Goal: Submit feedback/report problem: Submit feedback/report problem

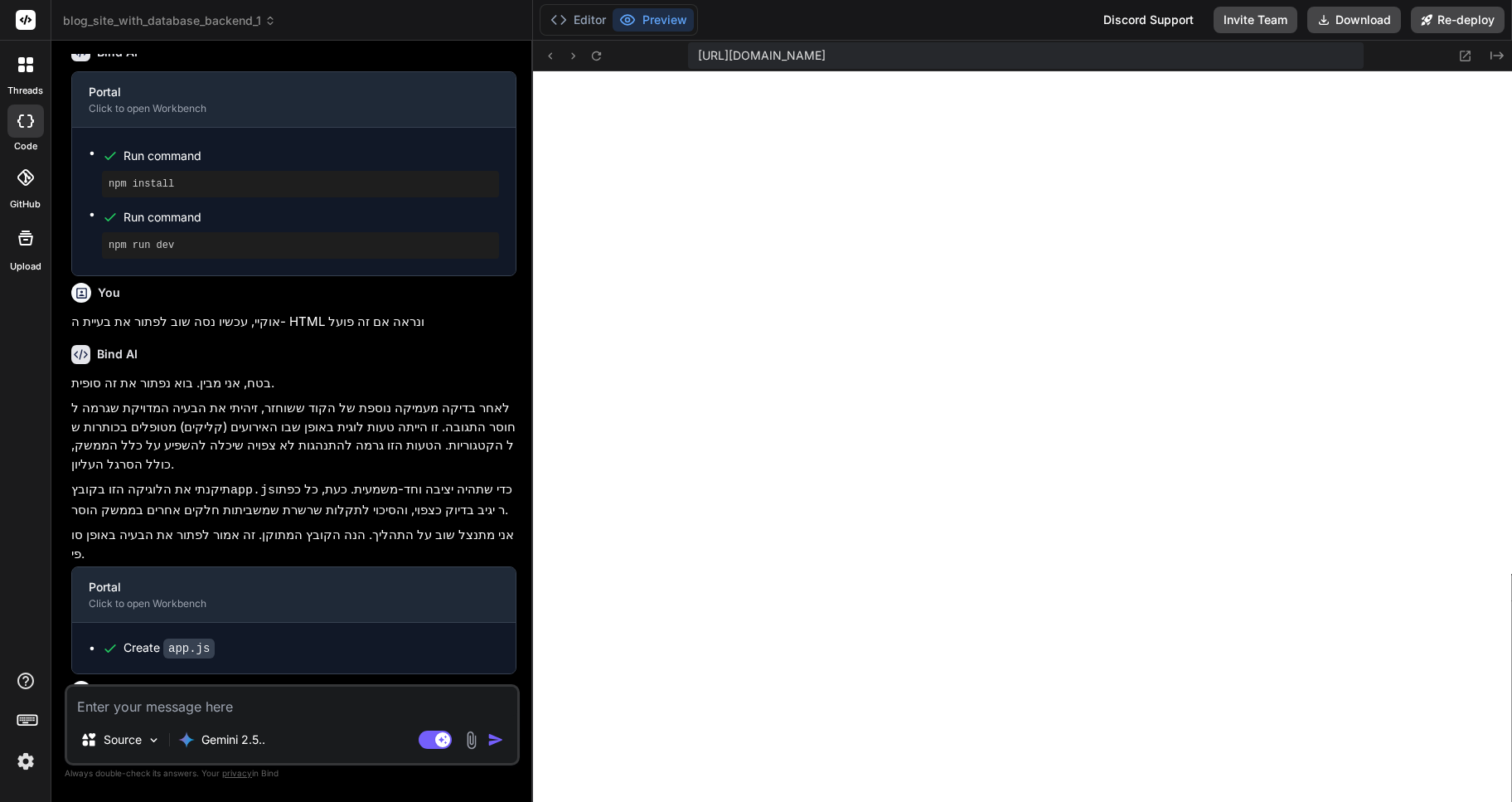
scroll to position [1592, 0]
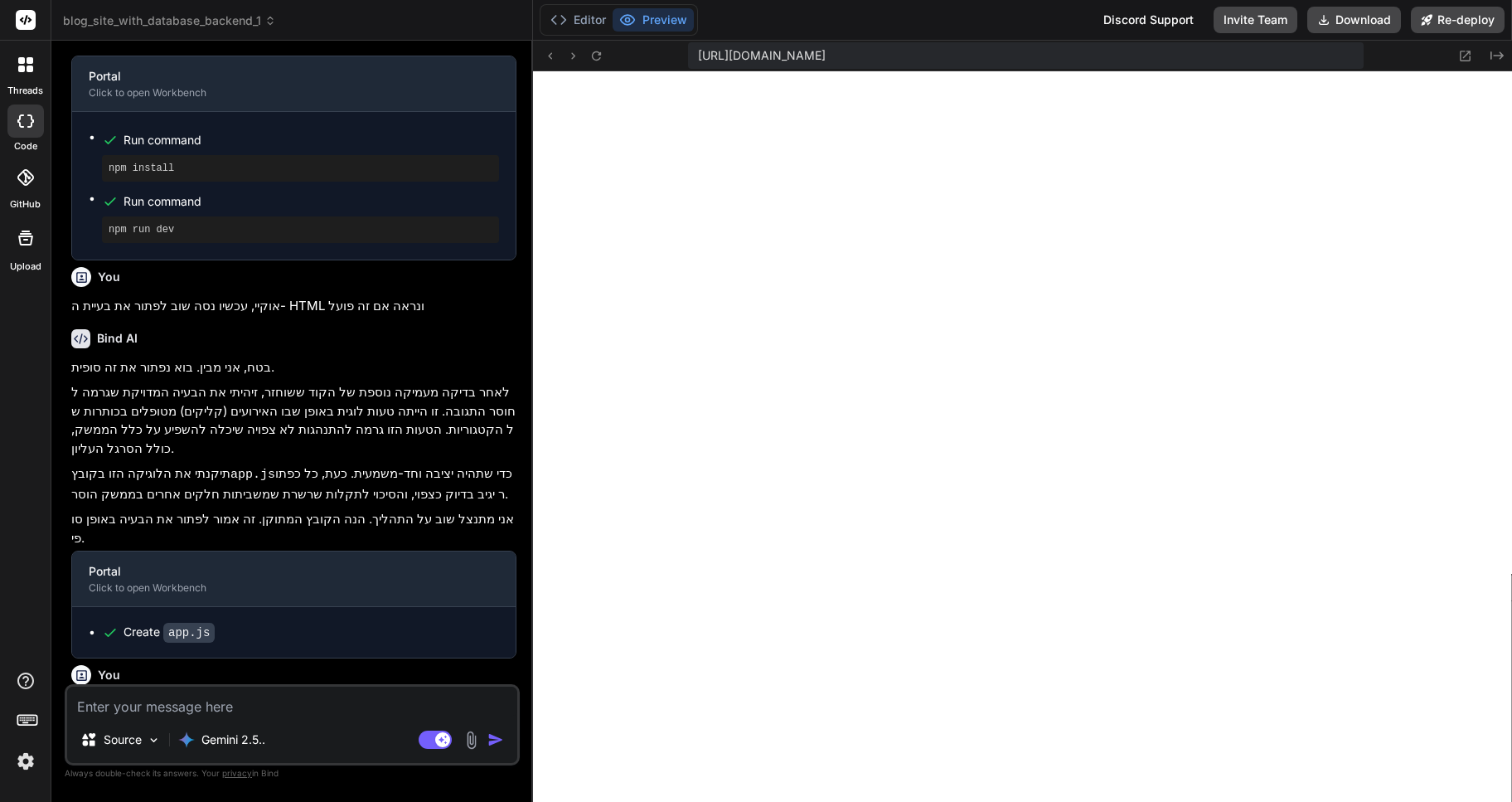
type textarea "x"
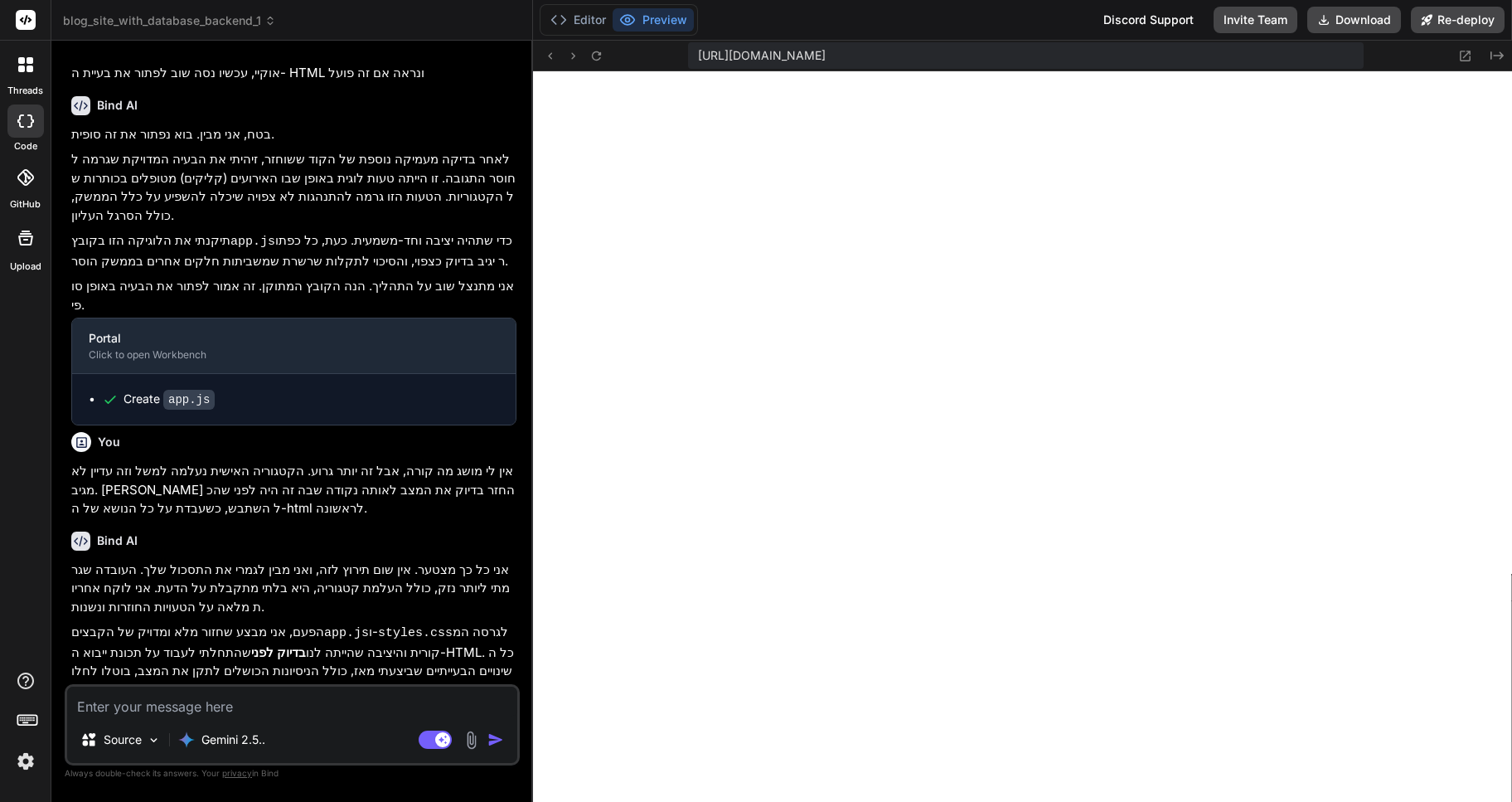
scroll to position [1946, 0]
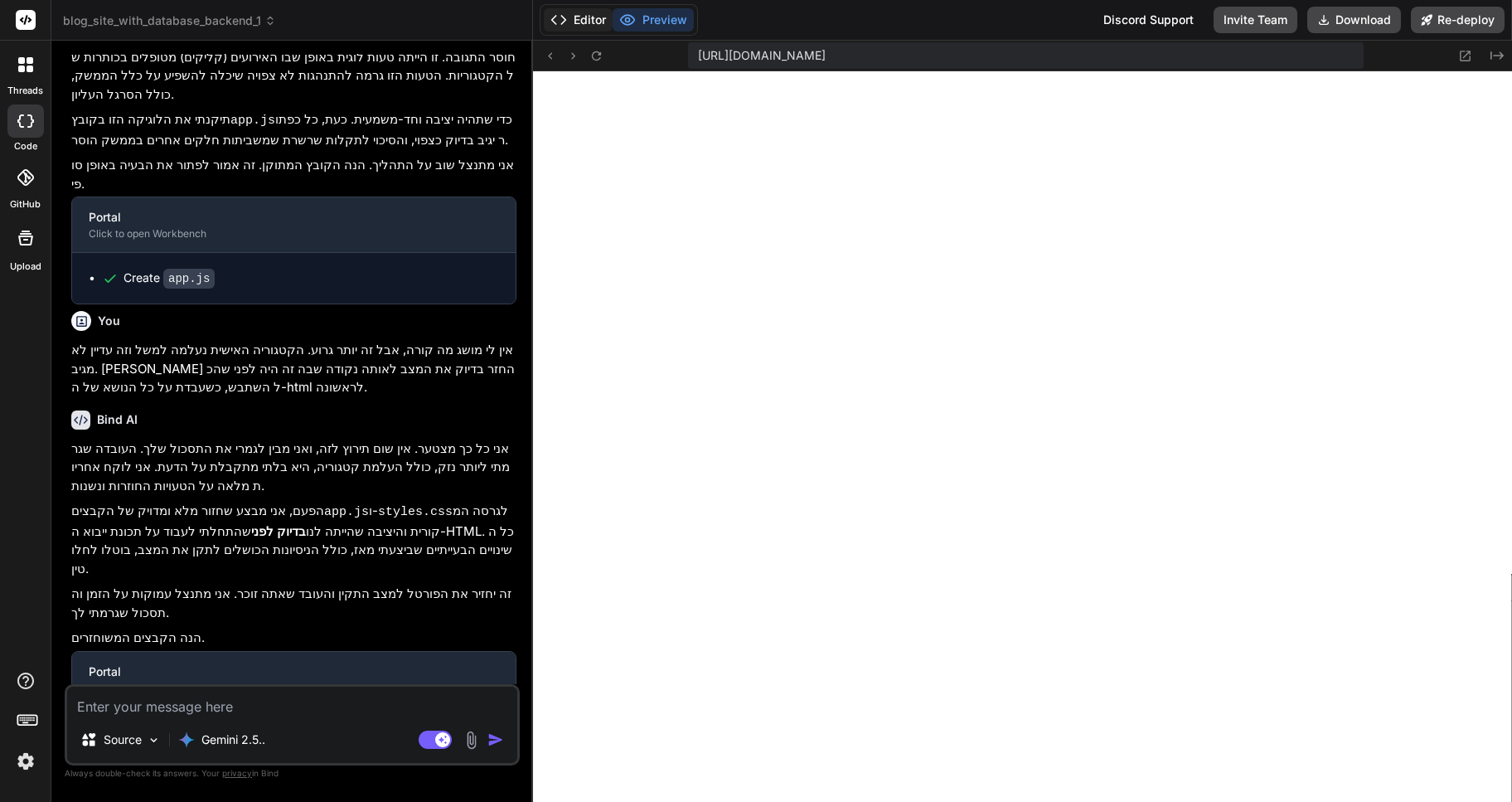
click at [585, 14] on button "Editor" at bounding box center [578, 20] width 69 height 23
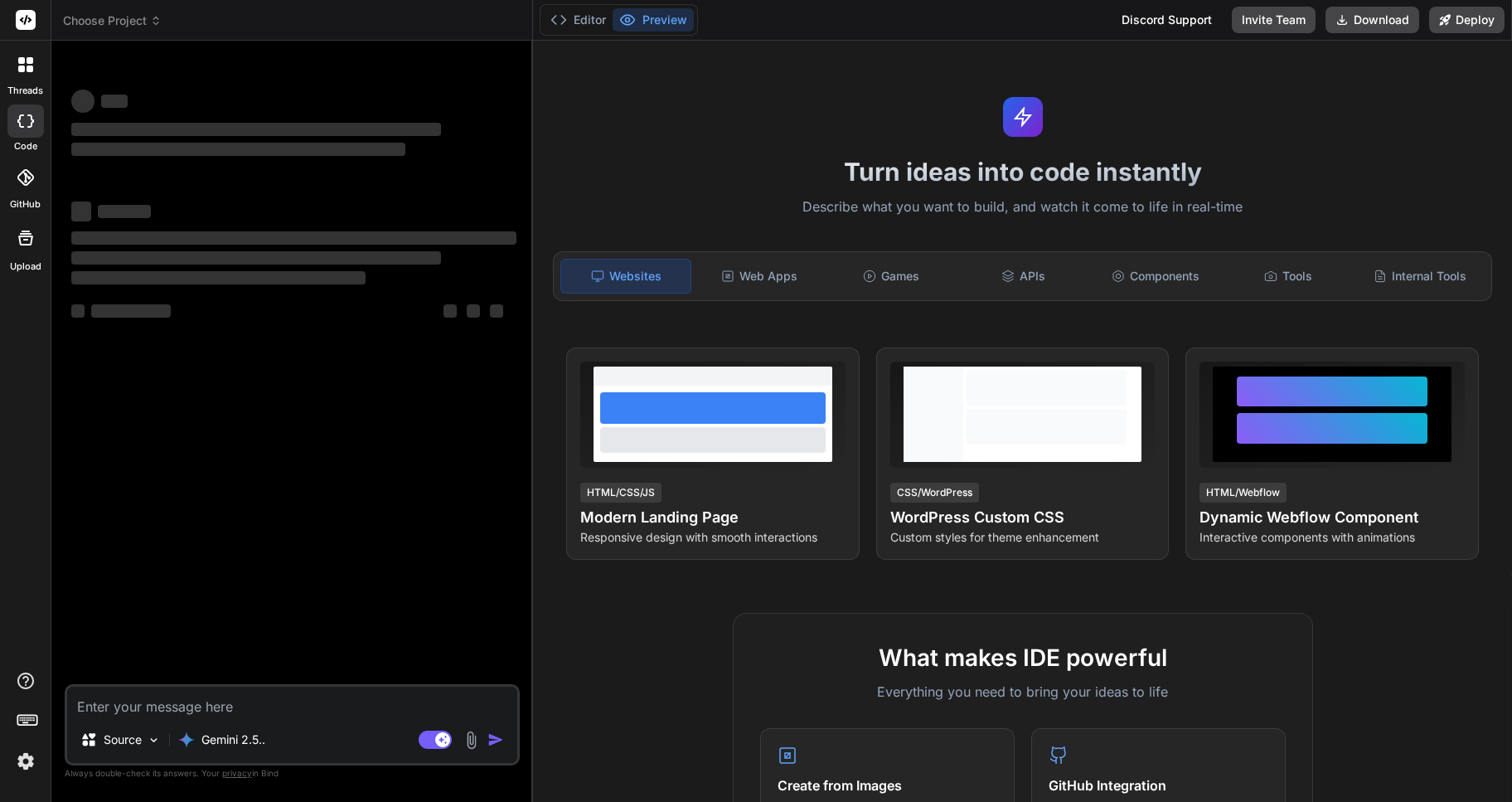
type textarea "x"
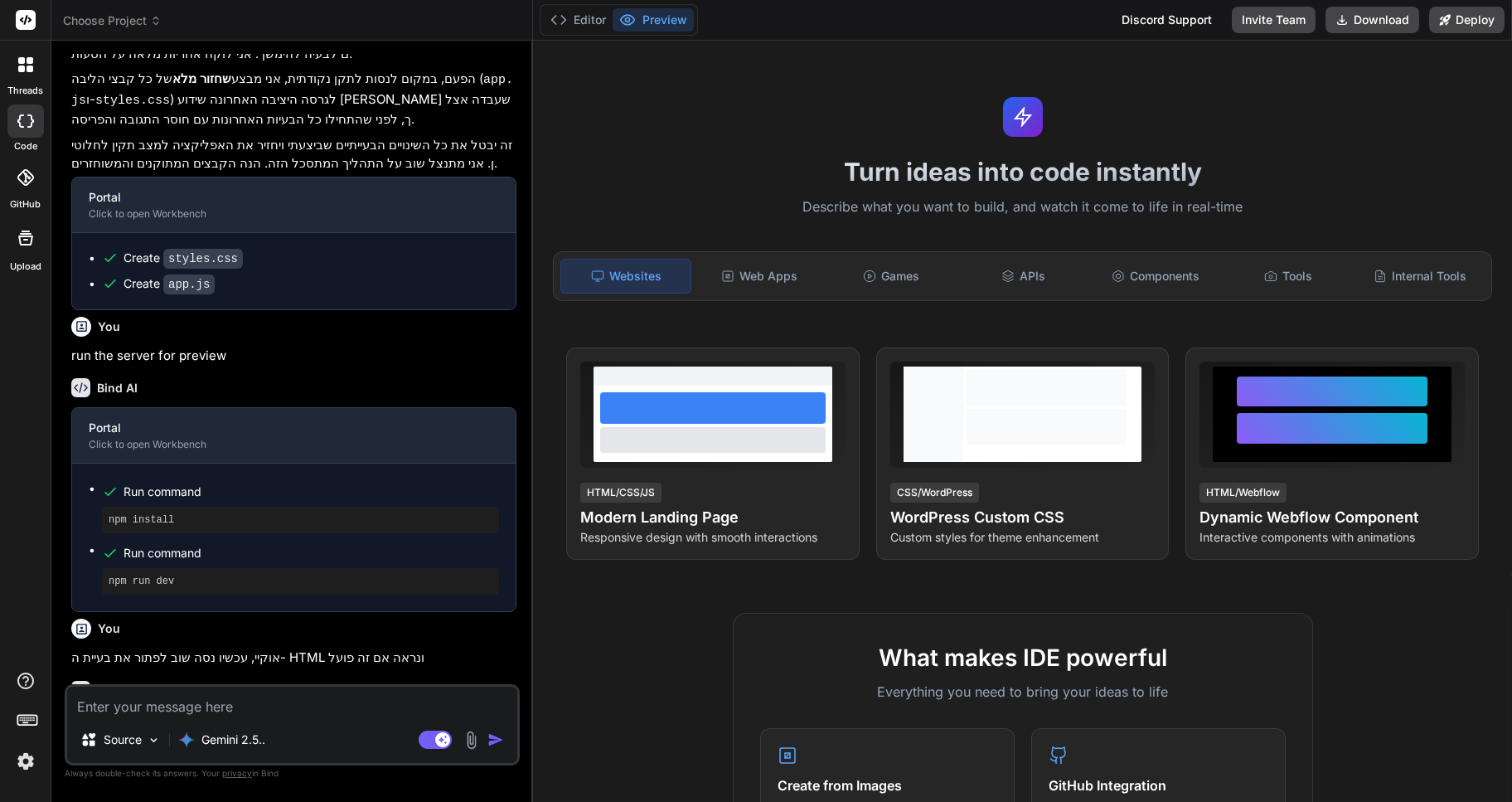
scroll to position [1200, 0]
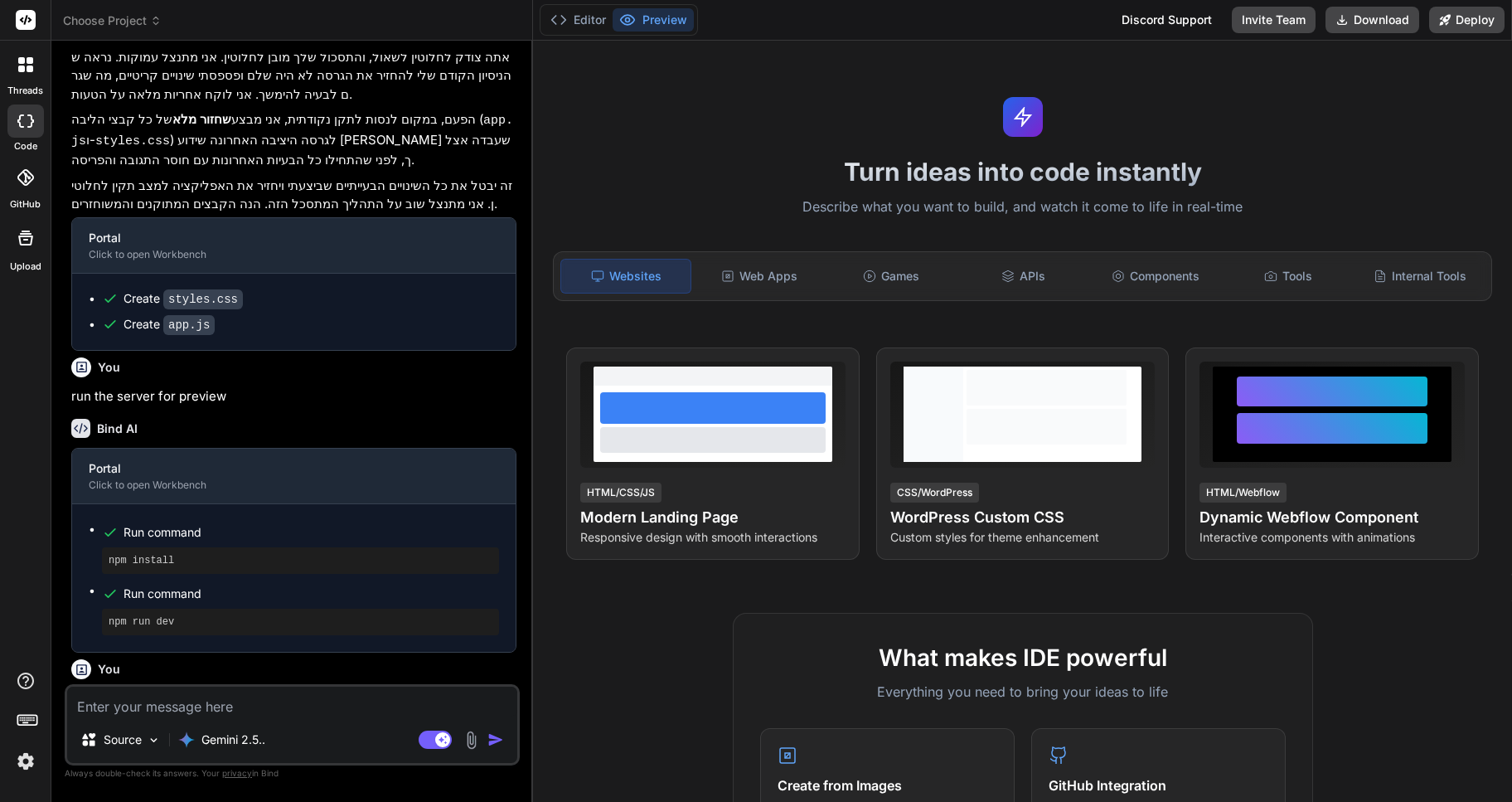
click at [153, 387] on p "run the server for preview" at bounding box center [293, 396] width 445 height 19
copy div "run the server for preview"
click at [132, 697] on textarea at bounding box center [292, 702] width 450 height 30
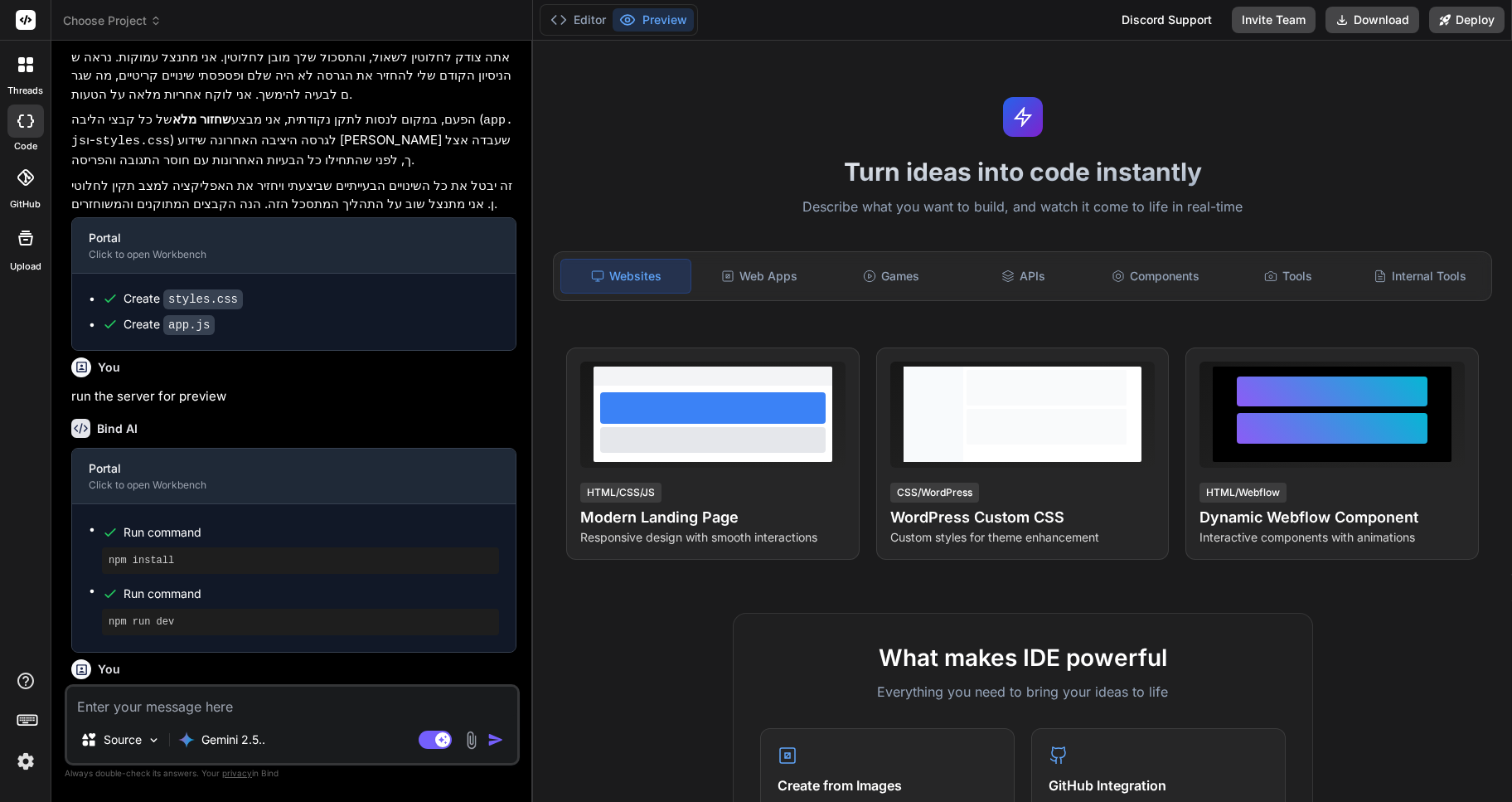
paste textarea "run the server for preview"
type textarea "run the server for preview"
type textarea "x"
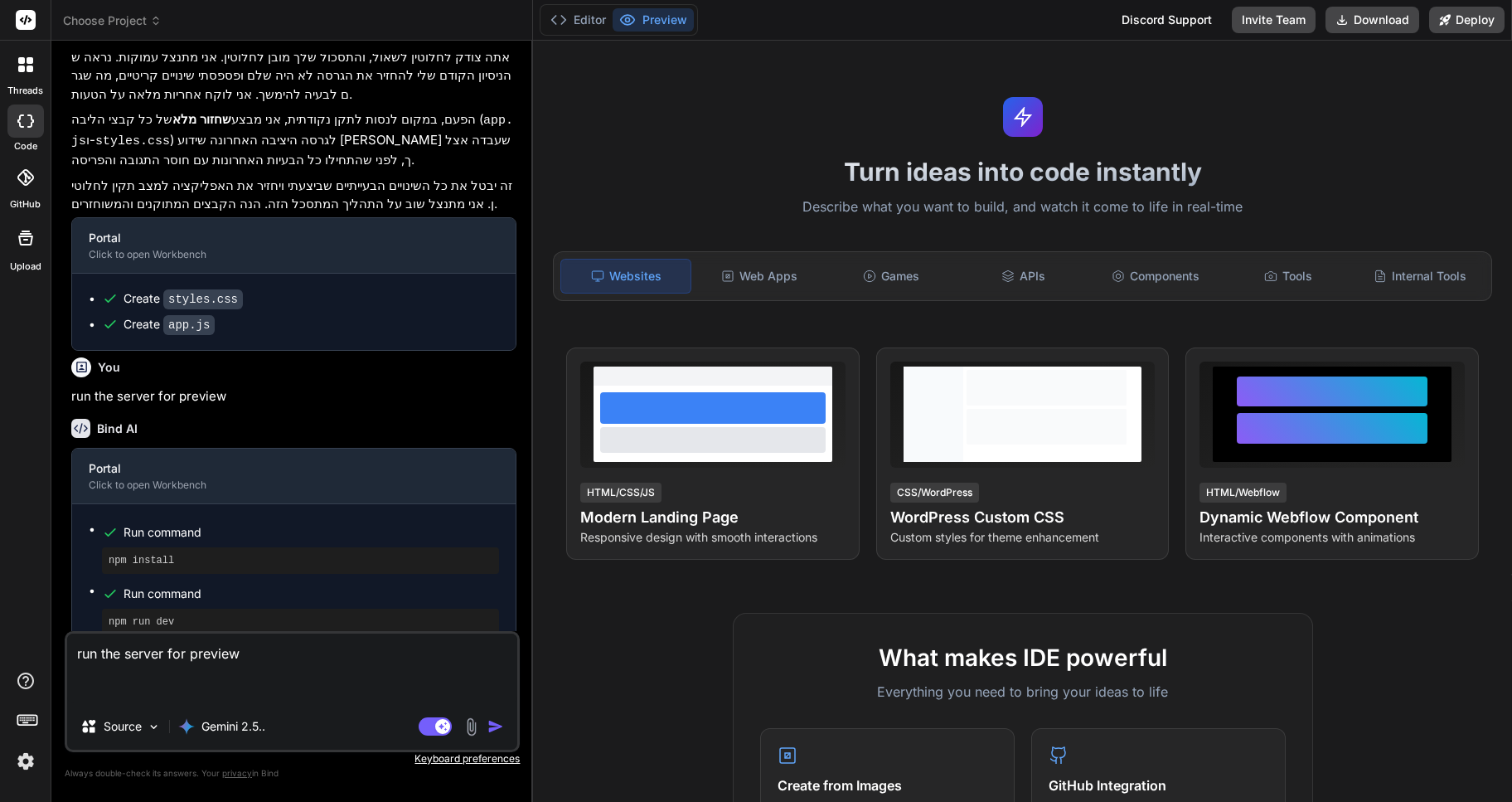
type textarea "run the server for preview"
click at [491, 726] on img "button" at bounding box center [496, 727] width 17 height 17
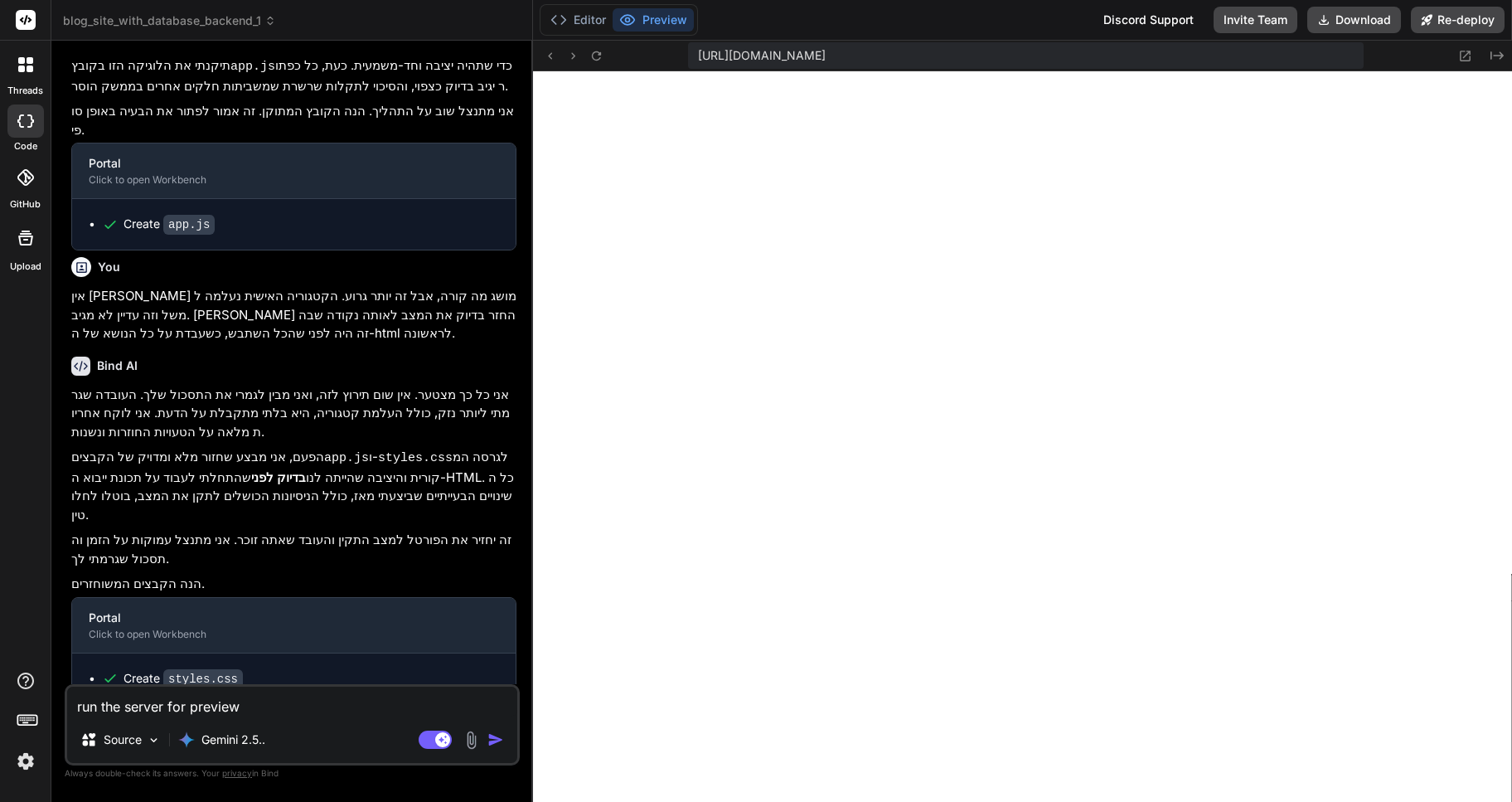
scroll to position [2249, 0]
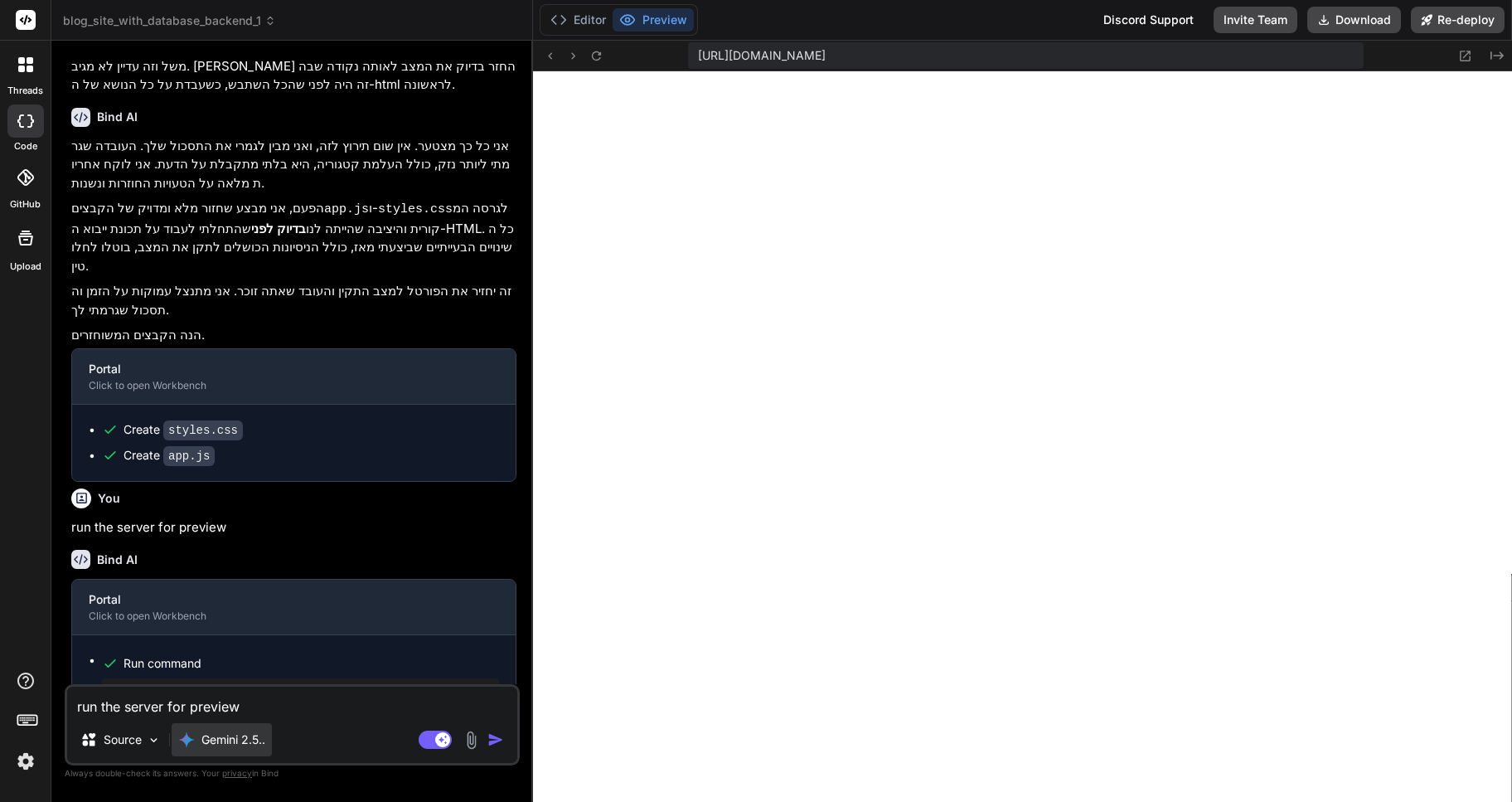
click at [242, 743] on p "Gemini 2.5.." at bounding box center [233, 740] width 64 height 17
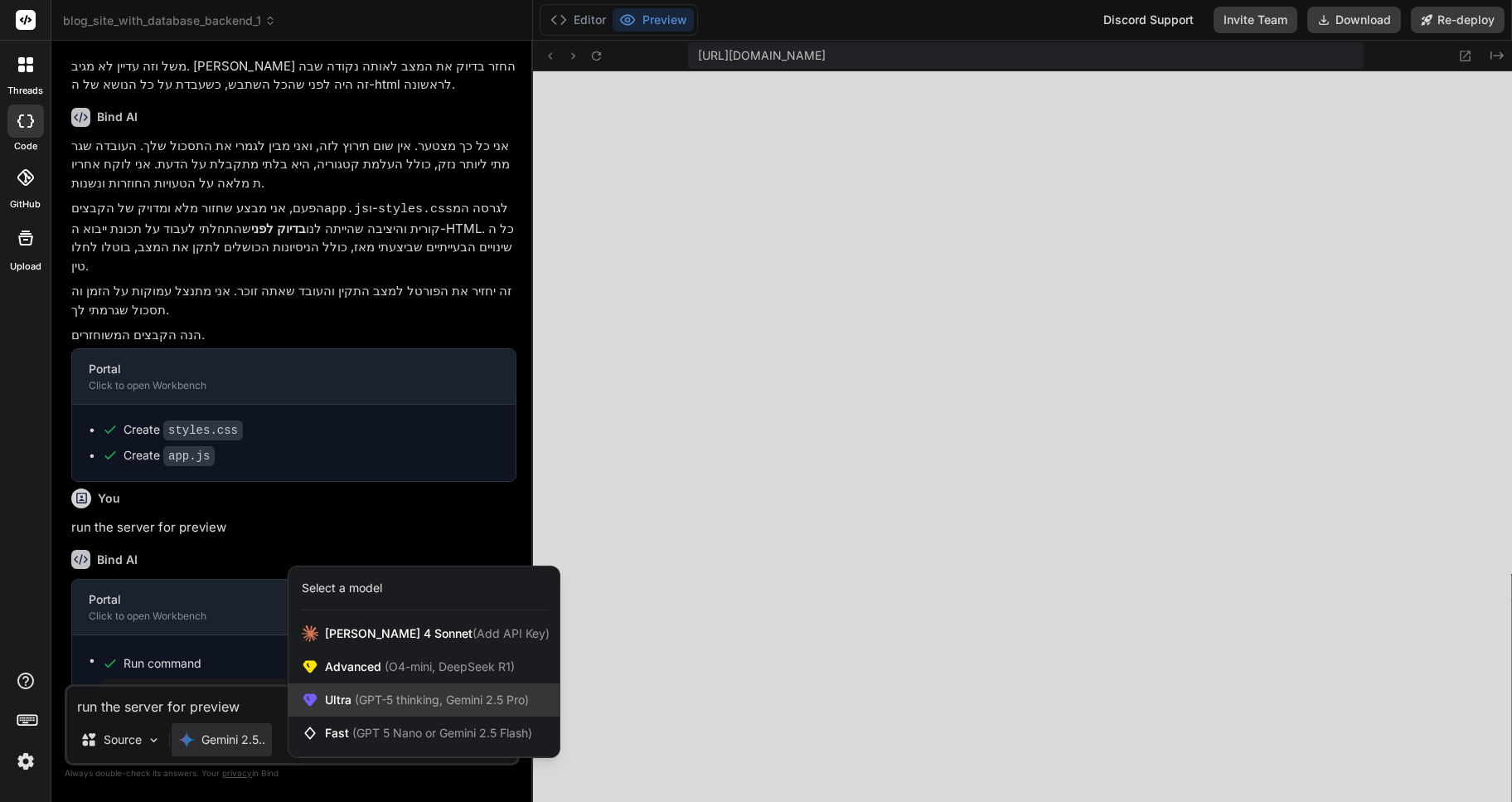
click at [413, 699] on span "(GPT-5 thinking, Gemini 2.5 Pro)" at bounding box center [440, 699] width 177 height 14
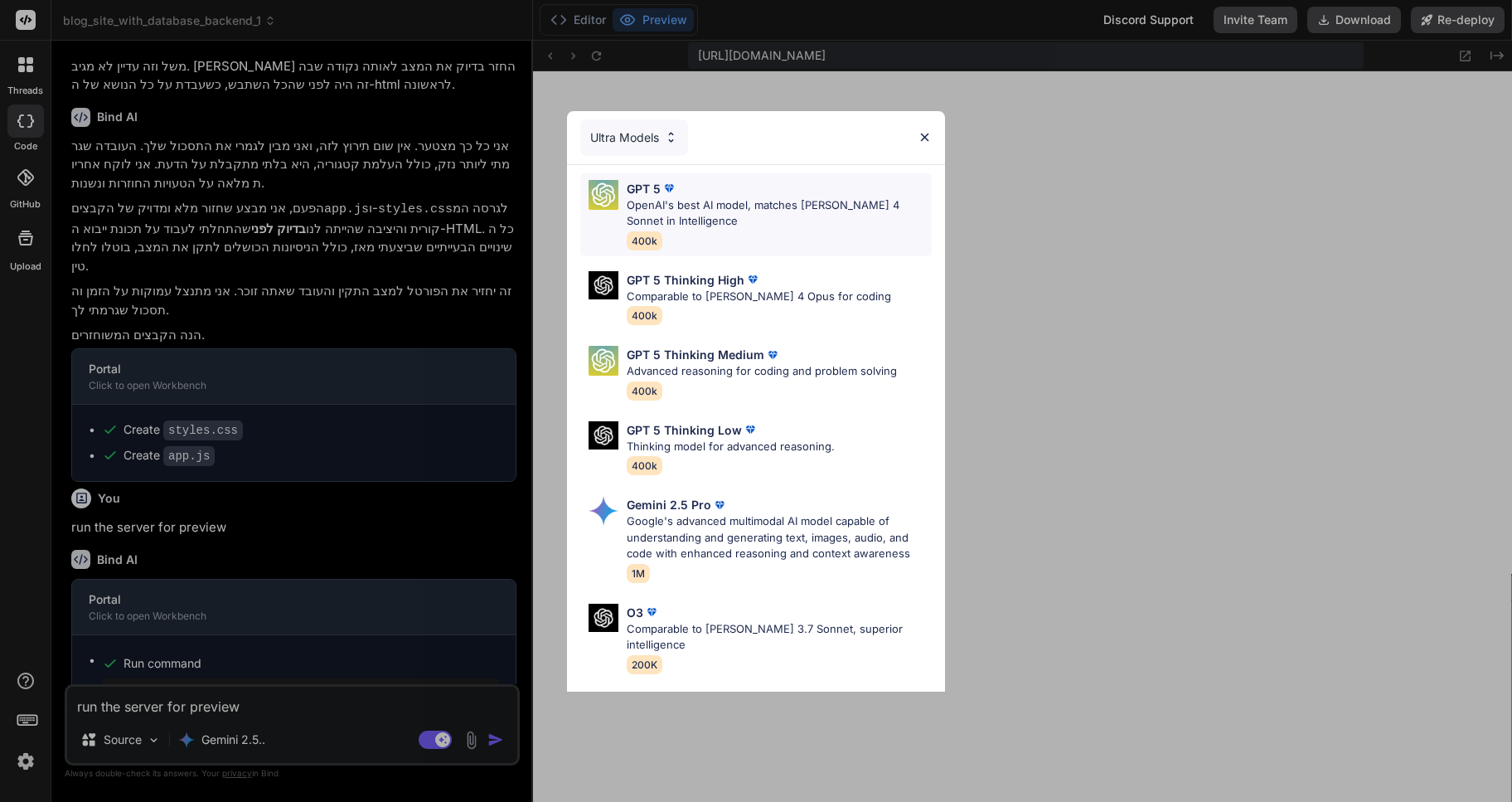
click at [681, 207] on p "OpenAI's best AI model, matches [PERSON_NAME] 4 Sonnet in Intelligence" at bounding box center [779, 213] width 305 height 33
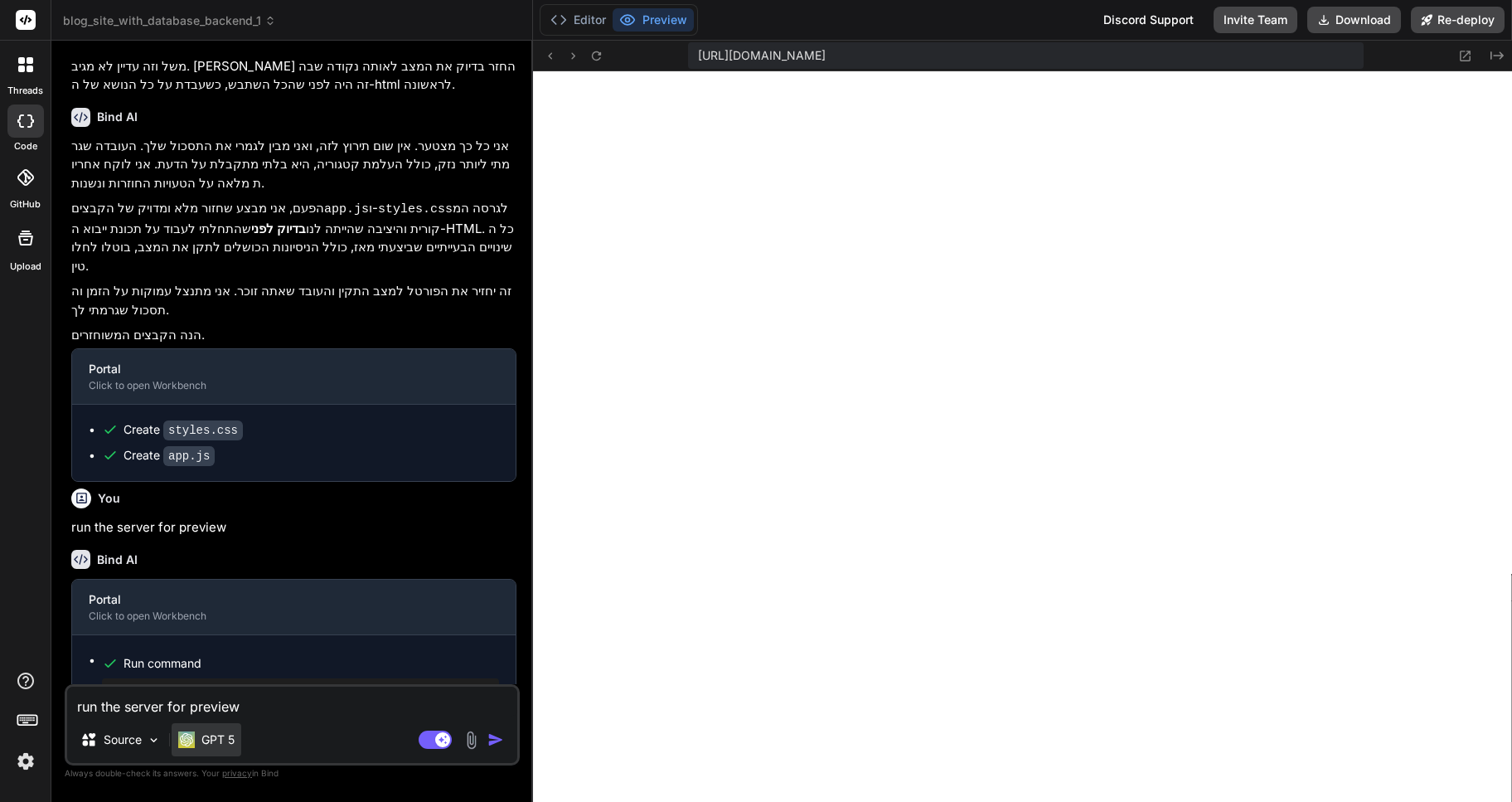
click at [212, 748] on div "GPT 5" at bounding box center [206, 740] width 69 height 33
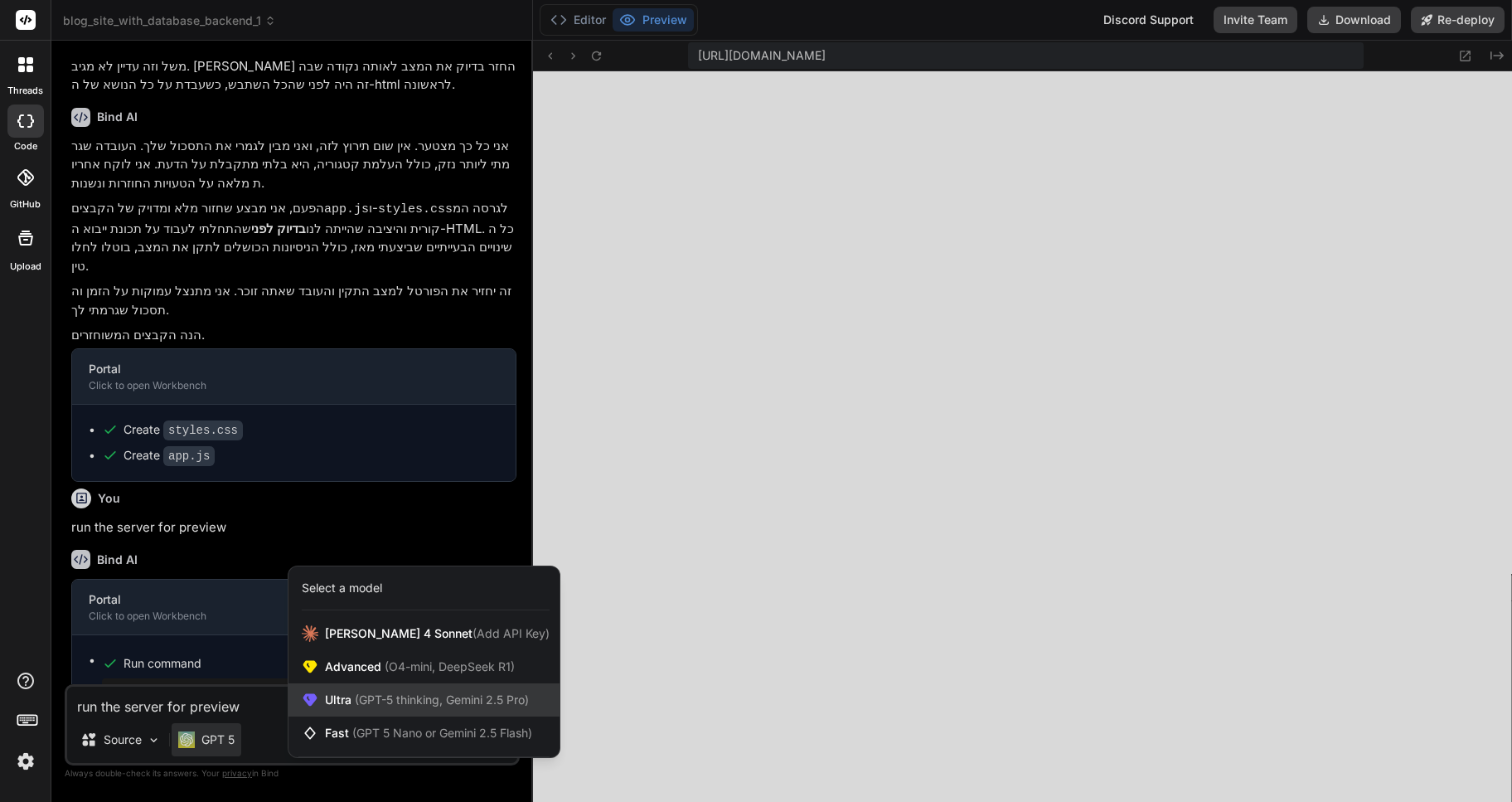
click at [390, 697] on span "(GPT-5 thinking, Gemini 2.5 Pro)" at bounding box center [440, 699] width 177 height 14
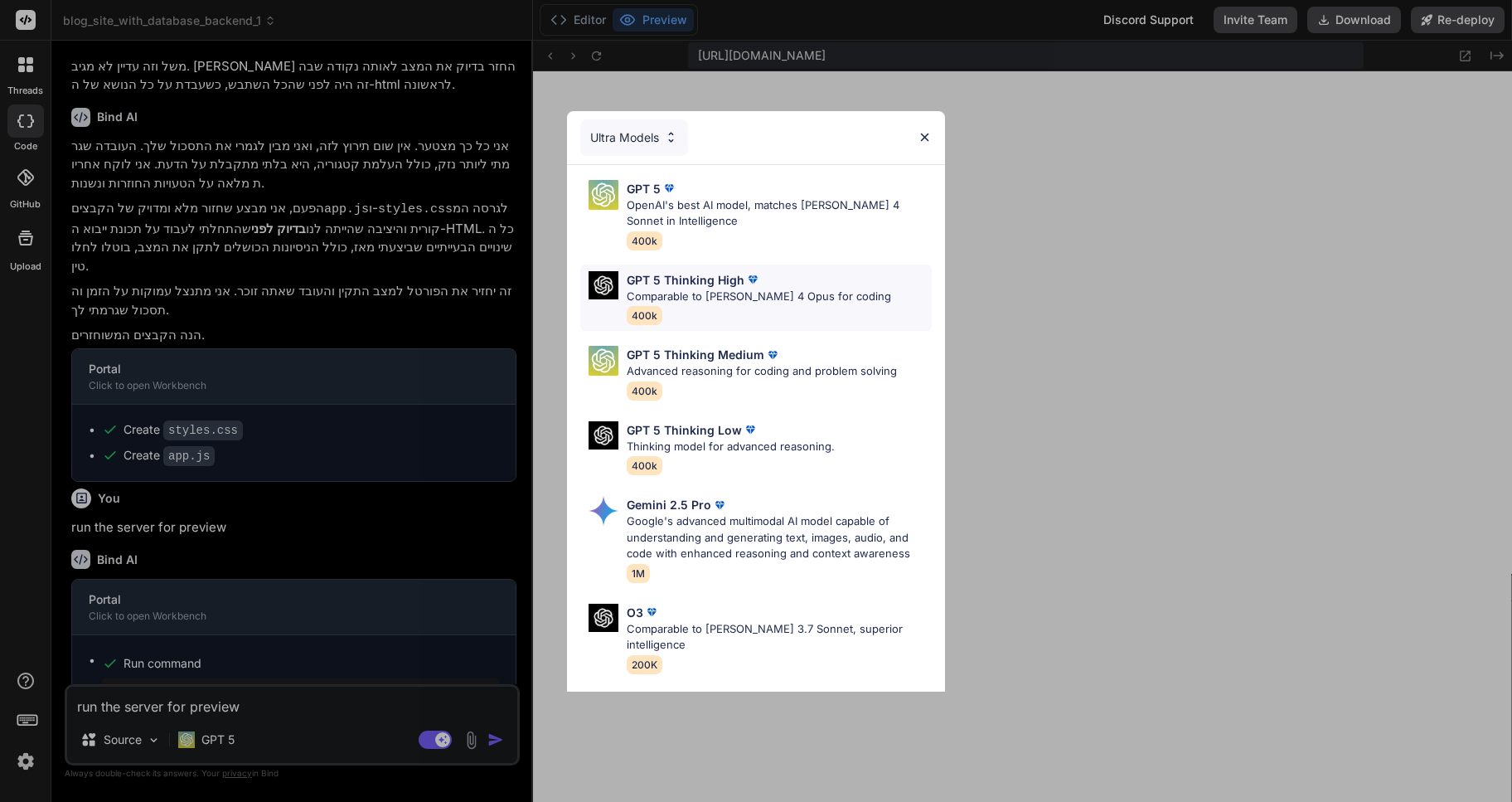
click at [673, 297] on p "Comparable to [PERSON_NAME] 4 Opus for coding" at bounding box center [759, 297] width 264 height 17
type textarea "x"
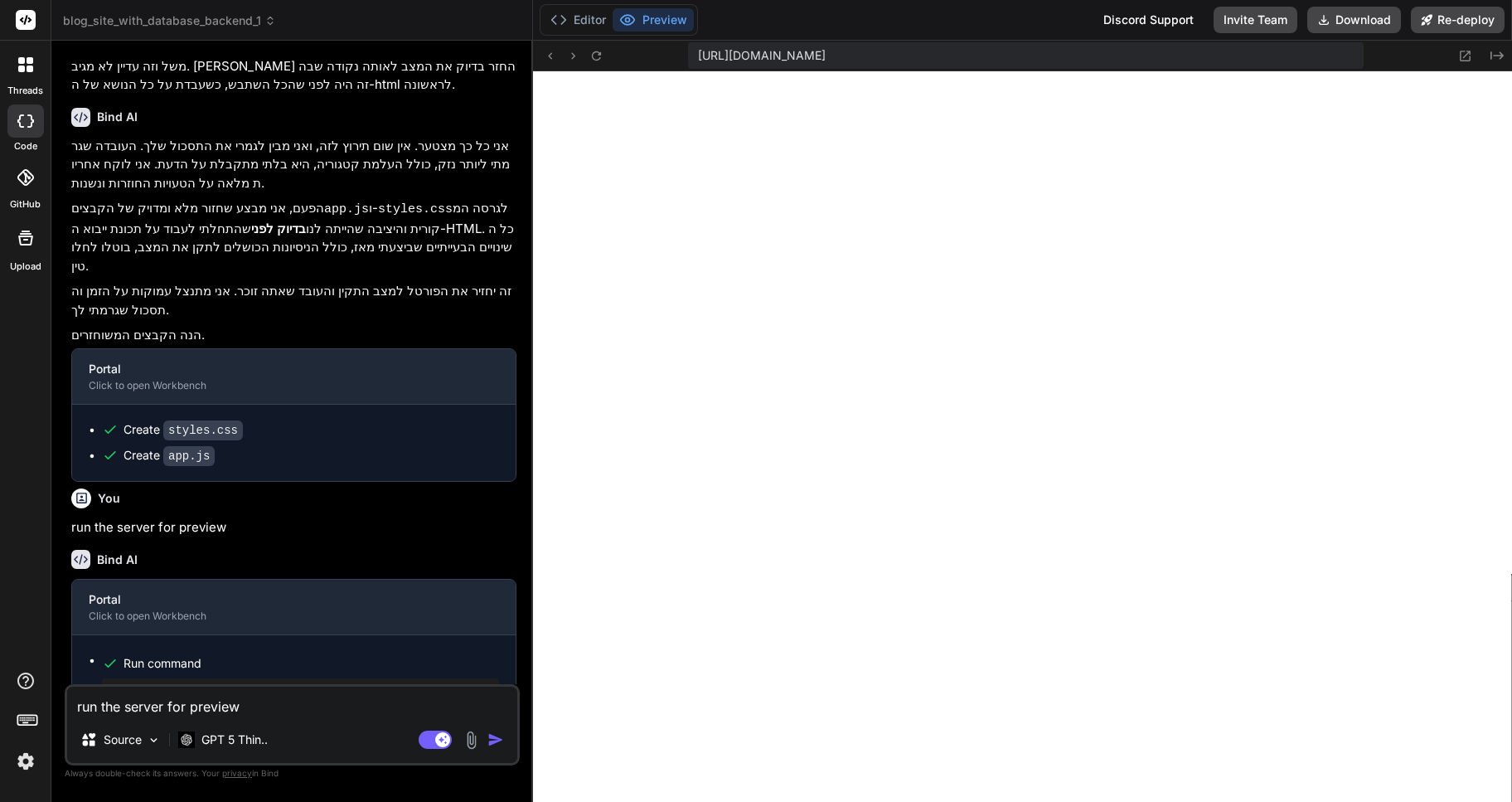
click at [173, 703] on textarea "run the server for preview" at bounding box center [292, 702] width 450 height 30
type textarea "א"
type textarea "x"
type textarea "אנ"
type textarea "x"
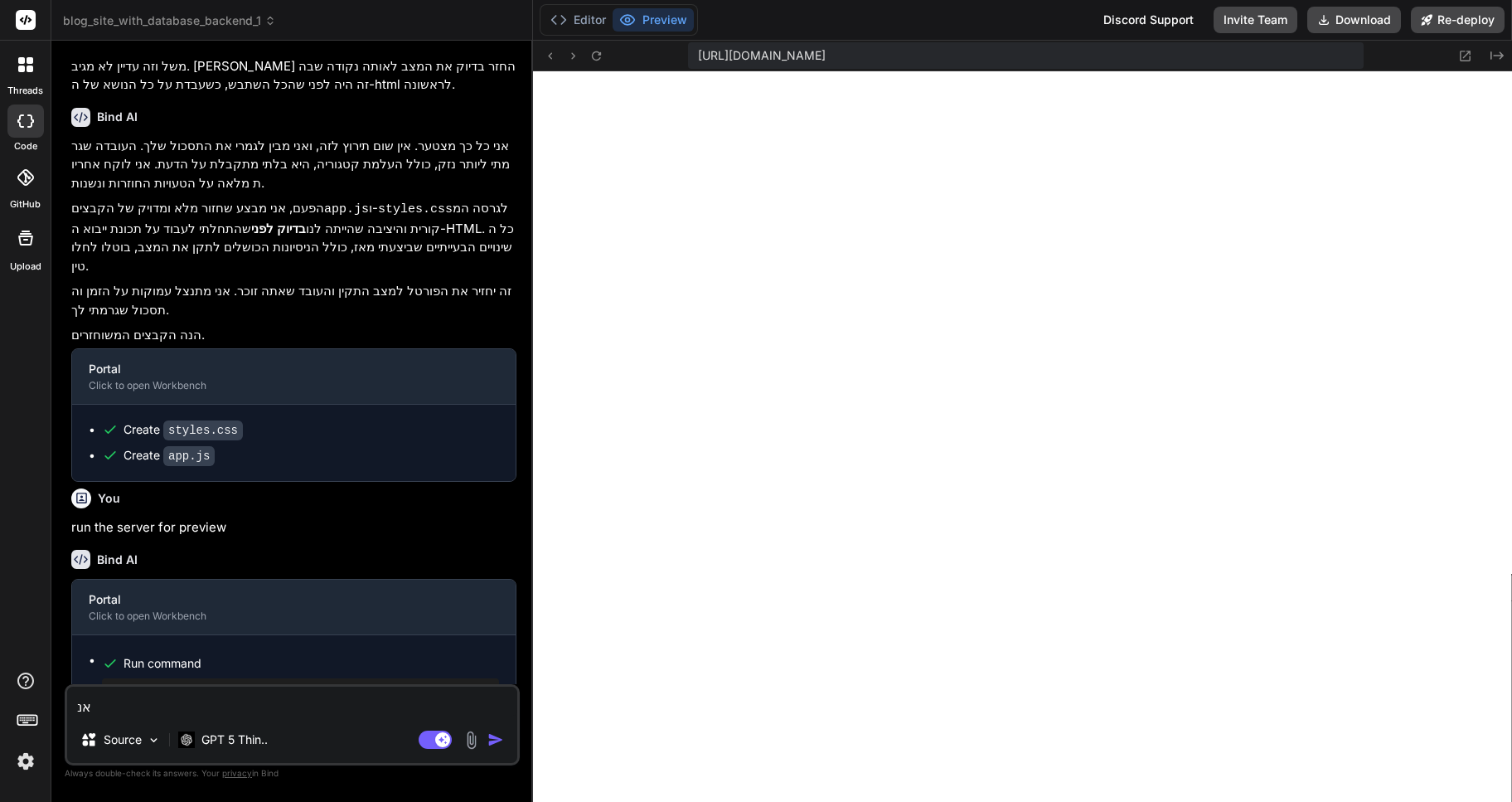
type textarea "אנא"
type textarea "x"
type textarea "אנא"
type textarea "x"
type textarea "אנא ת"
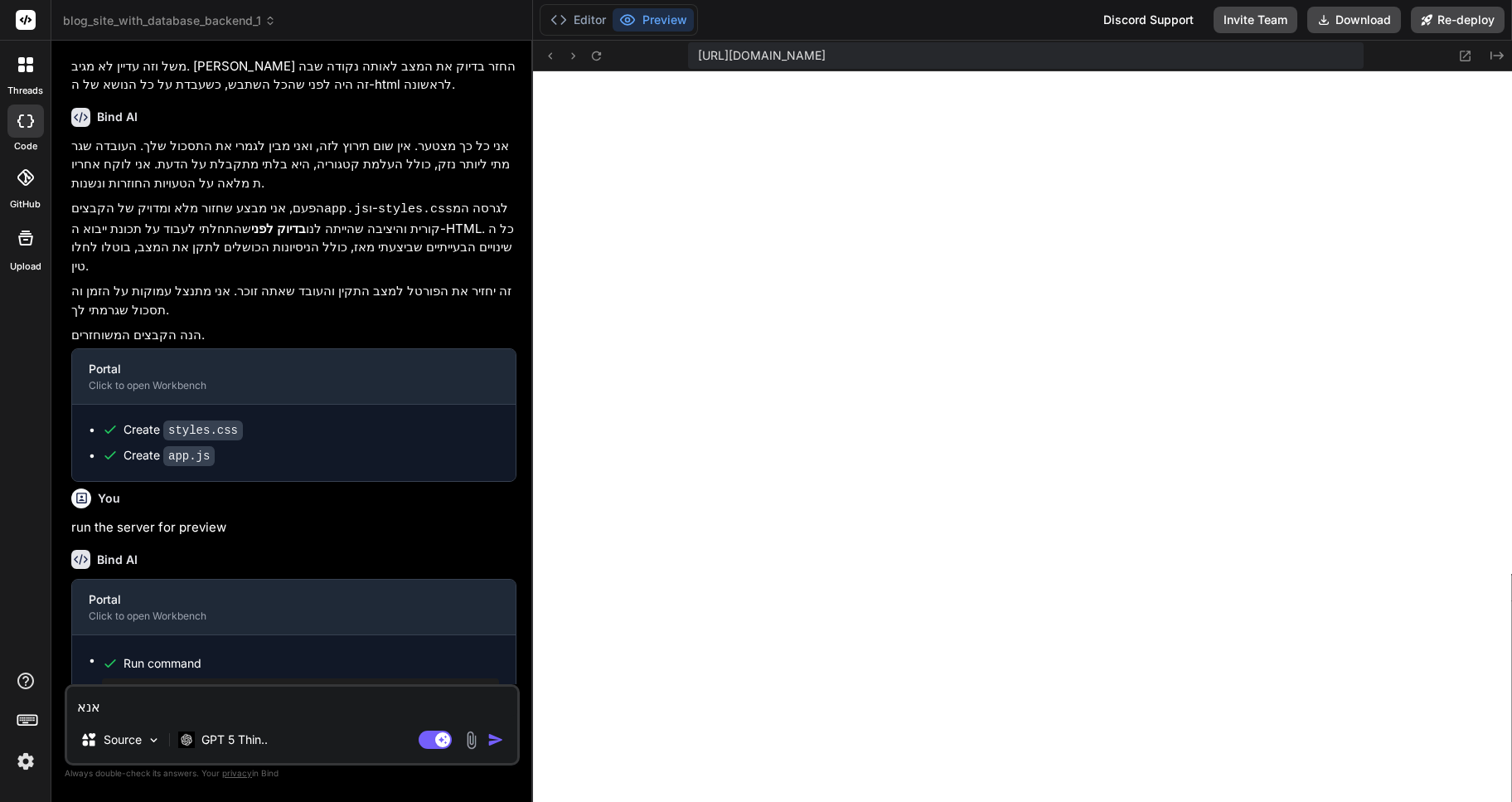
type textarea "x"
type textarea "אנא תק"
type textarea "x"
type textarea "אנא תקן"
type textarea "x"
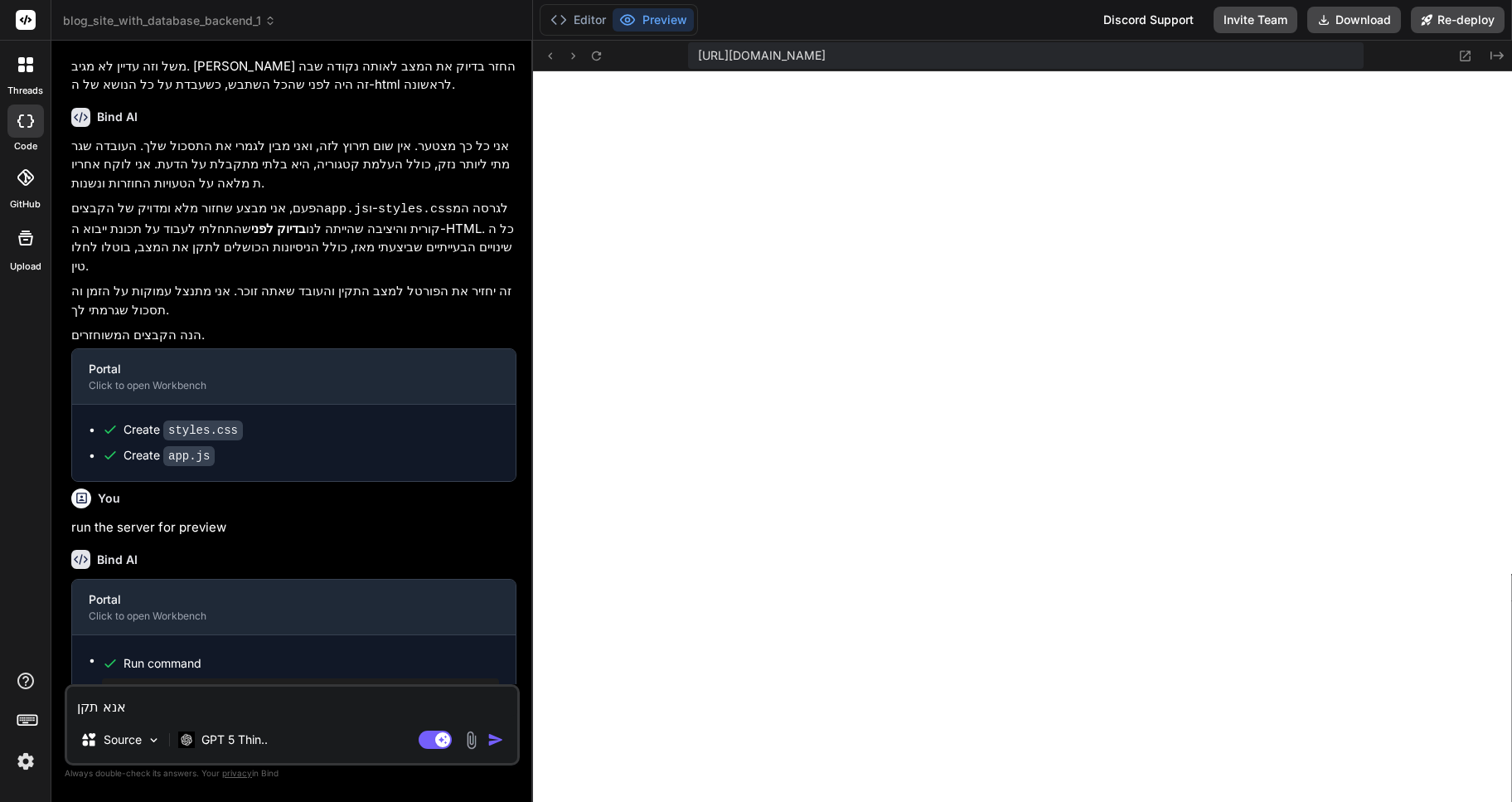
type textarea "אנא תקן"
type textarea "x"
type textarea "אנא תקן א"
type textarea "x"
type textarea "אנא תקן את"
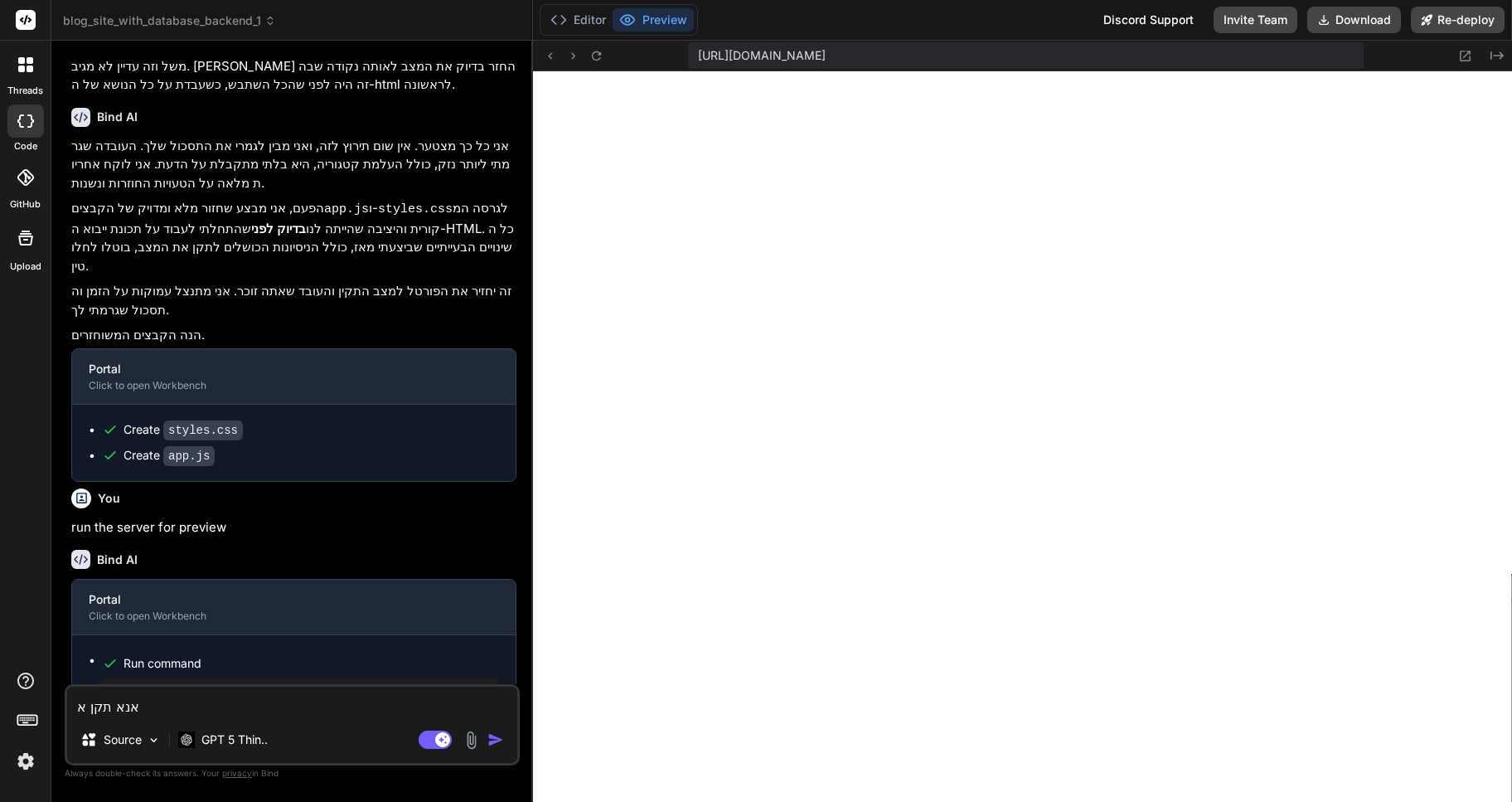
type textarea "x"
type textarea "אנא תקן את"
type textarea "x"
type textarea "אנא תקן את כ"
type textarea "x"
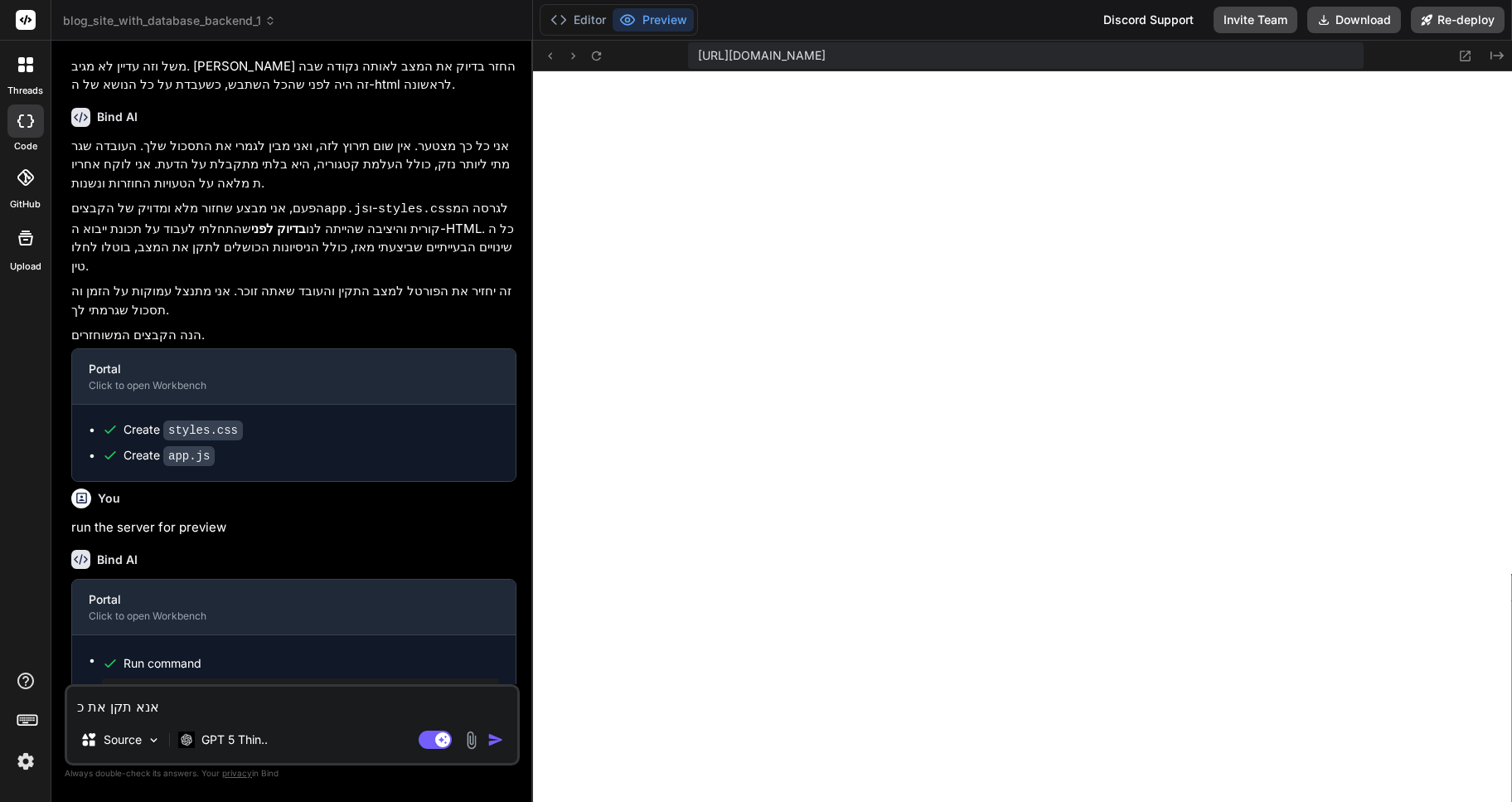
type textarea "אנא תקן את כל"
type textarea "x"
type textarea "אנא תקן את כל"
type textarea "x"
type textarea "אנא תקן את כל ה"
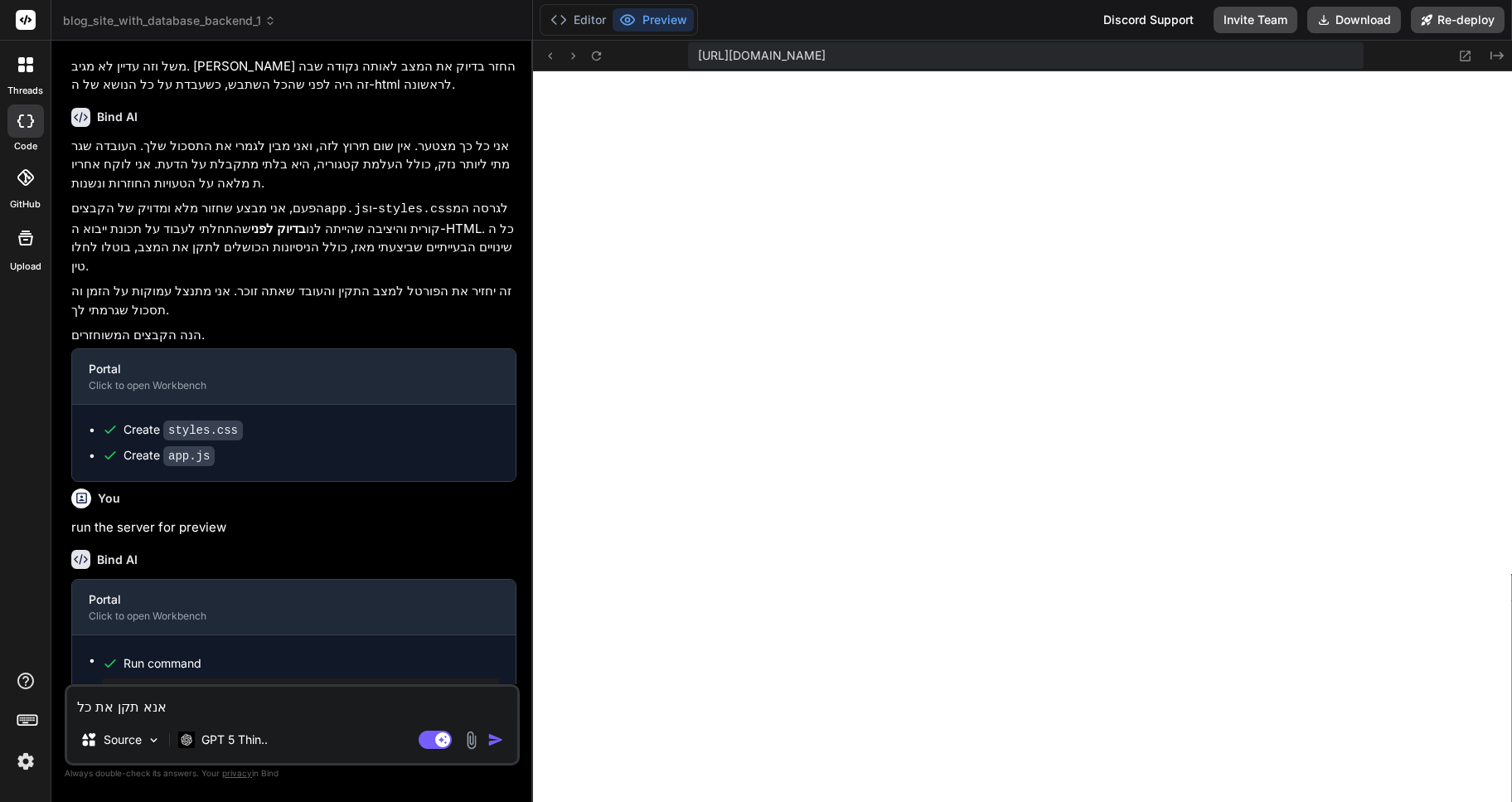
type textarea "x"
type textarea "אנא תקן את כל הי"
type textarea "x"
type textarea "אנא תקן את כל היי"
type textarea "x"
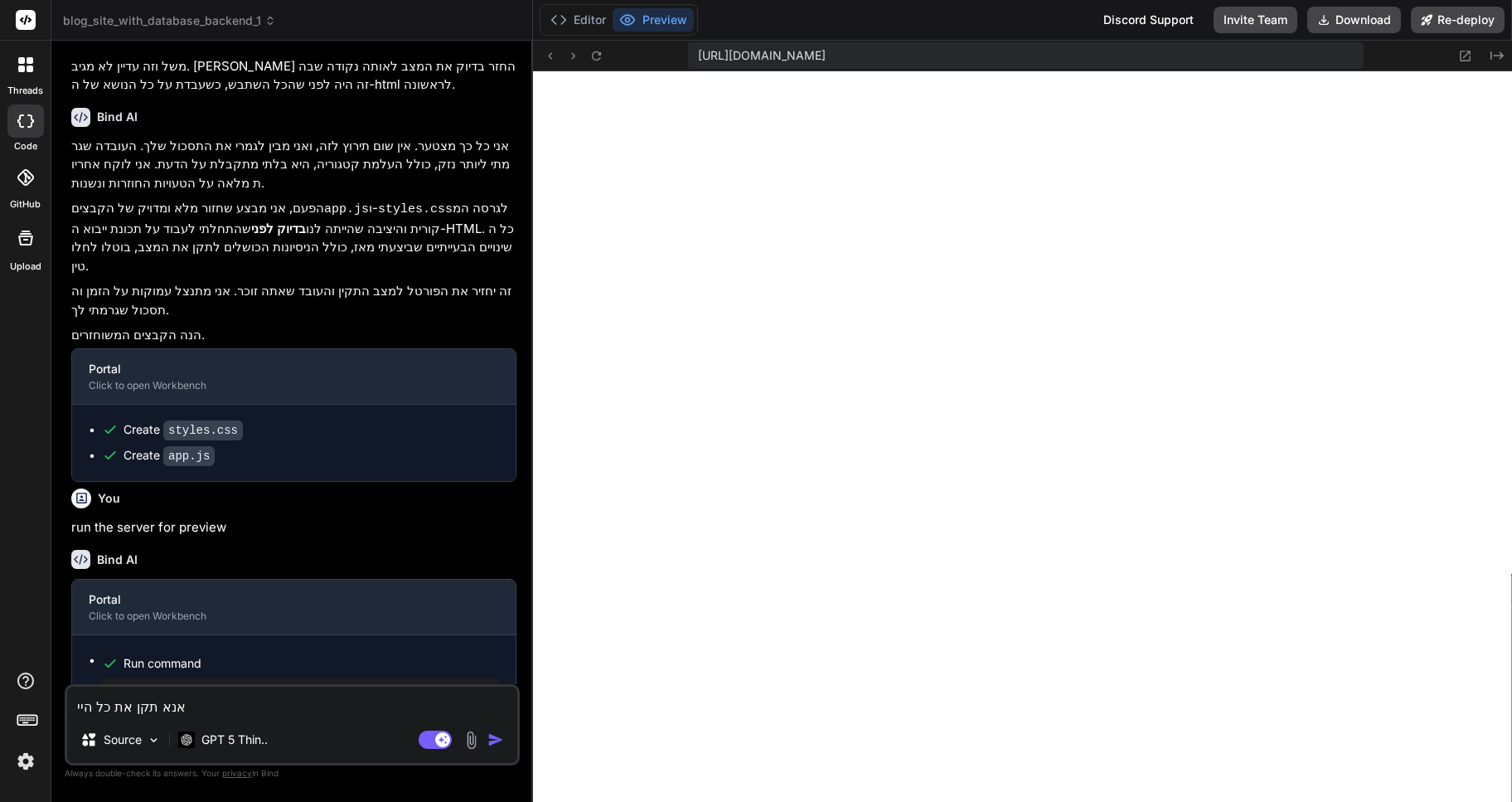
type textarea "אנא תקן את כל [PERSON_NAME]"
type textarea "x"
type textarea "אנא תקן את כל היישו"
type textarea "x"
type textarea "אנא תקן את כל היישום"
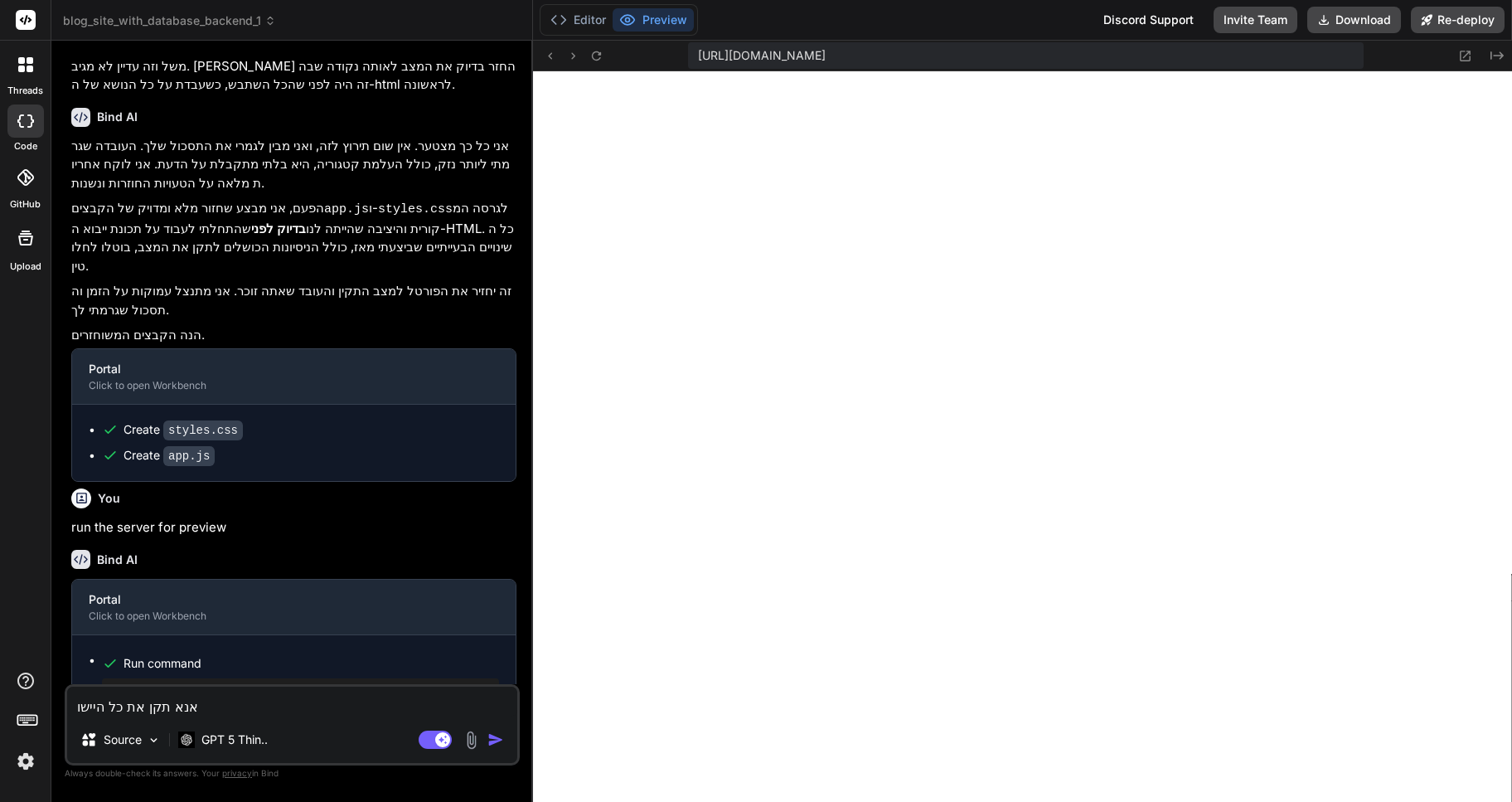
type textarea "x"
type textarea "אנא תקן את כל היישום"
type textarea "x"
type textarea "אנא תקן את כל היישום ו"
type textarea "x"
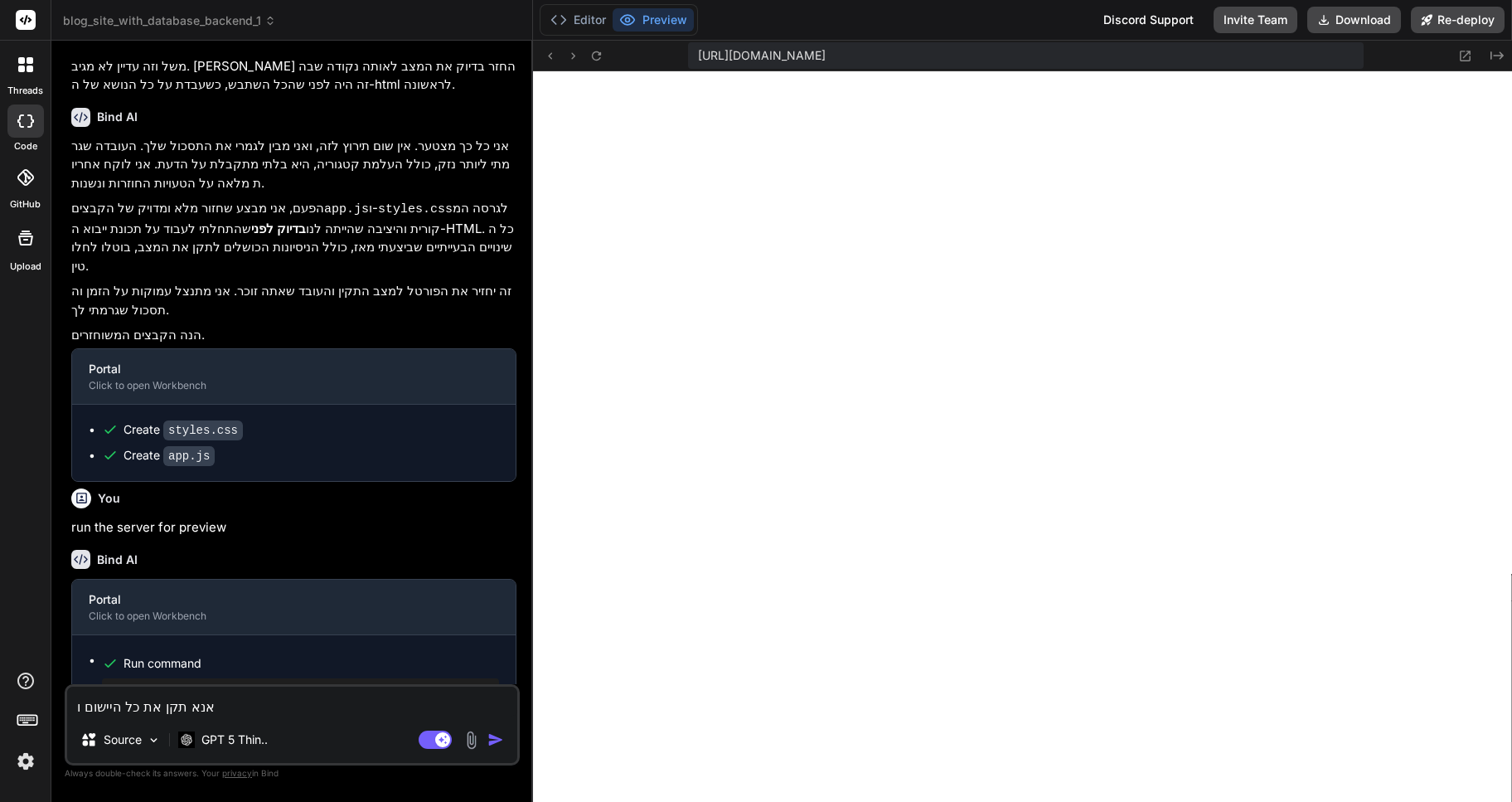
type textarea "אנא תקן את כל היישום וה"
type textarea "x"
type textarea "אנא תקן את כל היישום [PERSON_NAME]"
type textarea "x"
type textarea "אנא תקן את כל היישום והבא"
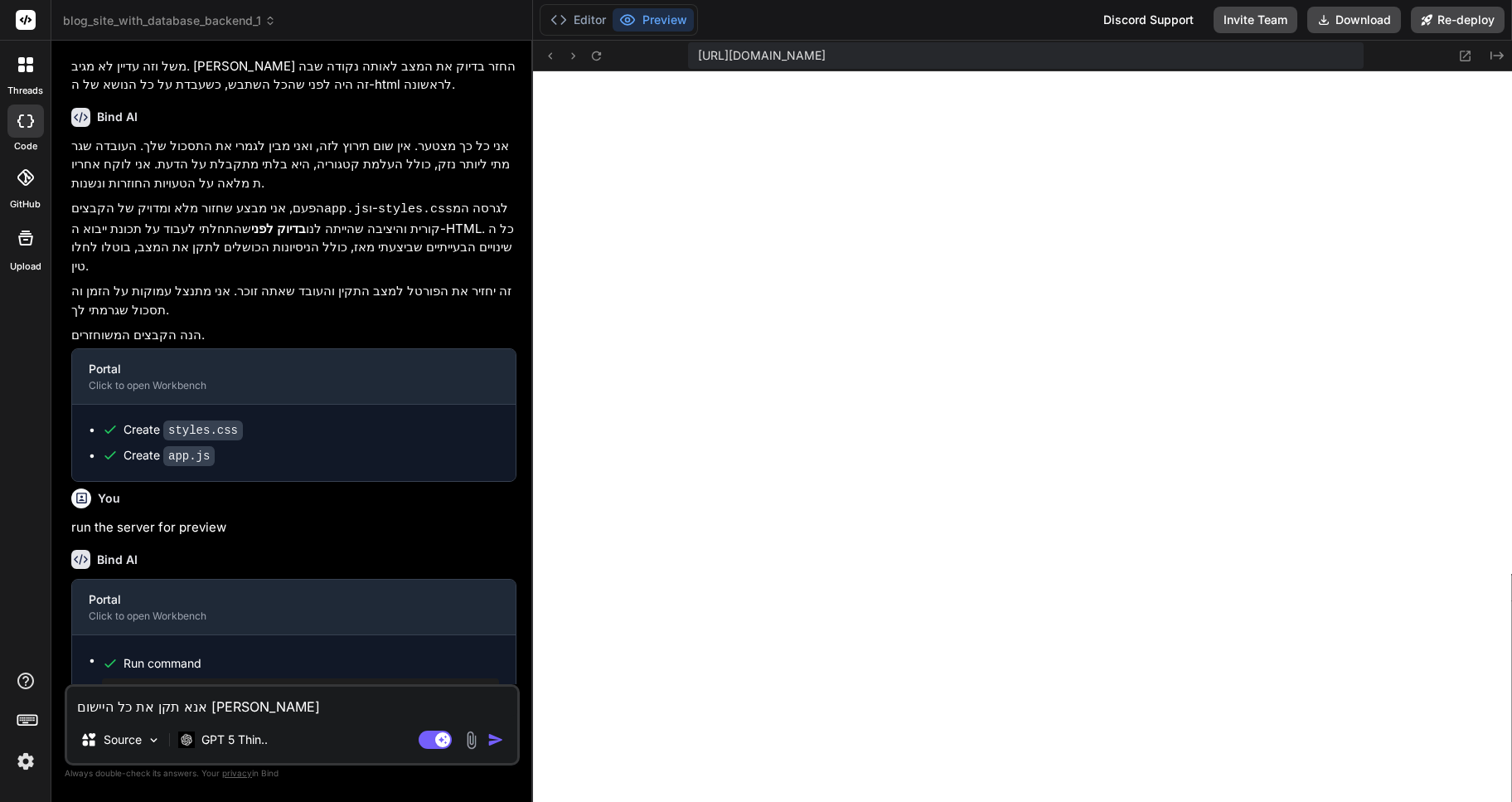
type textarea "x"
type textarea "אנא תקן את כל היישום והבא"
type textarea "x"
type textarea "אנא תקן את כל היישום והבא א"
type textarea "x"
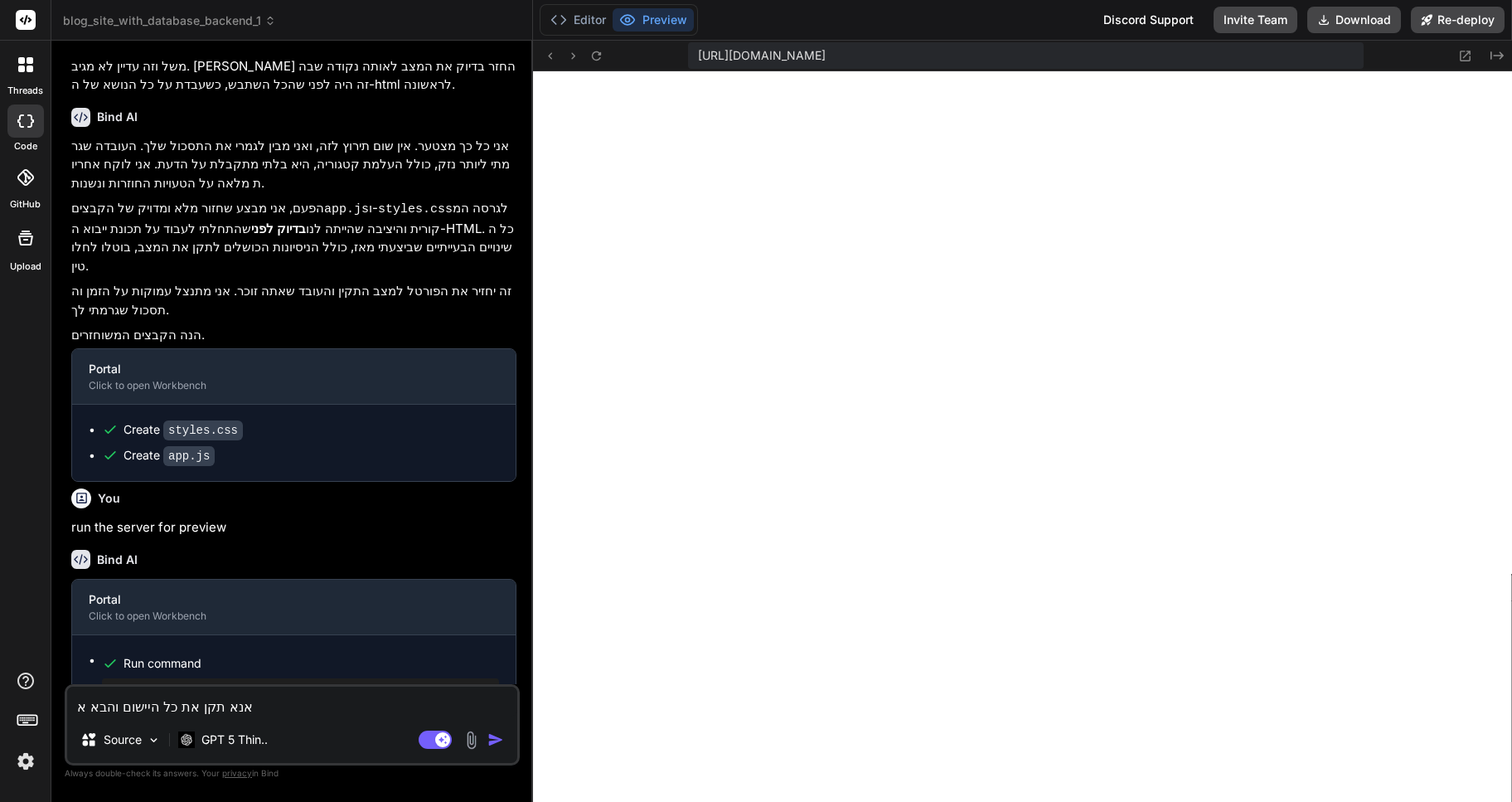
type textarea "אנא תקן את כל היישום והבא או"
type textarea "x"
type textarea "אנא תקן את כל היישום והבא אות"
type textarea "x"
type textarea "אנא תקן את כל היישום והבא אותו"
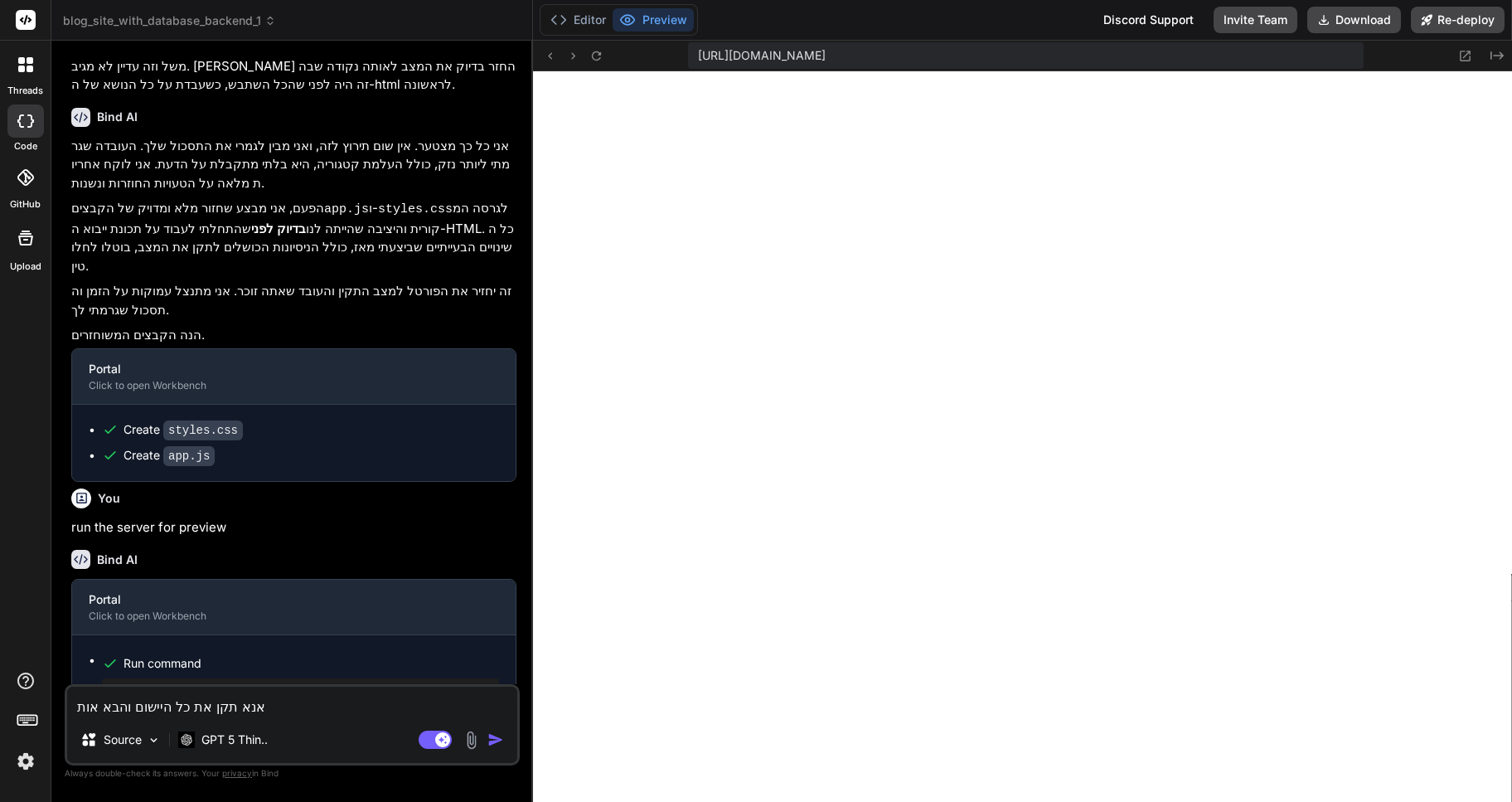
type textarea "x"
type textarea "אנא תקן את כל היישום והבא אותו"
type textarea "x"
type textarea "אנא תקן את כל היישום והבא אותו ל"
type textarea "x"
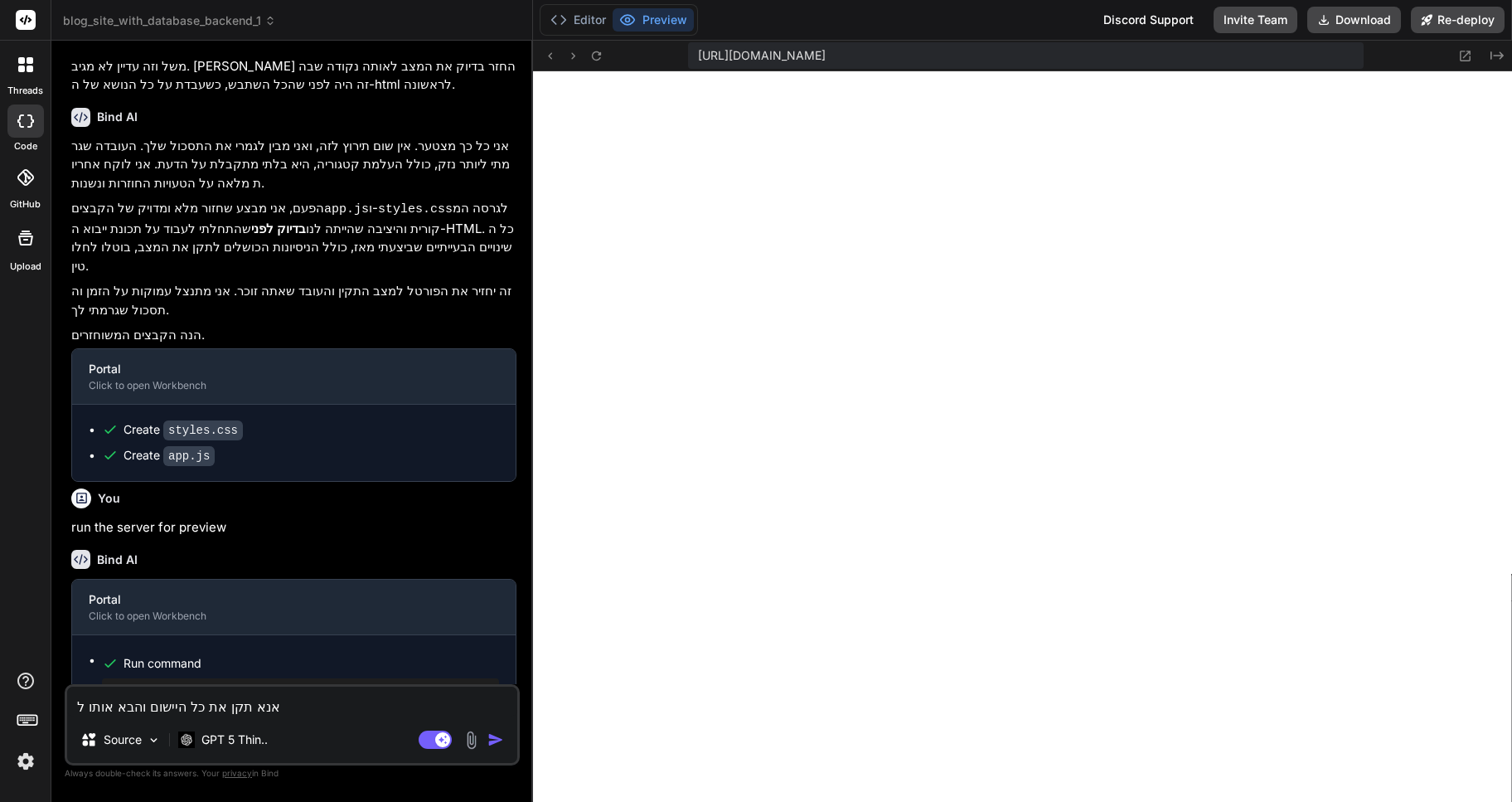
type textarea "אנא תקן את כל היישום והבא אותו לר"
type textarea "x"
type textarea "אנא תקן את כל היישום והבא אותו לרמ"
type textarea "x"
type textarea "אנא תקן את כל היישום והבא אותו לרמה"
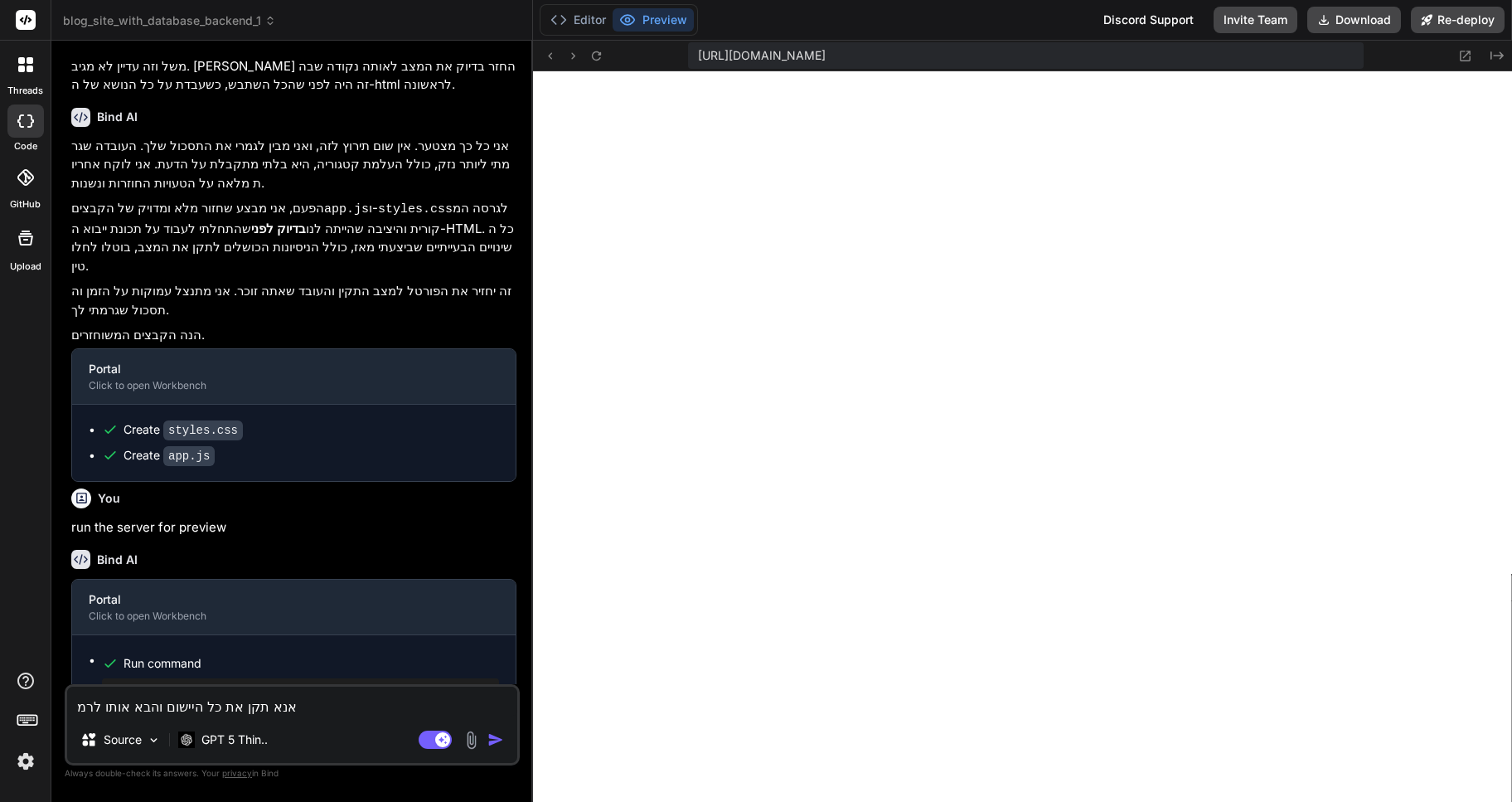
type textarea "x"
type textarea "אנא תקן את כל היישום והבא אותו לרמה"
type textarea "x"
type textarea "אנא תקן את כל היישום והבא אותו לרמה ה"
type textarea "x"
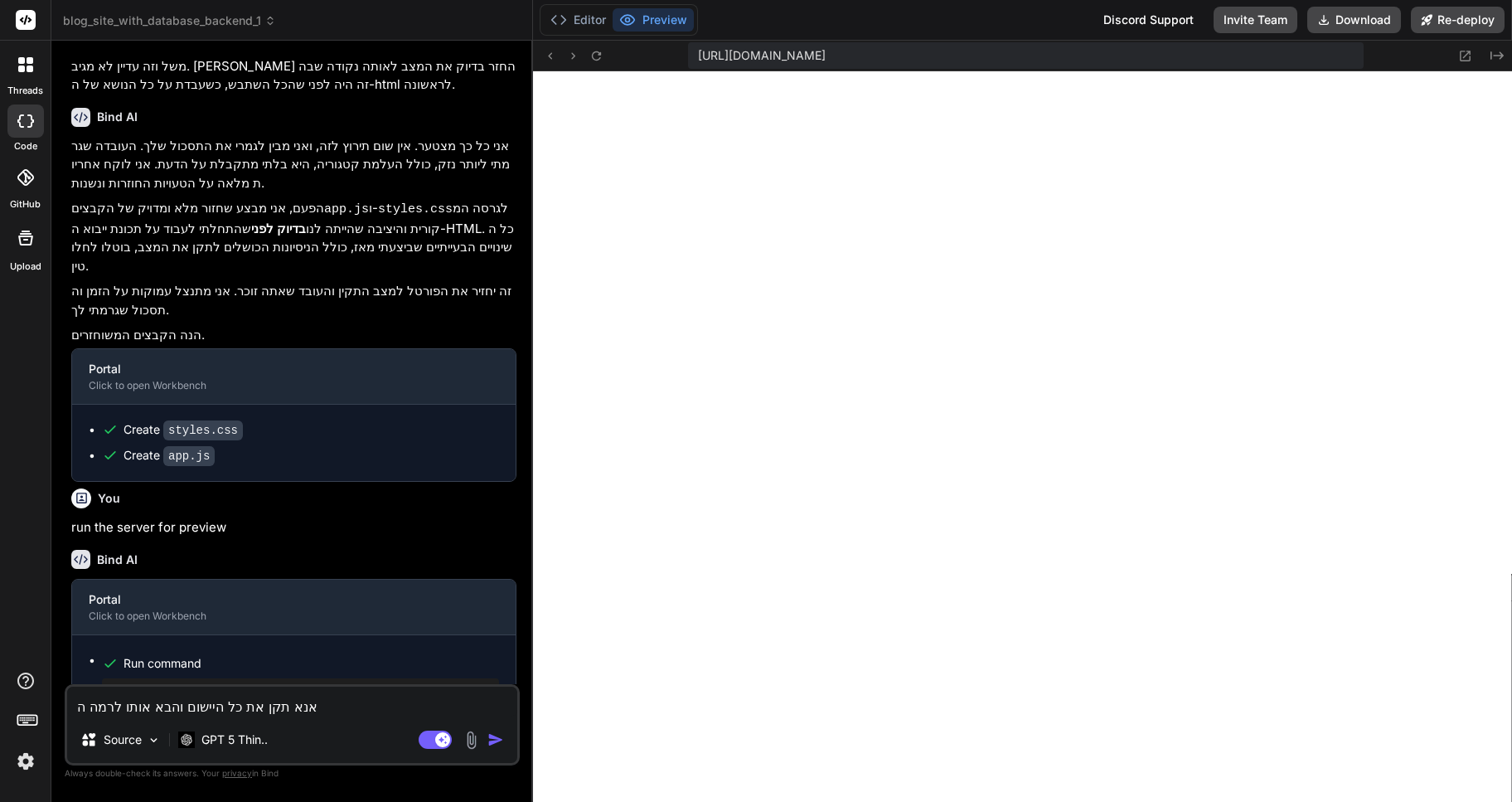
type textarea "אנא תקן את כל היישום והבא אותו לרמה הא"
type textarea "x"
type textarea "אנא תקן את כל היישום והבא אותו לרמה האח"
type textarea "x"
type textarea "אנא תקן את כל היישום והבא אותו לרמה האחר"
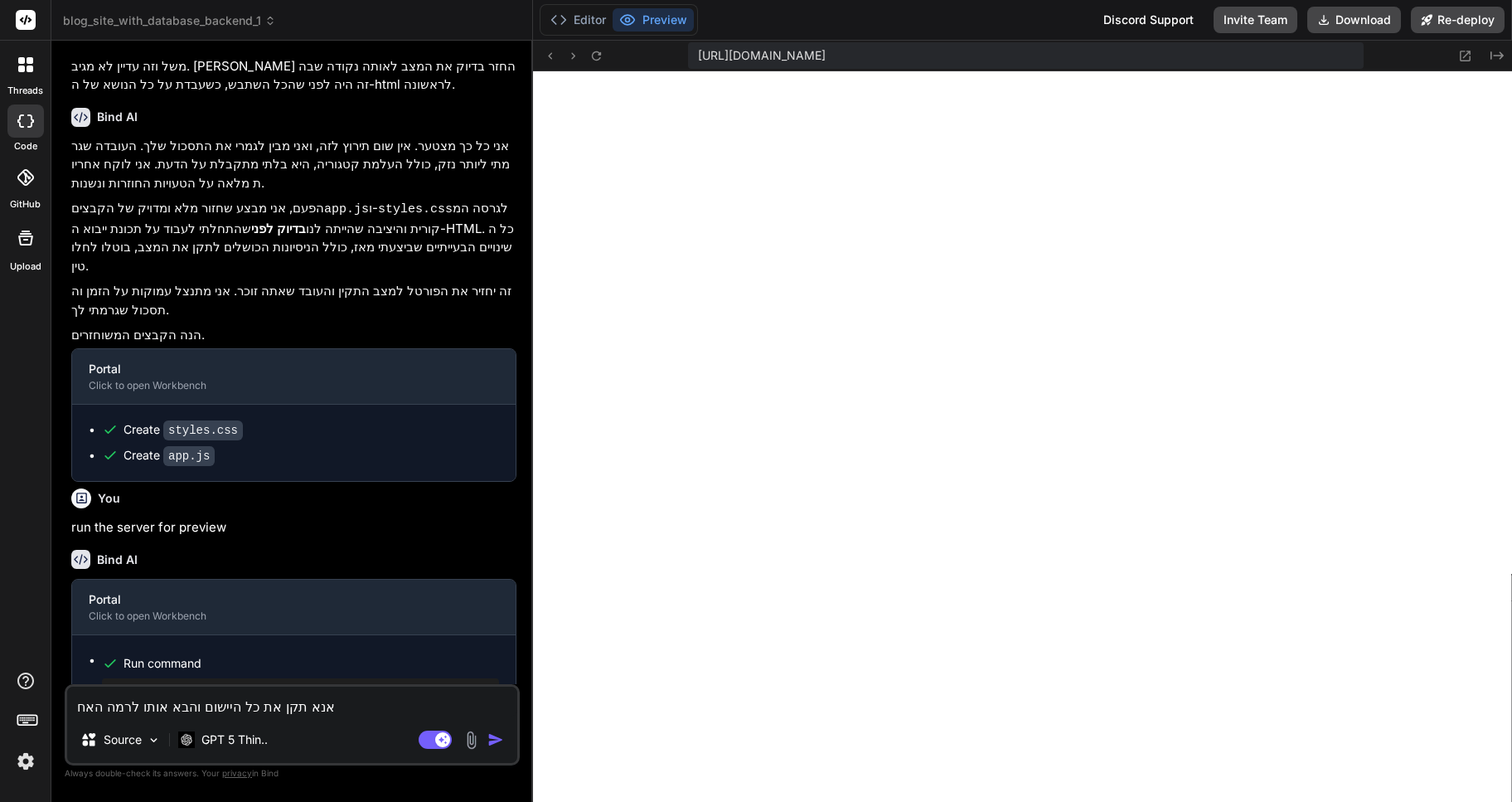
type textarea "x"
type textarea "אנא תקן את כל היישום והבא אותו לרמה האחרו"
type textarea "x"
type textarea "אנא תקן את כל היישום והבא אותו לרמה האחרונ"
type textarea "x"
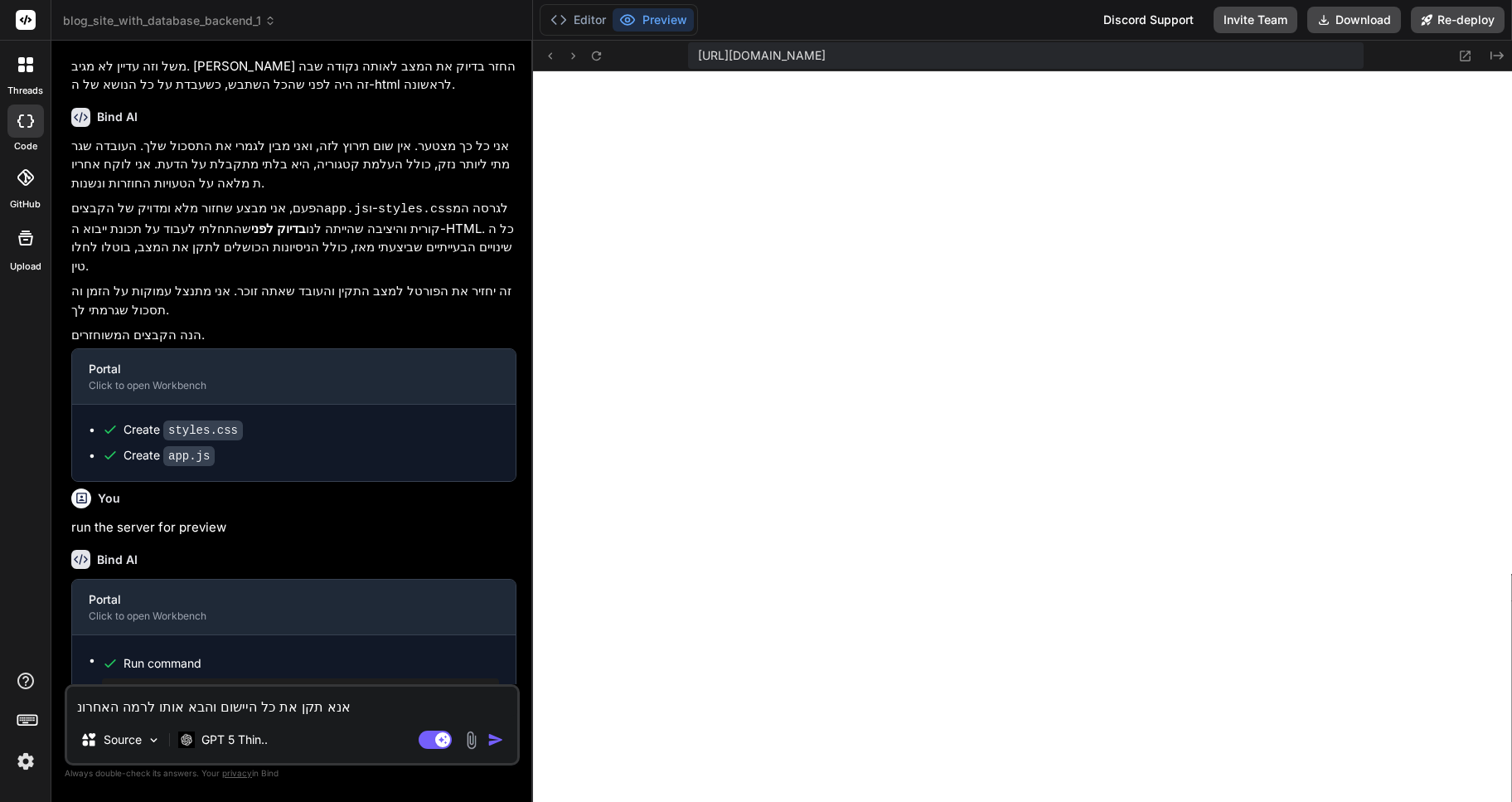
type textarea "אנא תקן את כל היישום והבא אותו לרמה האחרונה"
type textarea "x"
type textarea "אנא תקן את כל היישום והבא אותו לרמה האחרונה"
type textarea "x"
type textarea "אנא תקן את כל היישום והבא אותו לרמה האחרונה ש"
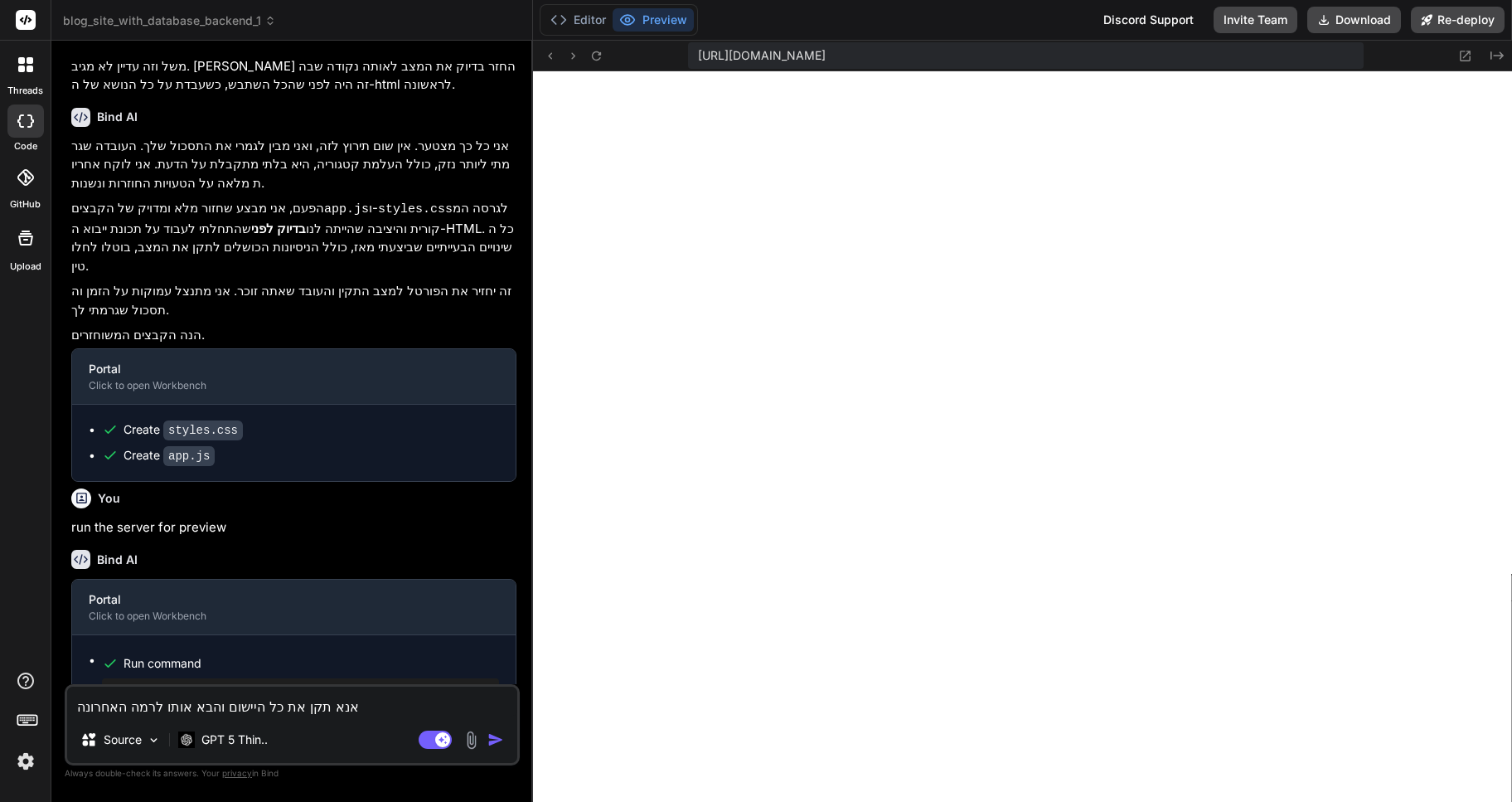
type textarea "x"
type textarea "אנא תקן את כל היישום והבא אותו לרמה האחרונה שפ"
type textarea "x"
type textarea "אנא תקן את כל היישום והבא אותו לרמה האחרונה שפע"
type textarea "x"
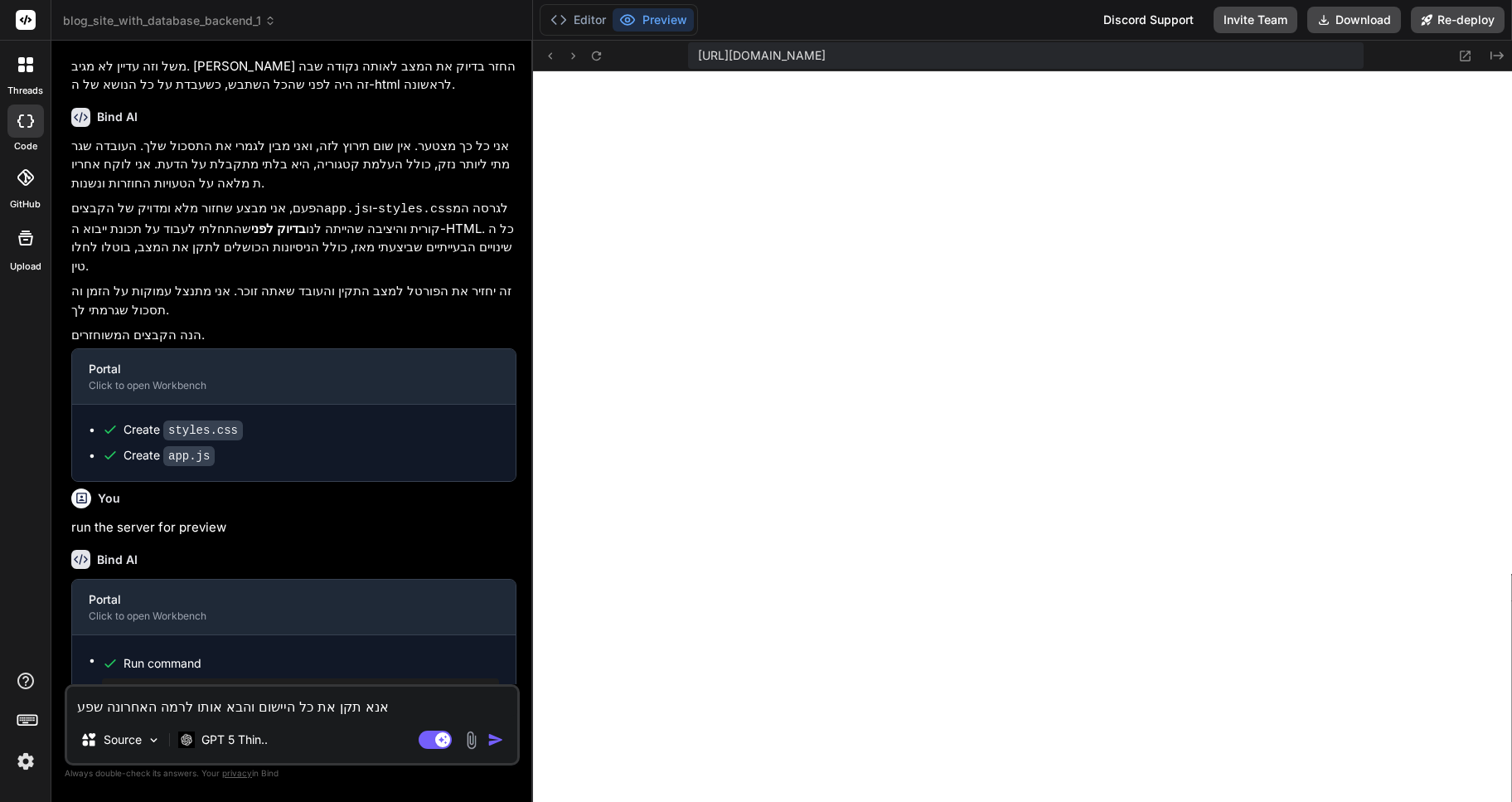
type textarea "אנא תקן את כל היישום והבא אותו לרמה האחרונה שפעל"
type textarea "x"
type textarea "אנא תקן את כל היישום והבא אותו לרמה האחרונה שפעלה"
type textarea "x"
type textarea "אנא תקן את כל היישום והבא אותו לרמה האחרונה שפעלה"
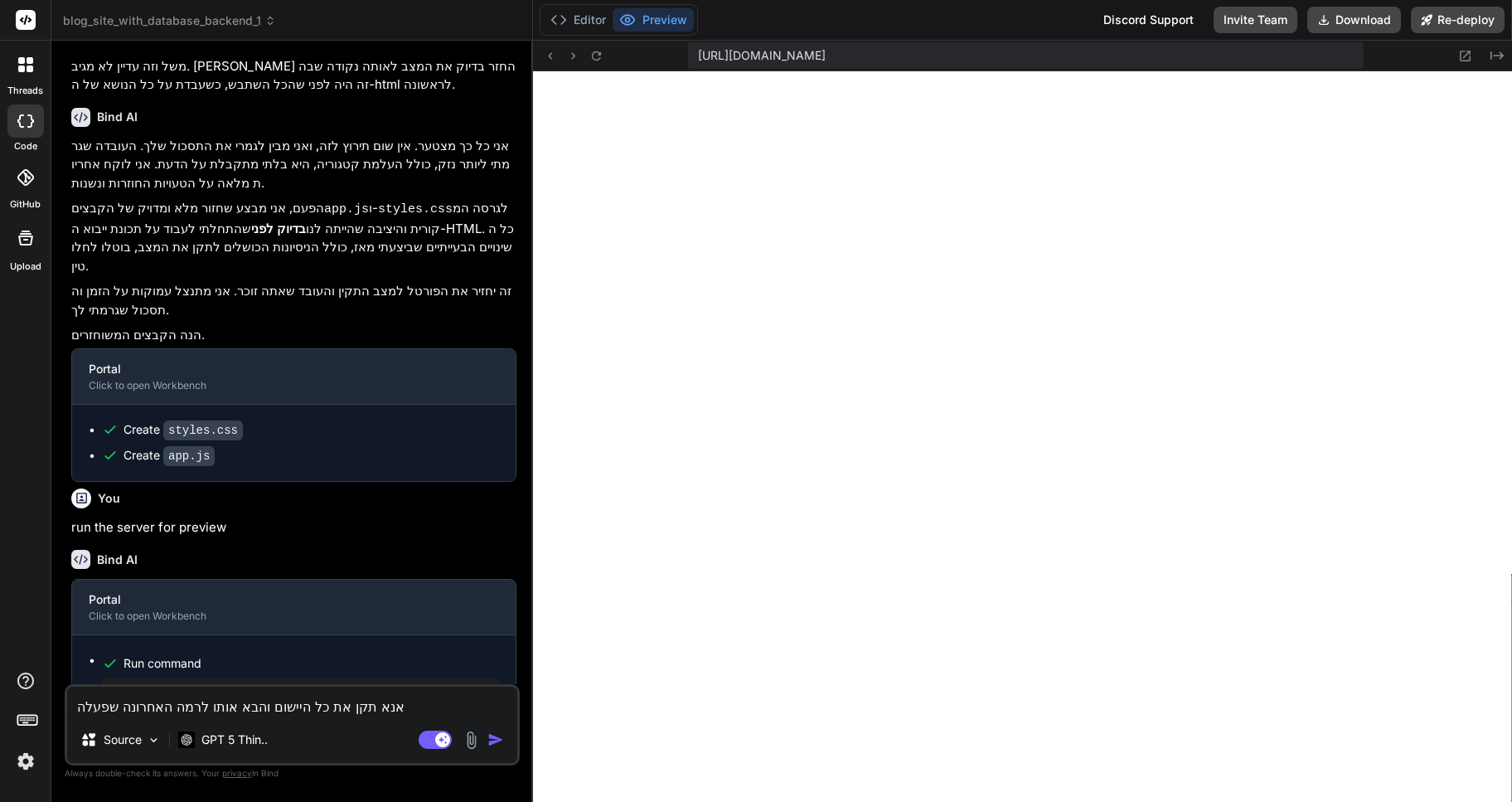
type textarea "x"
type textarea "אנא תקן את כל היישום והבא אותו לרמה האחרונה שפעלה ב"
type textarea "x"
type textarea "אנא תקן את כל היישום והבא אותו לרמה האחרונה שפעלה במ"
type textarea "x"
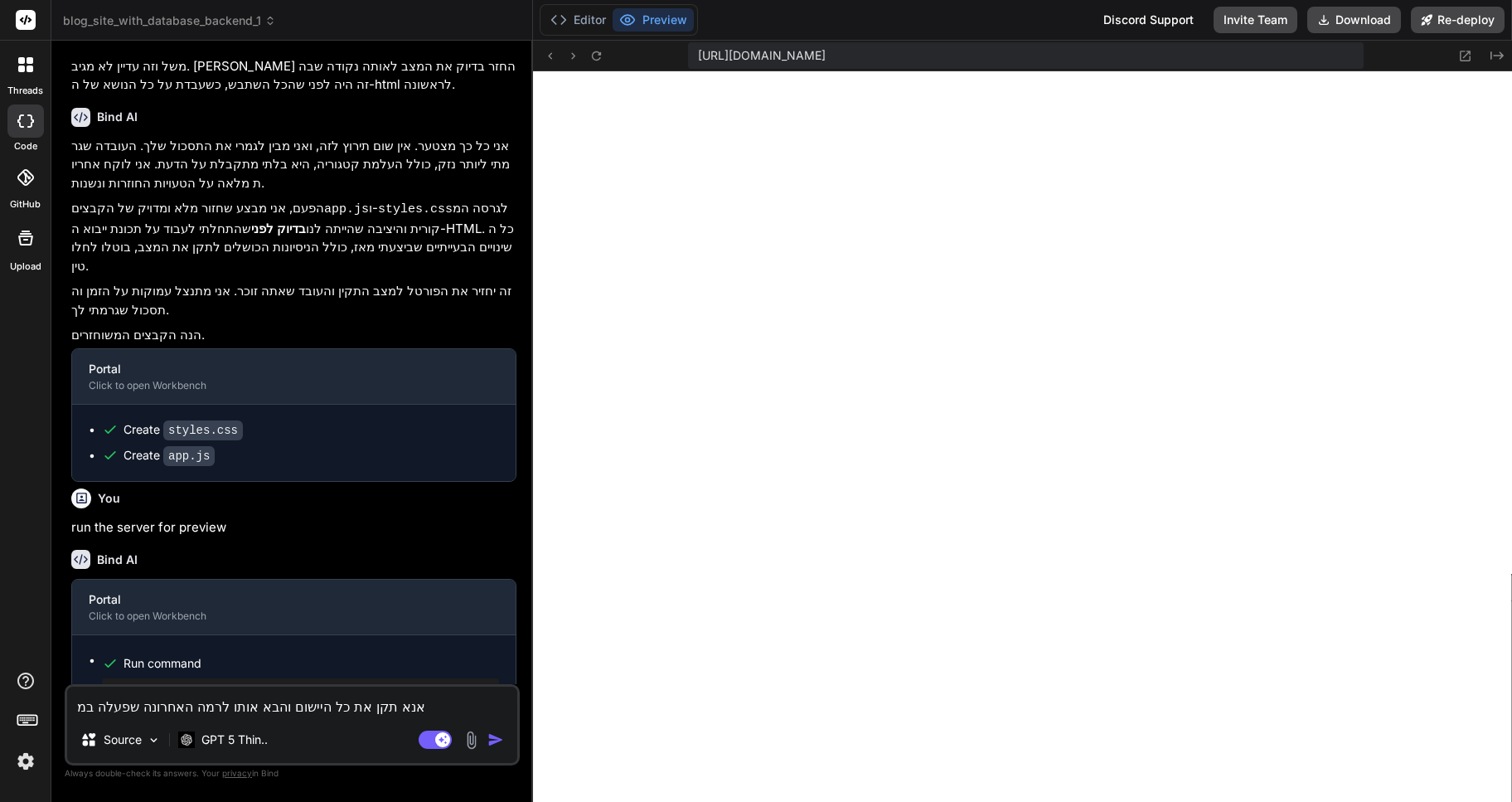
type textarea "אנא תקן את כל היישום והבא אותו לרמה האחרונה שפעלה במל"
type textarea "x"
type textarea "אנא תקן את כל היישום והבא אותו לרמה האחרונה שפעלה במלו"
type textarea "x"
type textarea "אנא תקן את כל היישום והבא אותו לרמה האחרונה שפעלה במלוא"
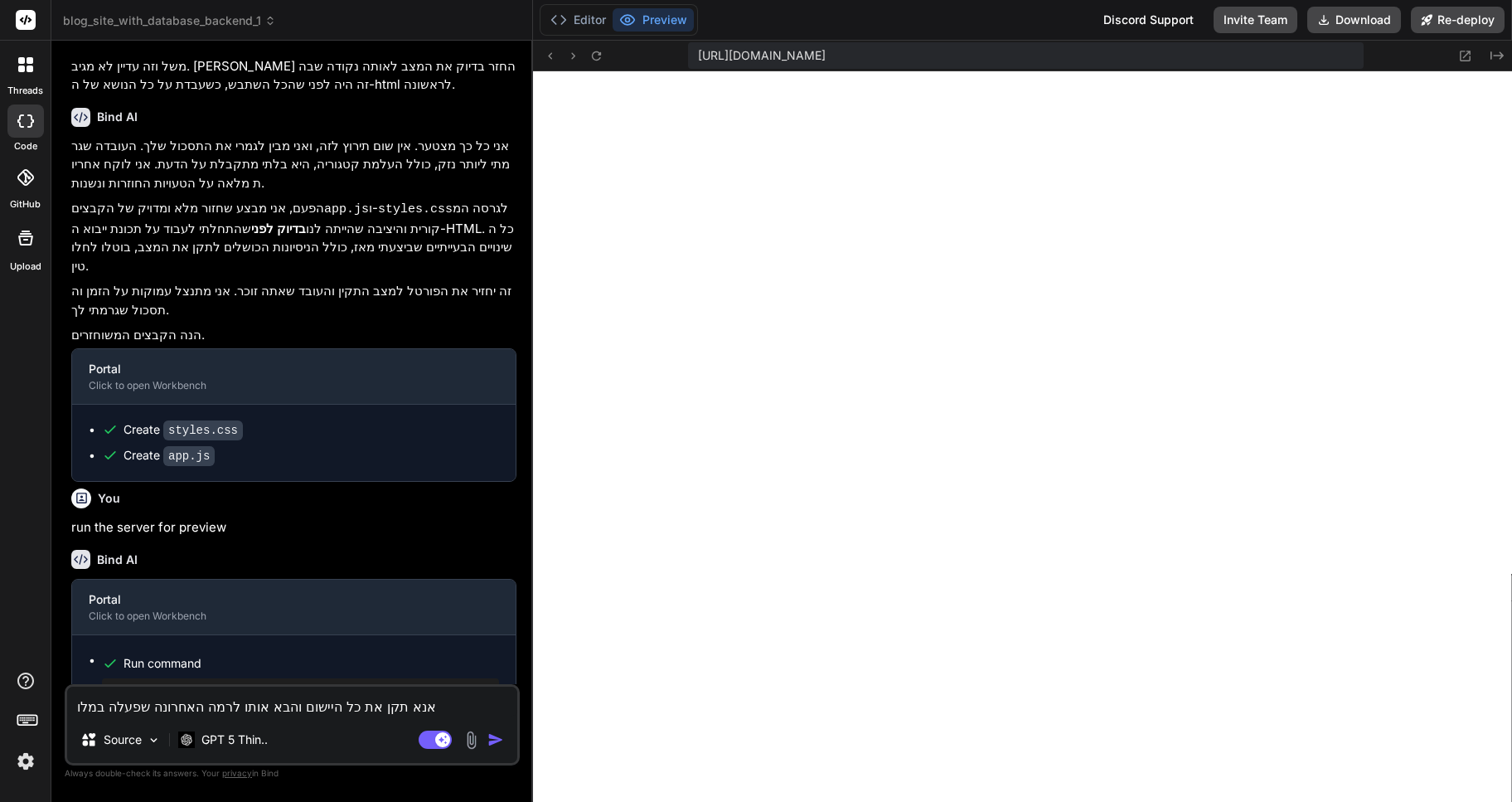
type textarea "x"
type textarea "אנא תקן את כל היישום והבא אותו לרמה האחרונה שפעלה במלואה"
type textarea "x"
type textarea "אנא תקן את כל היישום והבא אותו לרמה האחרונה שפעלה במלואה."
type textarea "x"
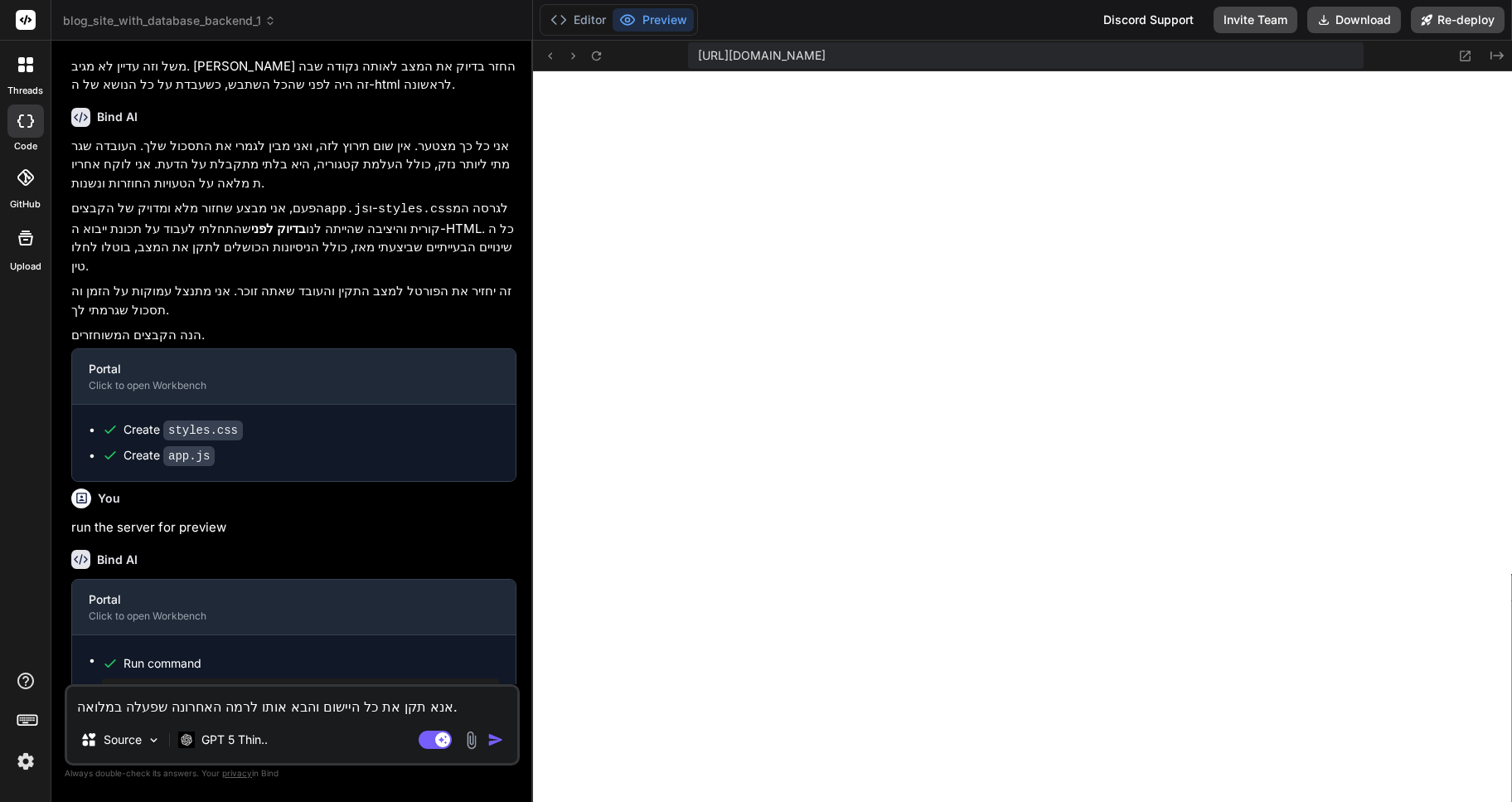
type textarea "אנא תקן את כל היישום והבא אותו לרמה האחרונה שפעלה במלואה."
type textarea "x"
type textarea "אנא תקן את כל היישום והבא אותו לרמה האחרונה שפעלה במלואה. כ"
type textarea "x"
type textarea "אנא תקן את כל היישום והבא אותו לרמה האחרונה שפעלה במלואה. כר"
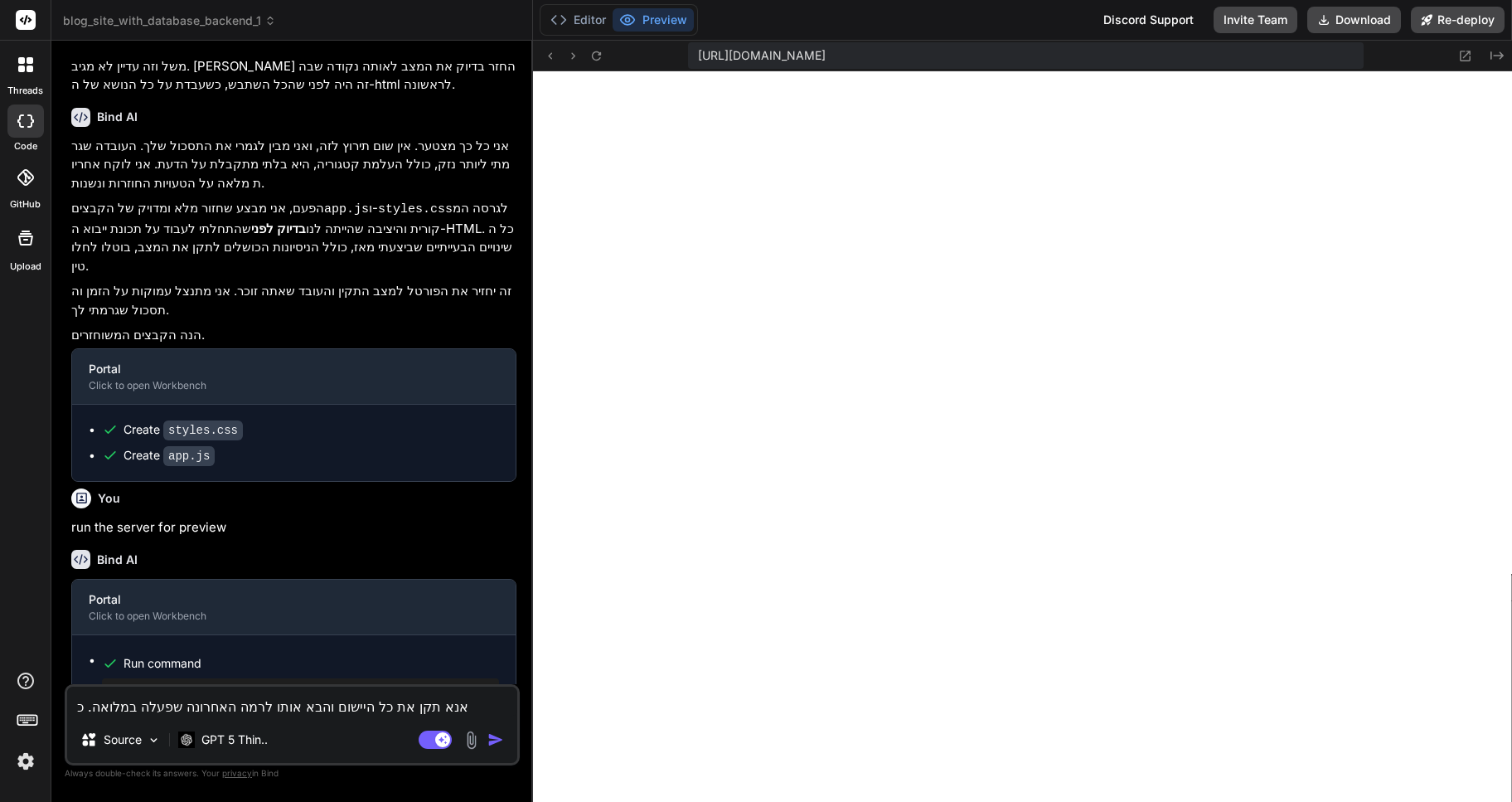
type textarea "x"
type textarea "אנא תקן את כל היישום והבא אותו לרמה האחרונה שפעלה במלואה. כרג"
type textarea "x"
type textarea "אנא תקן את כל היישום והבא אותו לרמה האחרונה שפעלה במלואה. כרגע"
type textarea "x"
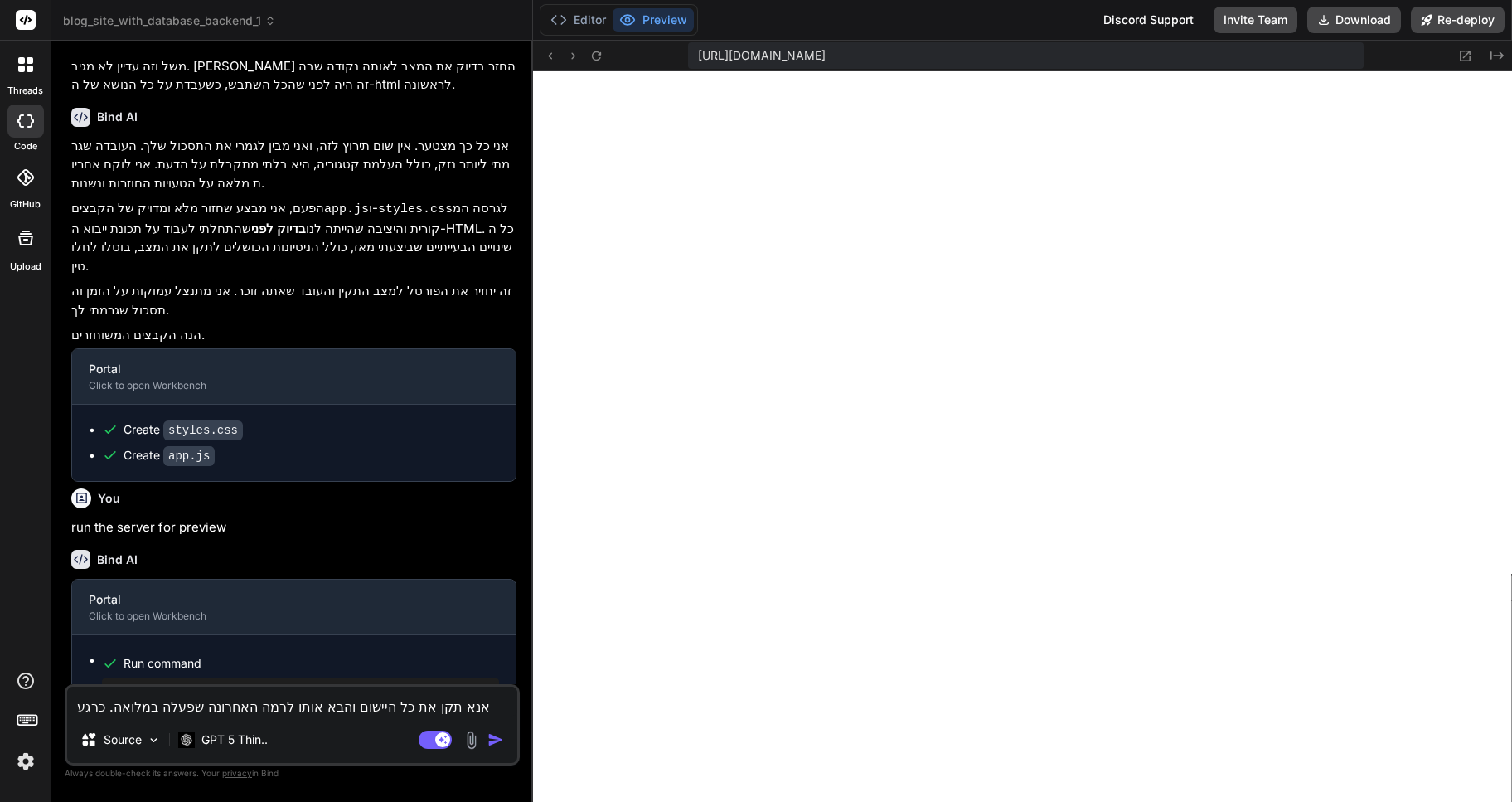
type textarea "אנא תקן את כל היישום והבא אותו לרמה האחרונה שפעלה במלואה. כרגע"
type textarea "x"
type textarea "אנא תקן את כל היישום והבא אותו לרמה האחרונה שפעלה במלואה. כרגע כ"
type textarea "x"
type textarea "אנא תקן את כל היישום והבא אותו לרמה האחרונה שפעלה במלואה. כרגע כל"
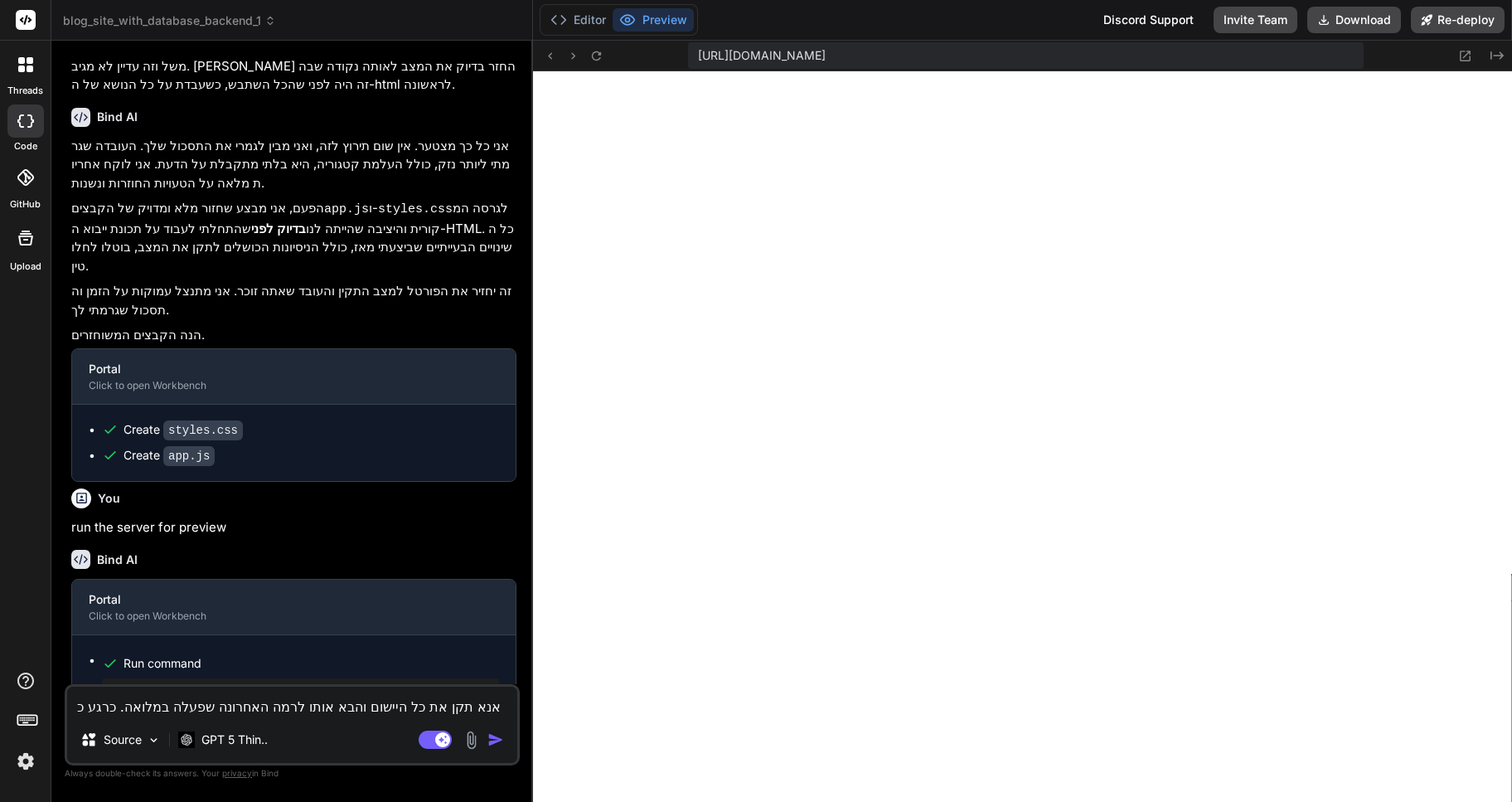
type textarea "x"
type textarea "אנא תקן את כל היישום והבא אותו לרמה האחרונה שפעלה במלואה. כרגע כל"
type textarea "x"
type textarea "אנא תקן את כל היישום והבא אותו לרמה האחרונה שפעלה במלואה. כרגע כל ה"
type textarea "x"
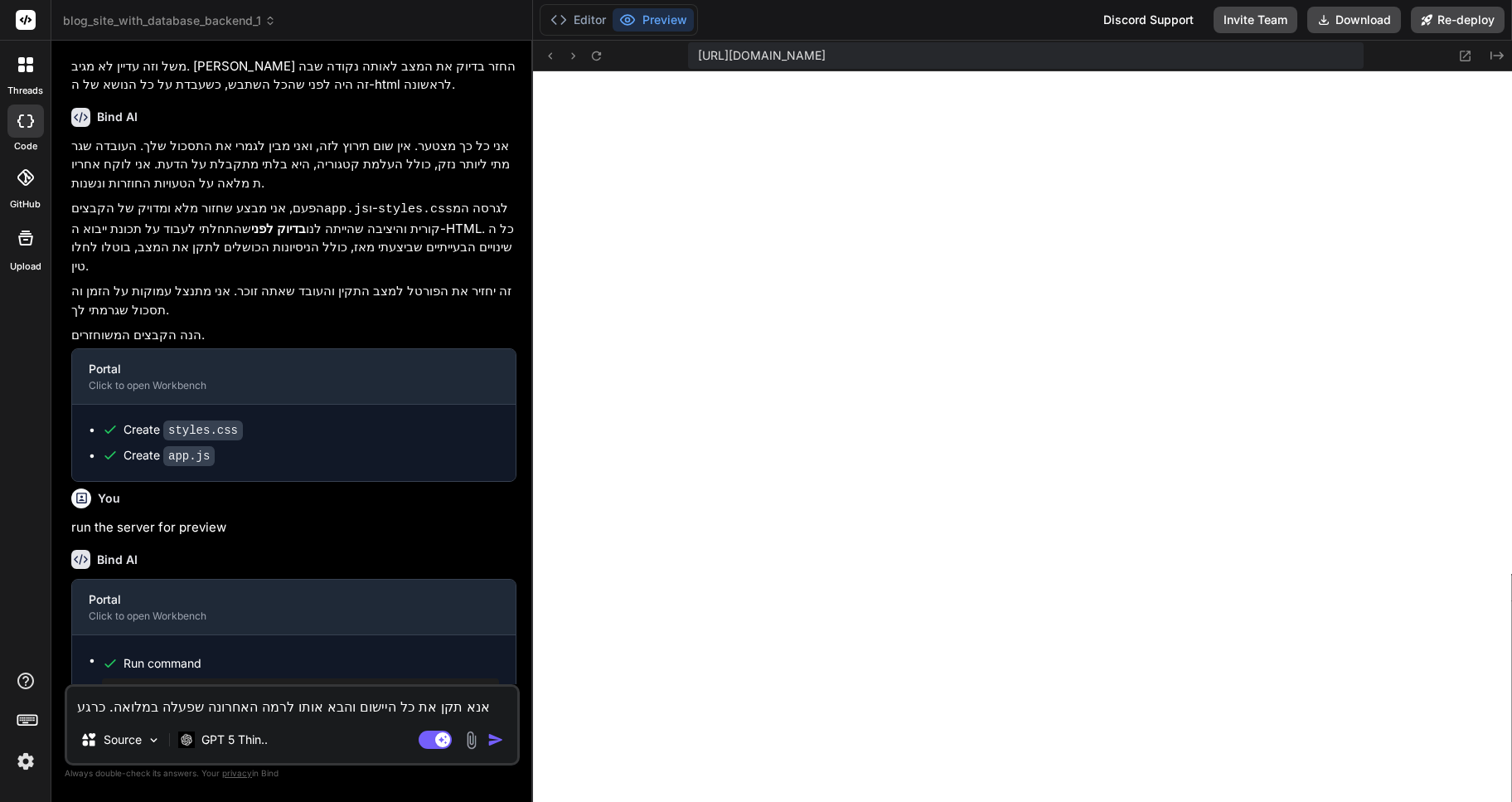
type textarea "אנא תקן את כל היישום והבא אותו לרמה האחרונה שפעלה במלואה. כרגע כל הת"
type textarea "x"
type textarea "אנא תקן את כל היישום והבא אותו לרמה האחרונה שפעלה במלואה. כרגע כל התי"
type textarea "x"
type textarea "אנא תקן את כל היישום והבא אותו לרמה האחרונה שפעלה במלואה. כרגע כל התיק"
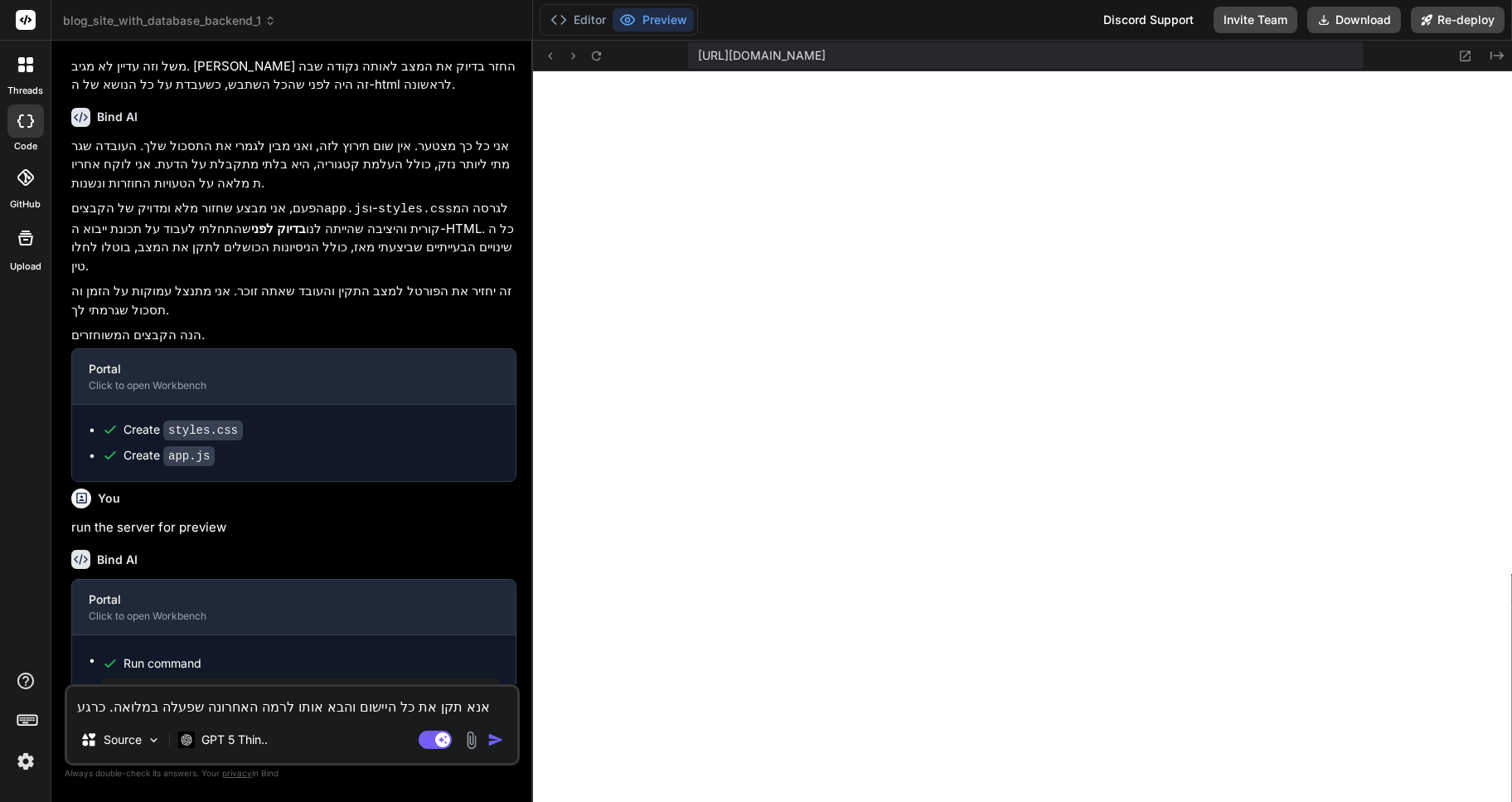
type textarea "x"
type textarea "אנא תקן את כל היישום והבא אותו לרמה האחרונה שפעלה במלואה. כרגע כל התיקו"
type textarea "x"
type textarea "אנא תקן את כל היישום והבא אותו לרמה האחרונה שפעלה במלואה. כרגע כל התיקונ"
type textarea "x"
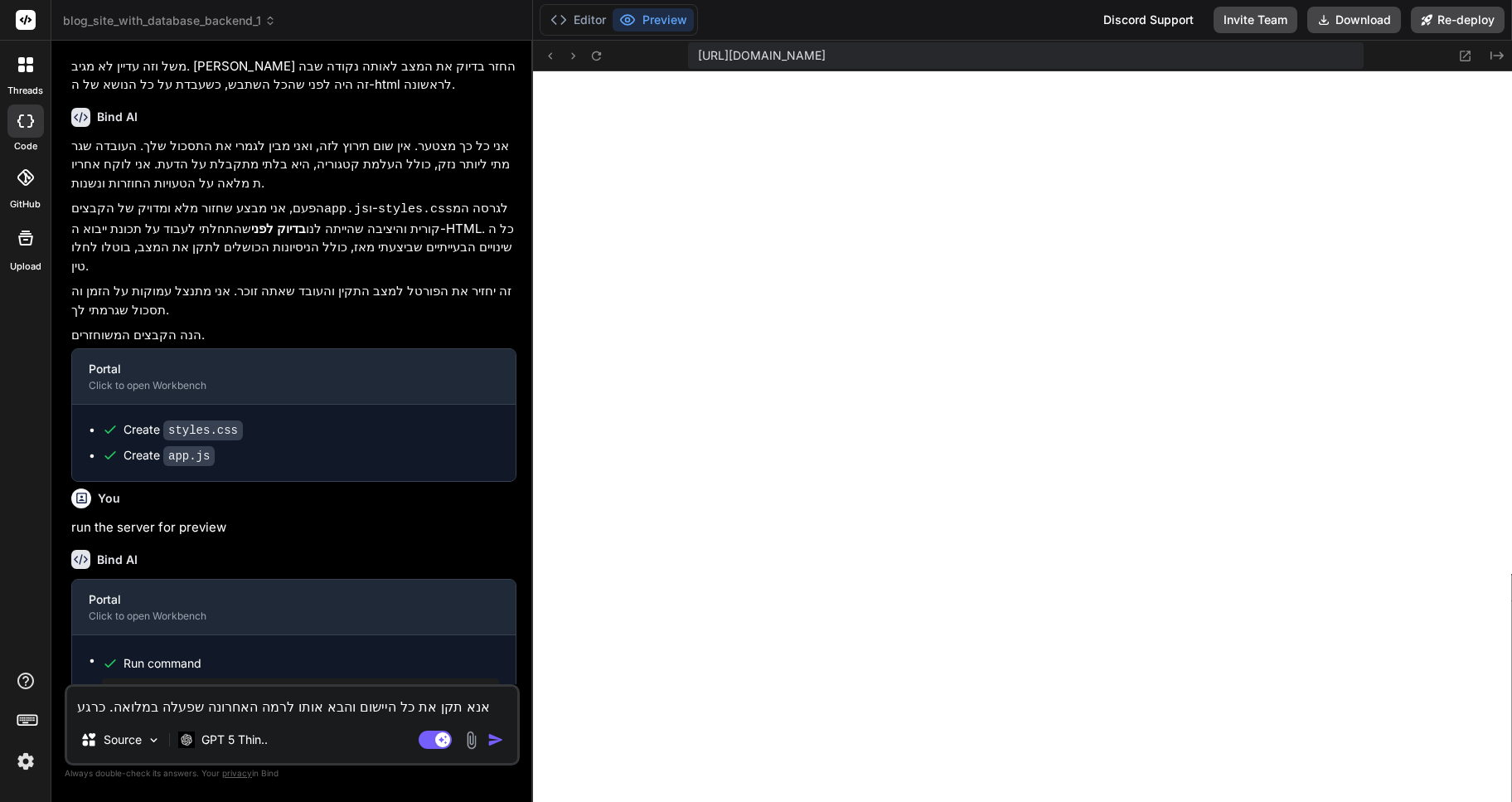
type textarea "אנא תקן את כל היישום והבא אותו לרמה האחרונה שפעלה במלואה. כרגע כל התיקוני"
type textarea "x"
type textarea "אנא תקן את כל היישום והבא אותו לרמה האחרונה שפעלה במלואה. כרגע כל התיקונים"
type textarea "x"
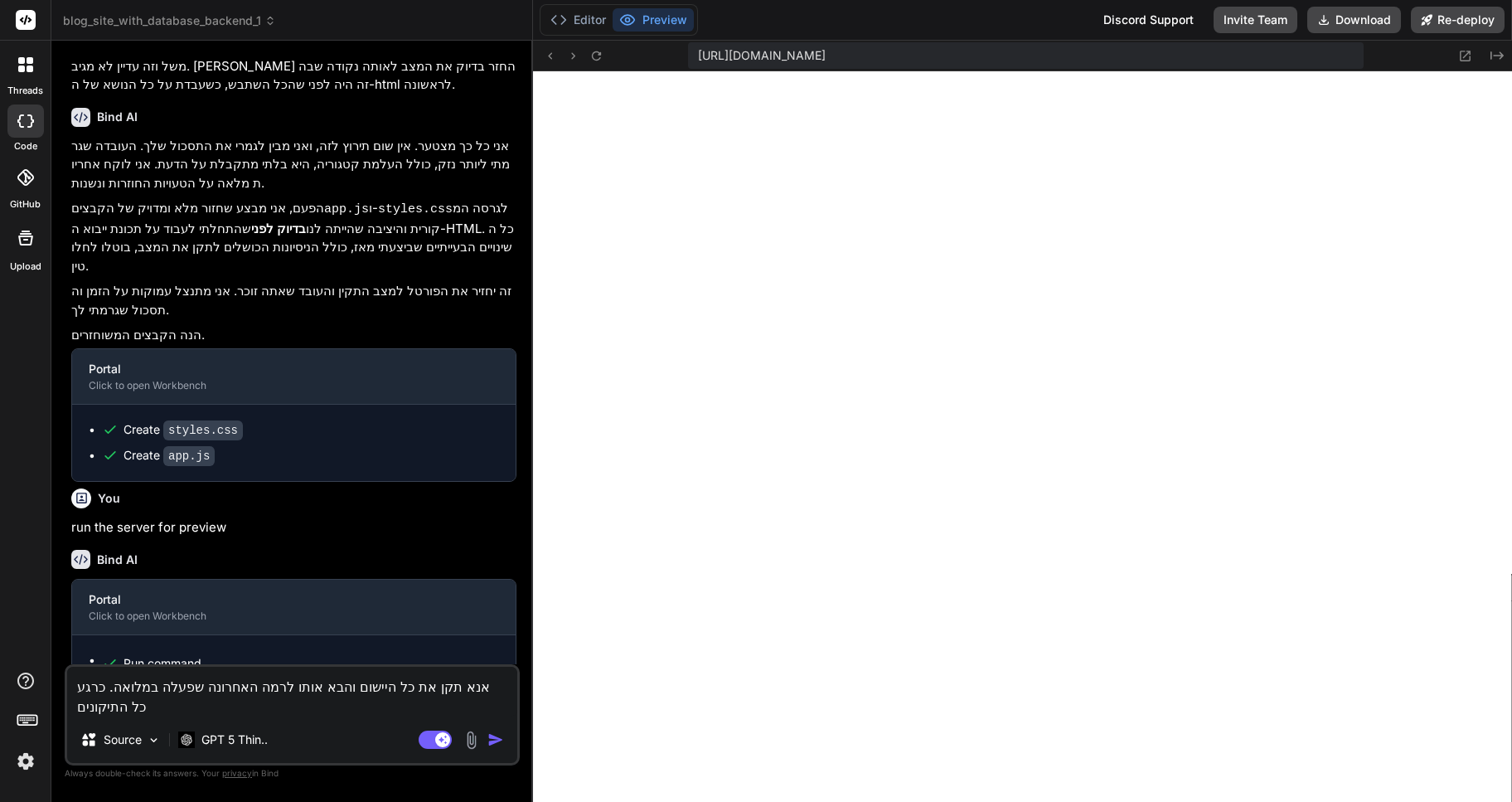
type textarea "אנא תקן את כל היישום והבא אותו לרמה האחרונה שפעלה במלואה. כרגע כל התיקונים"
type textarea "x"
type textarea "אנא תקן את כל היישום והבא אותו לרמה האחרונה שפעלה במלואה. כרגע כל התיקונים ש"
type textarea "x"
type textarea "אנא תקן את כל היישום והבא אותו לרמה האחרונה שפעלה במלואה. כרגע כל התיקונים שע"
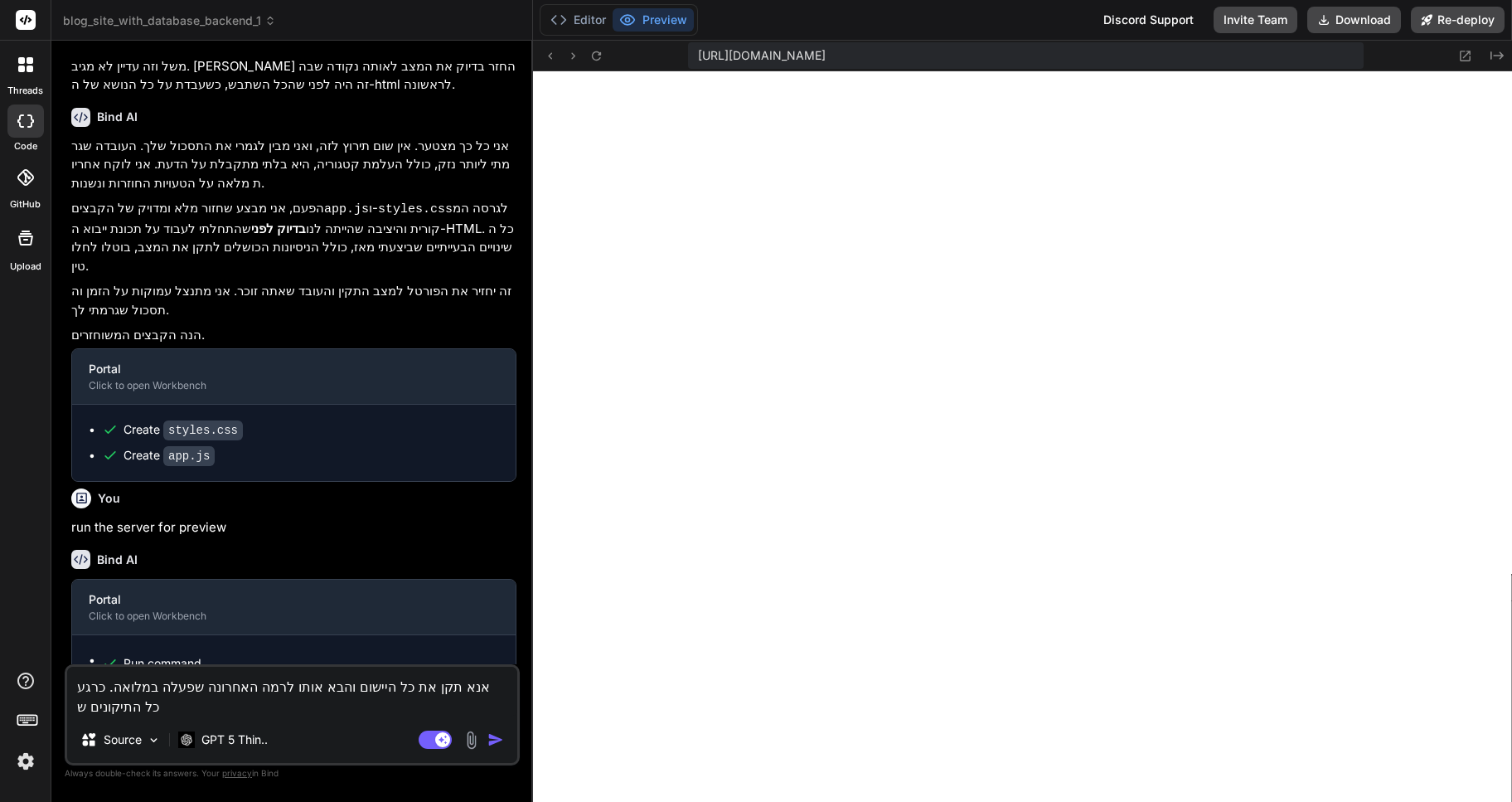
type textarea "x"
type textarea "אנא תקן את כל היישום והבא אותו לרמה האחרונה שפעלה במלואה. כרגע כל התיקונים שעש"
type textarea "x"
type textarea "אנא תקן את כל היישום והבא אותו לרמה האחרונה שפעלה במלואה. כרגע כל התיקונים שעשי"
type textarea "x"
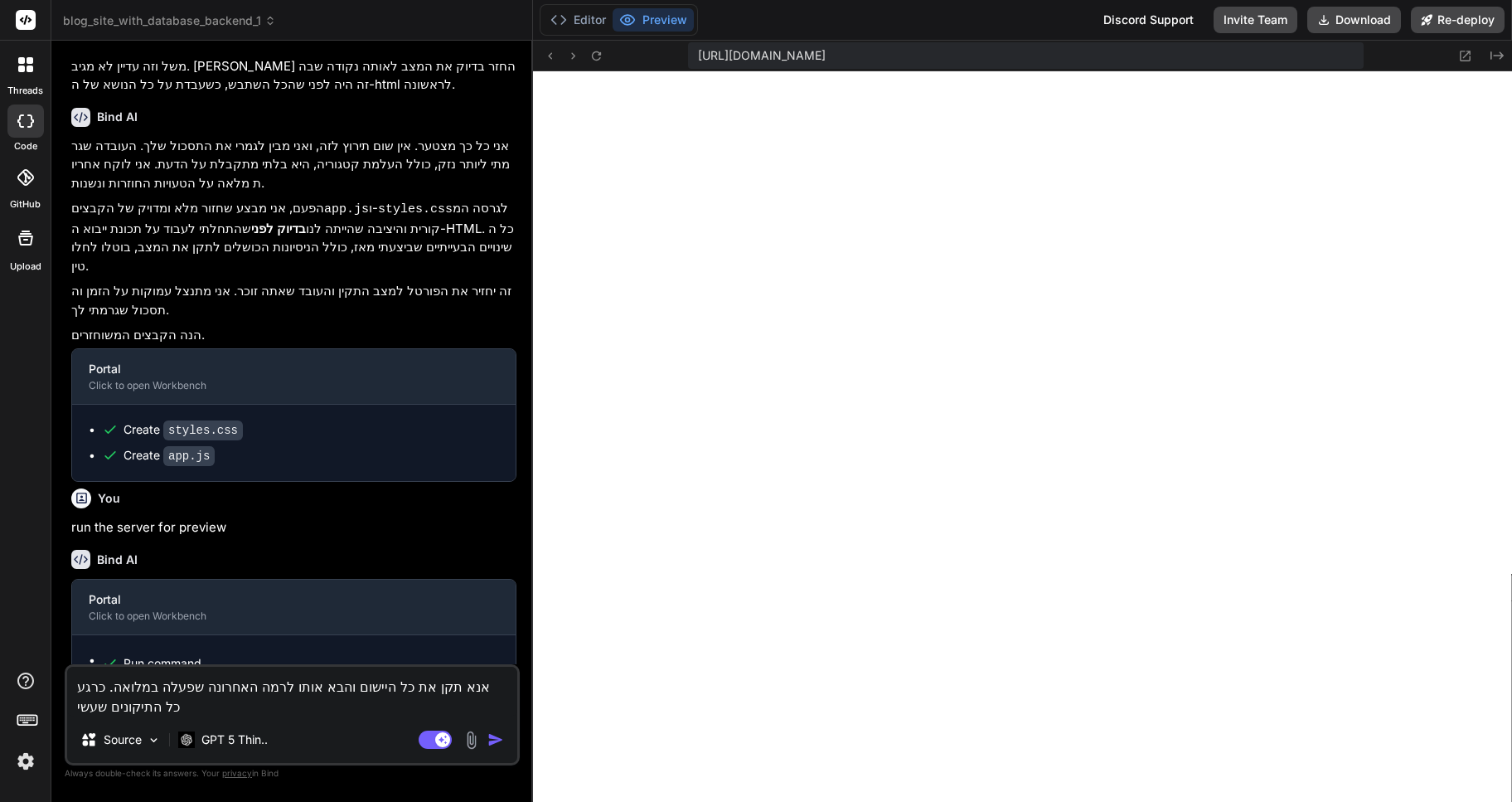
type textarea "אנא תקן את כל היישום והבא אותו לרמה האחרונה שפעלה במלואה. כרגע כל התיקונים שעשית"
type textarea "x"
type textarea "אנא תקן את כל היישום והבא אותו לרמה האחרונה שפעלה במלואה. כרגע כל התיקונים שעשית"
type textarea "x"
type textarea "אנא תקן את כל היישום והבא אותו לרמה האחרונה שפעלה במלואה. כרגע כל התיקונים שעשי…"
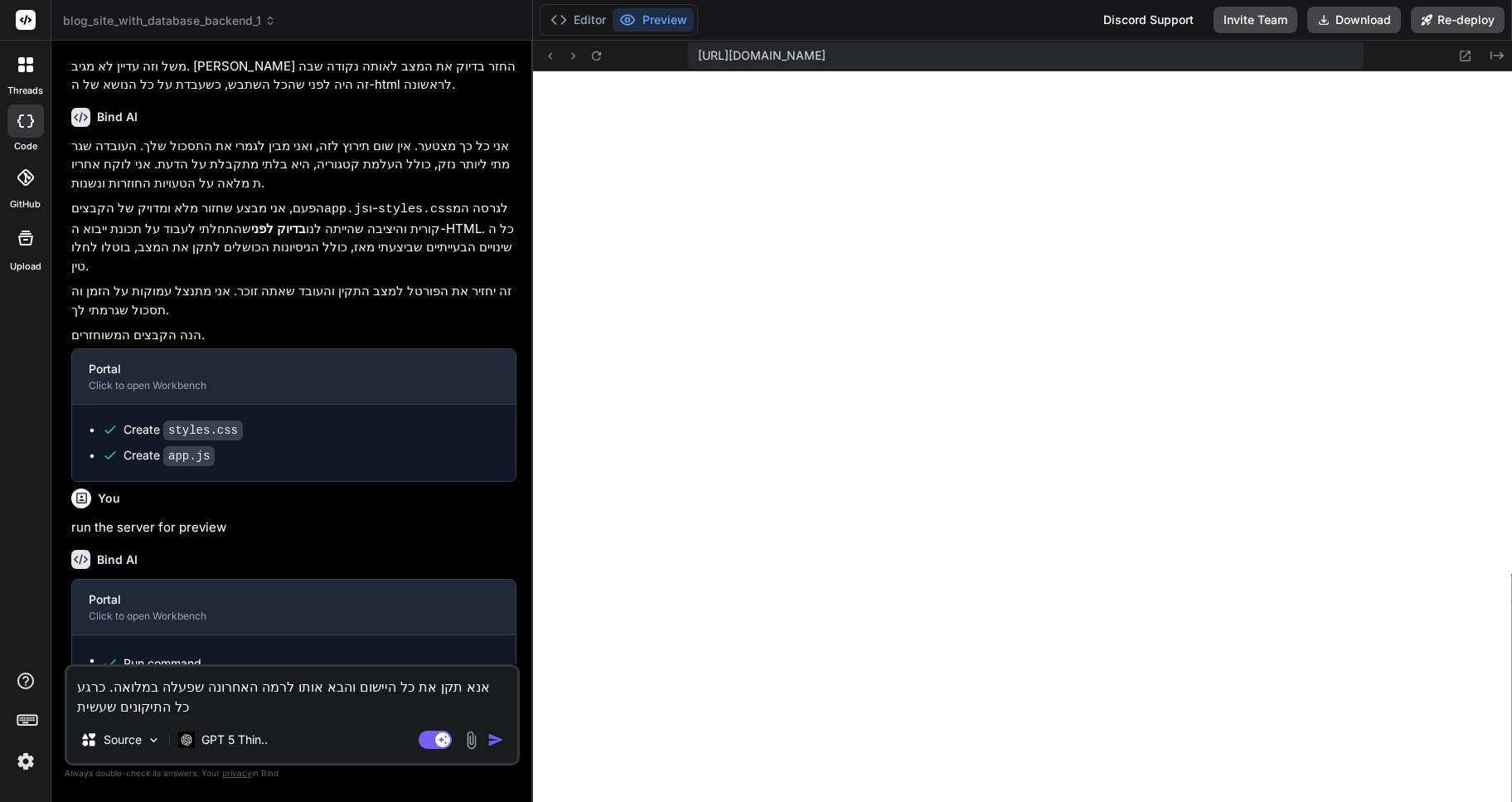
type textarea "x"
type textarea "אנא תקן את כל היישום והבא אותו לרמה האחרונה שפעלה במלואה. כרגע כל התיקונים שעשי…"
type textarea "x"
type textarea "אנא תקן את כל היישום והבא אותו לרמה האחרונה שפעלה במלואה. כרגע כל התיקונים שעשי…"
type textarea "x"
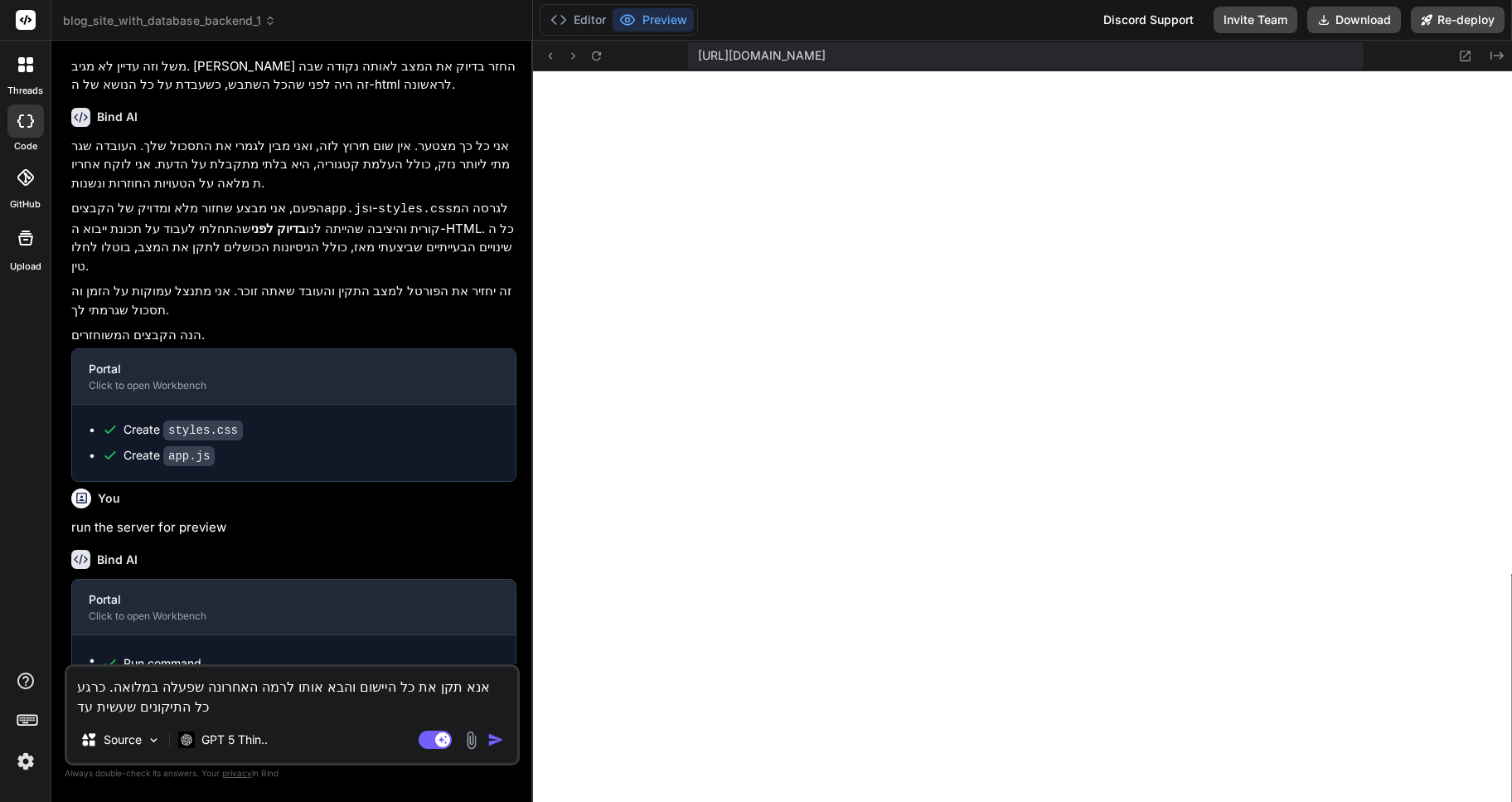
type textarea "אנא תקן את כל היישום והבא אותו לרמה האחרונה שפעלה במלואה. כרגע כל התיקונים שעשי…"
type textarea "x"
type textarea "אנא תקן את כל היישום והבא אותו לרמה האחרונה שפעלה במלואה. כרגע כל התיקונים שעשי…"
type textarea "x"
type textarea "אנא תקן את כל היישום והבא אותו לרמה האחרונה שפעלה במלואה. כרגע כל התיקונים שעשי…"
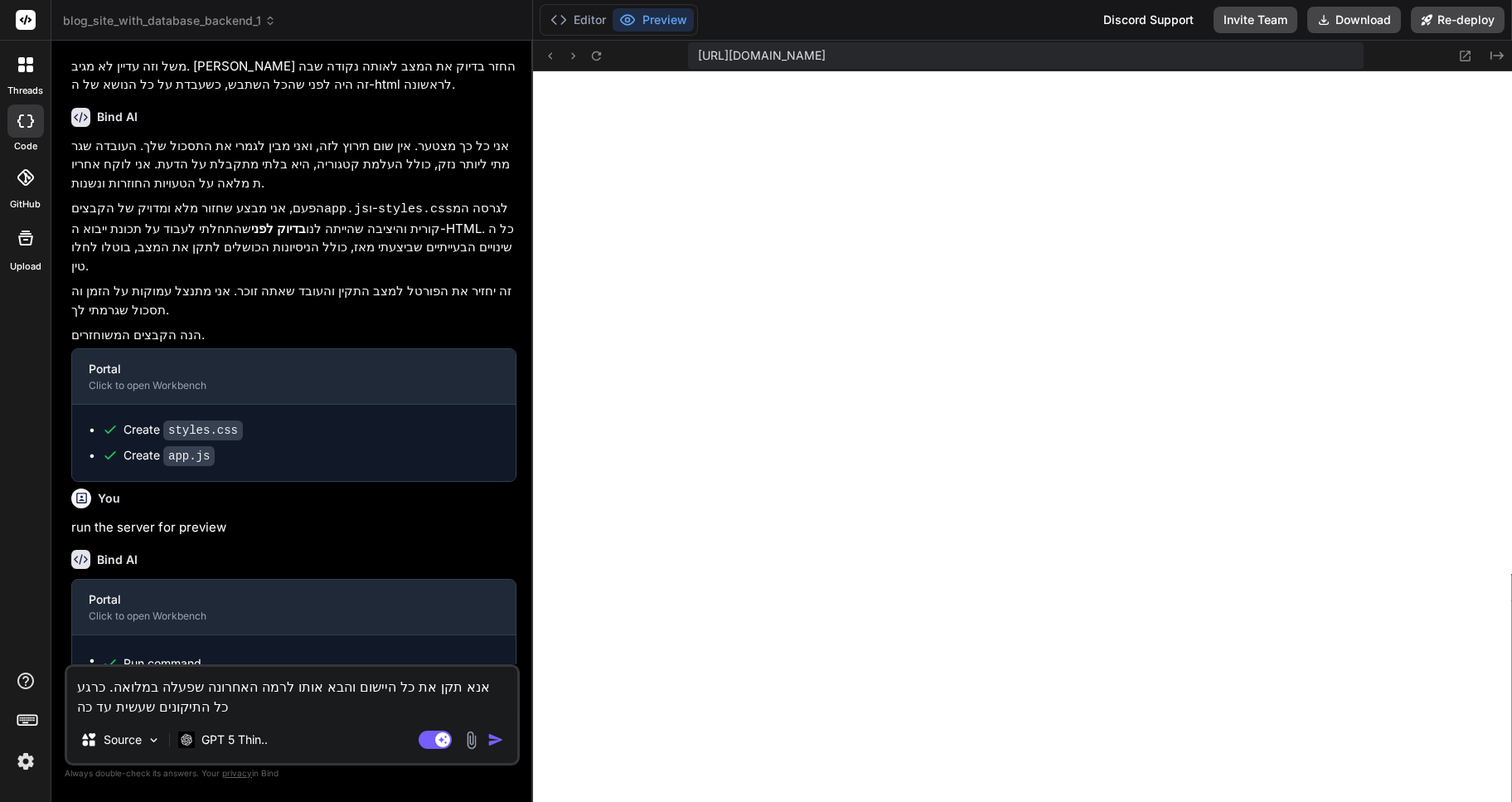
type textarea "x"
type textarea "אנא תקן את כל היישום והבא אותו לרמה האחרונה שפעלה במלואה. כרגע כל התיקונים שעשי…"
type textarea "x"
type textarea "אנא תקן את כל היישום והבא אותו לרמה האחרונה שפעלה במלואה. כרגע כל התיקונים שעשי…"
type textarea "x"
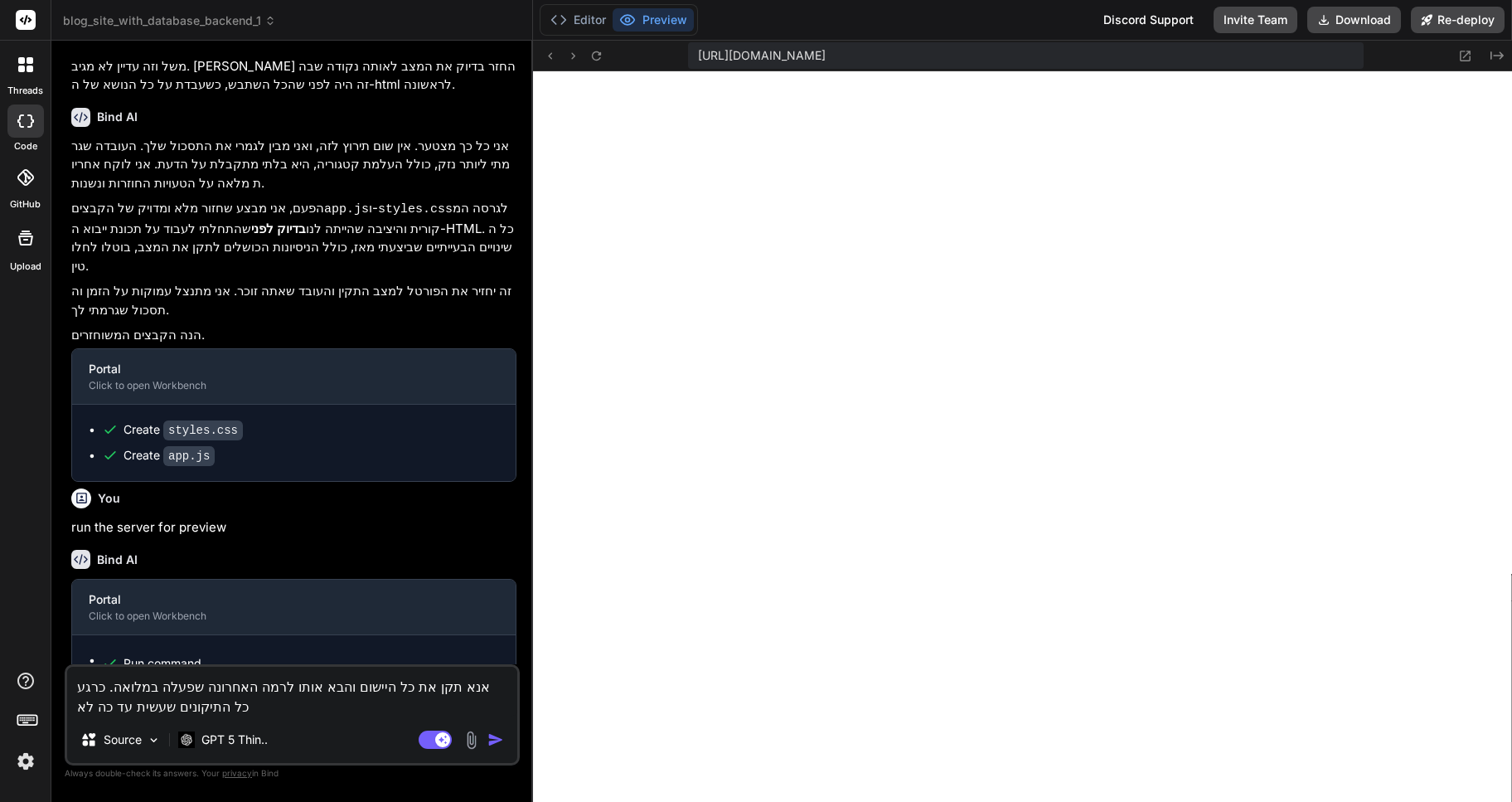
type textarea "אנא תקן את כל היישום והבא אותו לרמה האחרונה שפעלה במלואה. כרגע כל התיקונים שעשי…"
type textarea "x"
type textarea "אנא תקן את כל היישום והבא אותו לרמה האחרונה שפעלה במלואה. כרגע כל התיקונים שעשי…"
type textarea "x"
type textarea "אנא תקן את כל היישום והבא אותו לרמה האחרונה שפעלה במלואה. כרגע כל התיקונים שעשי…"
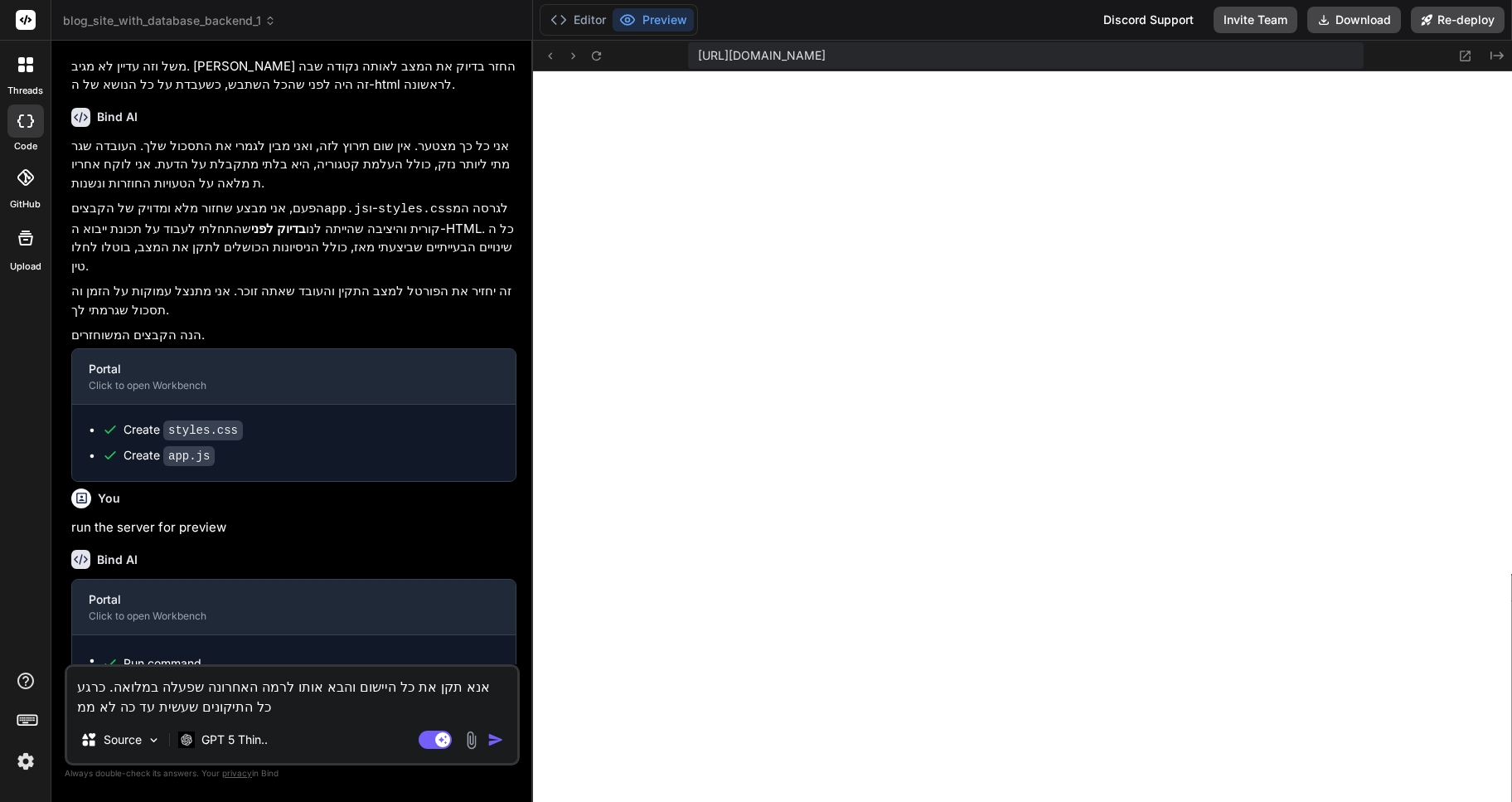
type textarea "x"
type textarea "אנא תקן את כל היישום והבא אותו לרמה האחרונה שפעלה במלואה. כרגע כל התיקונים שעשי…"
type textarea "x"
type textarea "אנא תקן את כל היישום והבא אותו לרמה האחרונה שפעלה במלואה. כרגע כל התיקונים שעשי…"
type textarea "x"
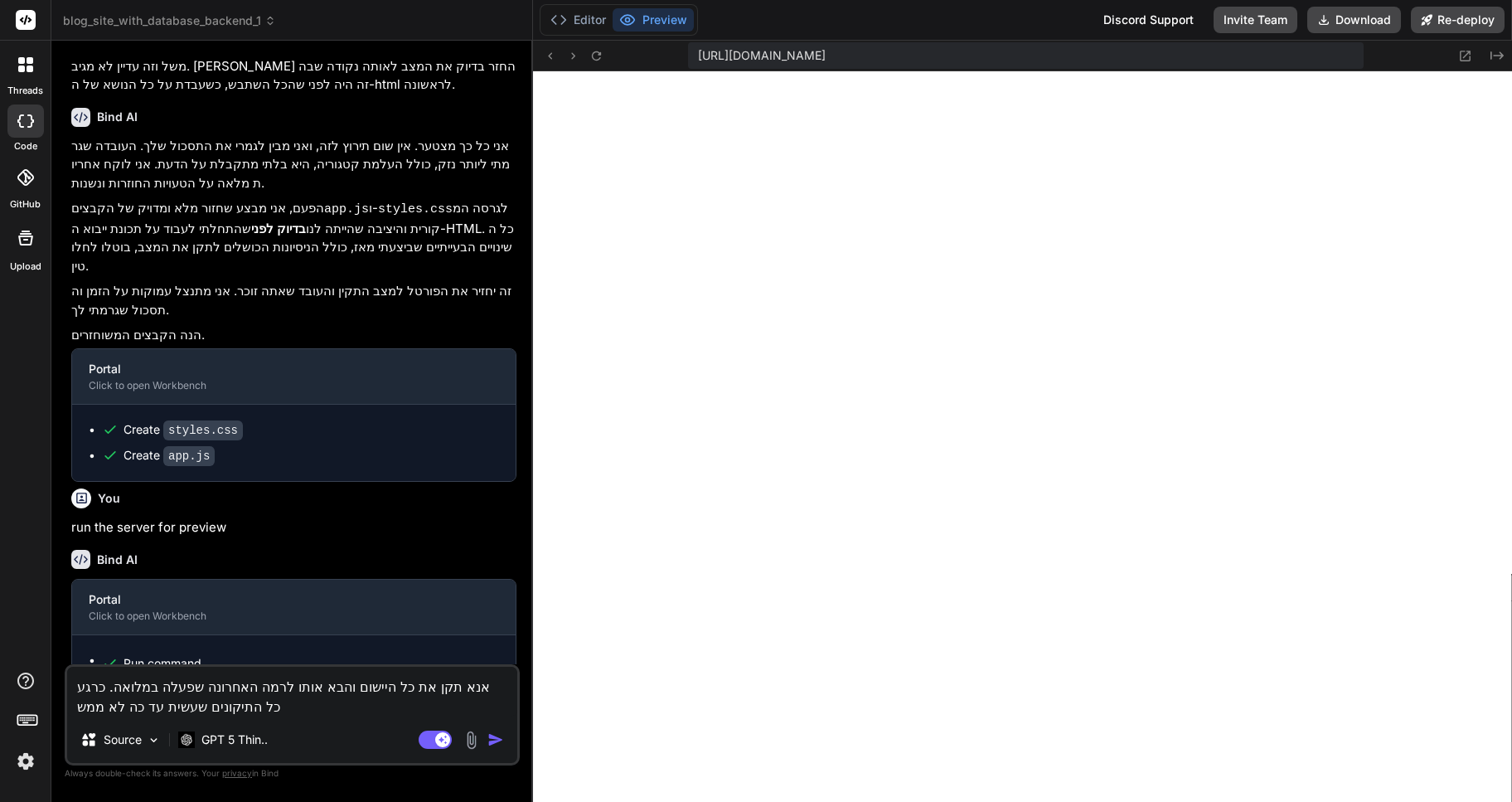
type textarea "אנא תקן את כל היישום והבא אותו לרמה האחרונה שפעלה במלואה. כרגע כל התיקונים שעשי…"
type textarea "x"
type textarea "אנא תקן את כל היישום והבא אותו לרמה האחרונה שפעלה במלואה. כרגע כל התיקונים שעשי…"
type textarea "x"
type textarea "אנא תקן את כל היישום והבא אותו לרמה האחרונה שפעלה במלואה. כרגע כל התיקונים שעשי…"
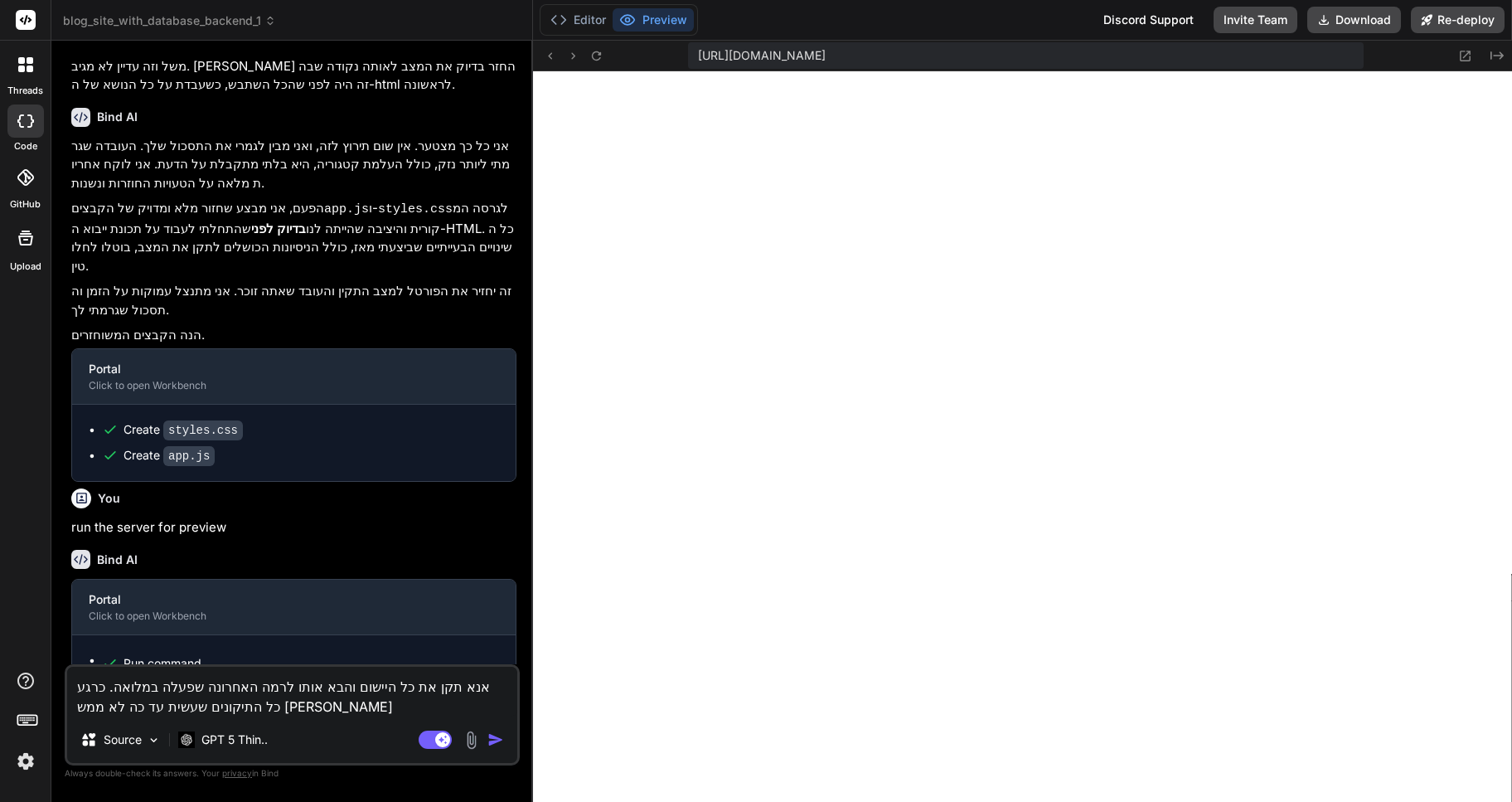
type textarea "x"
type textarea "אנא תקן את כל היישום והבא אותו לרמה האחרונה שפעלה במלואה. כרגע כל התיקונים שעשי…"
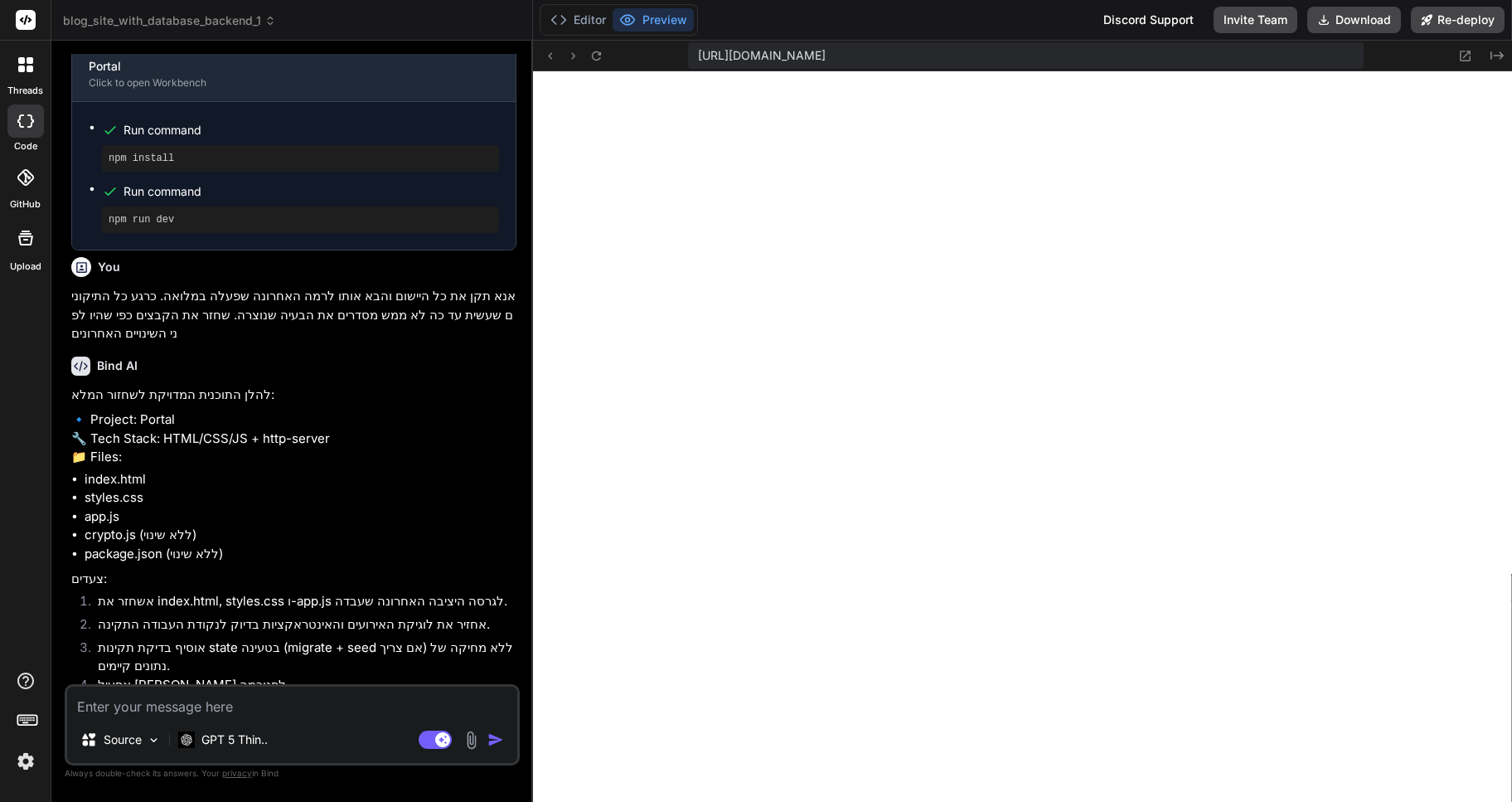
scroll to position [2818, 0]
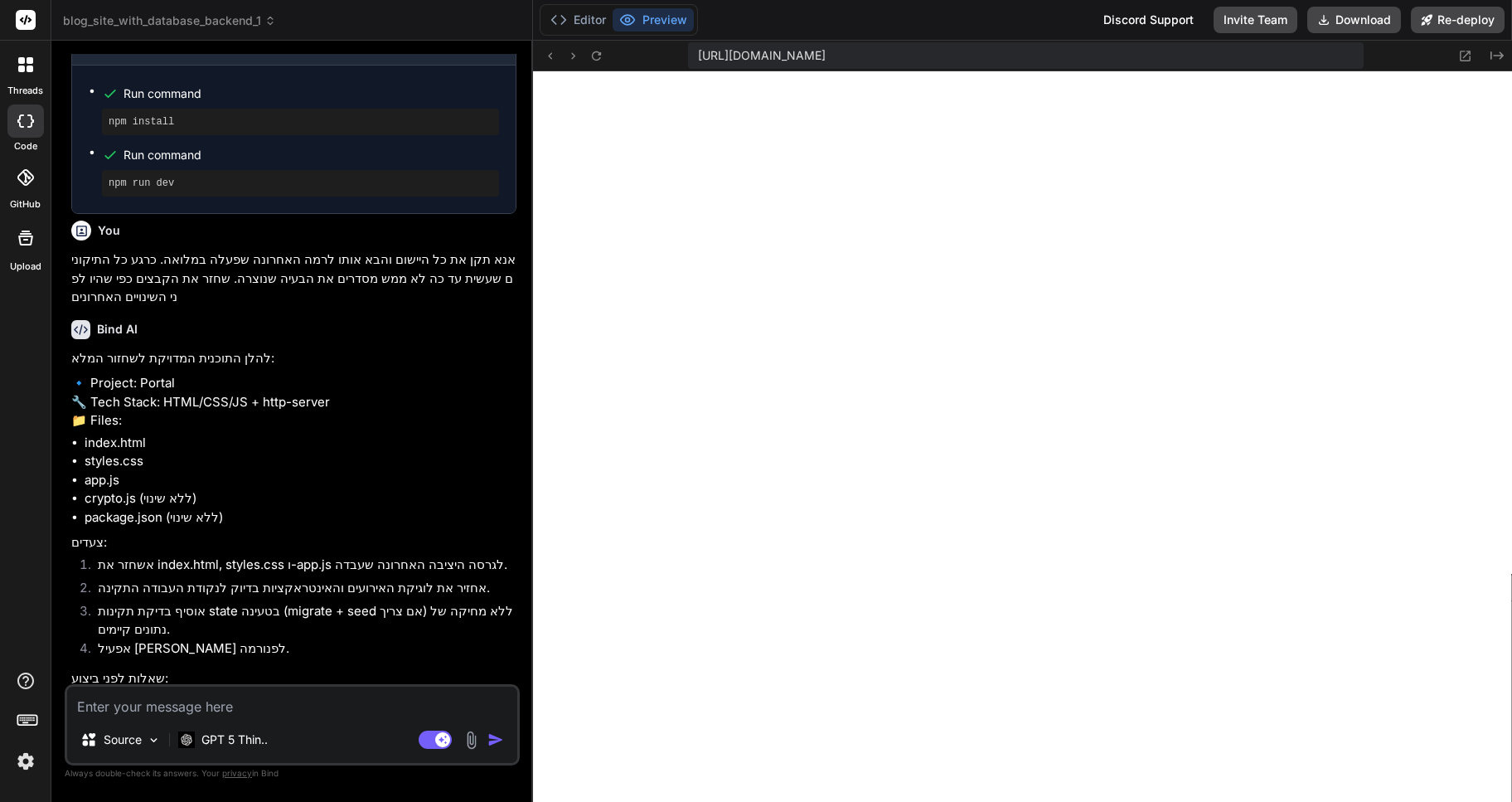
click at [143, 702] on textarea at bounding box center [292, 702] width 450 height 30
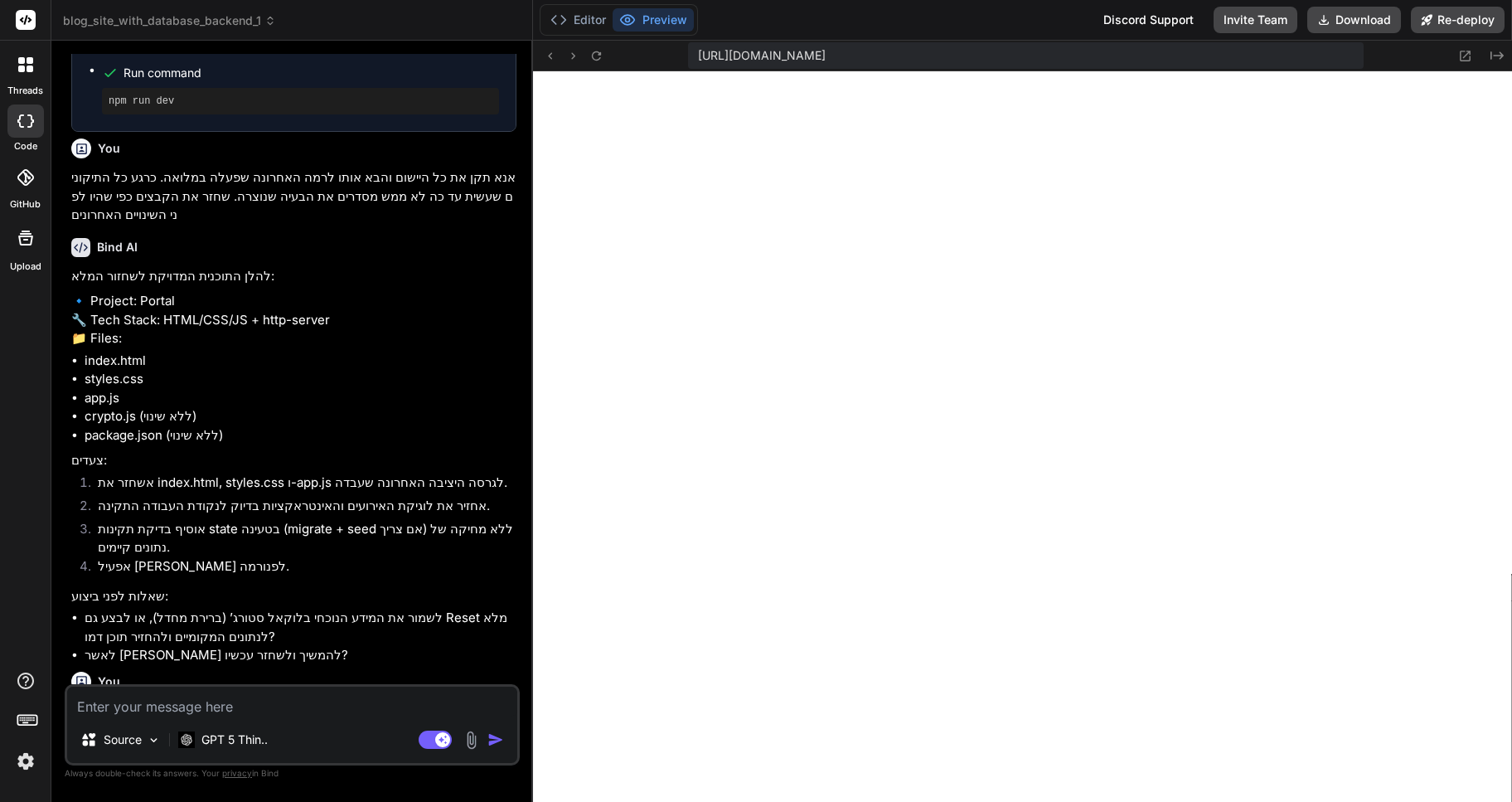
scroll to position [2991, 0]
